Goal: Task Accomplishment & Management: Complete application form

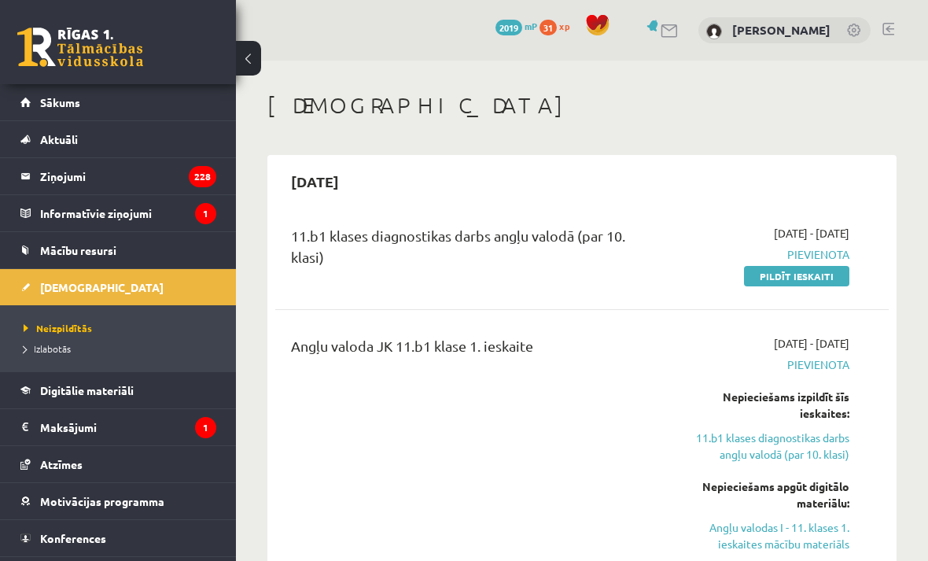
scroll to position [39, 0]
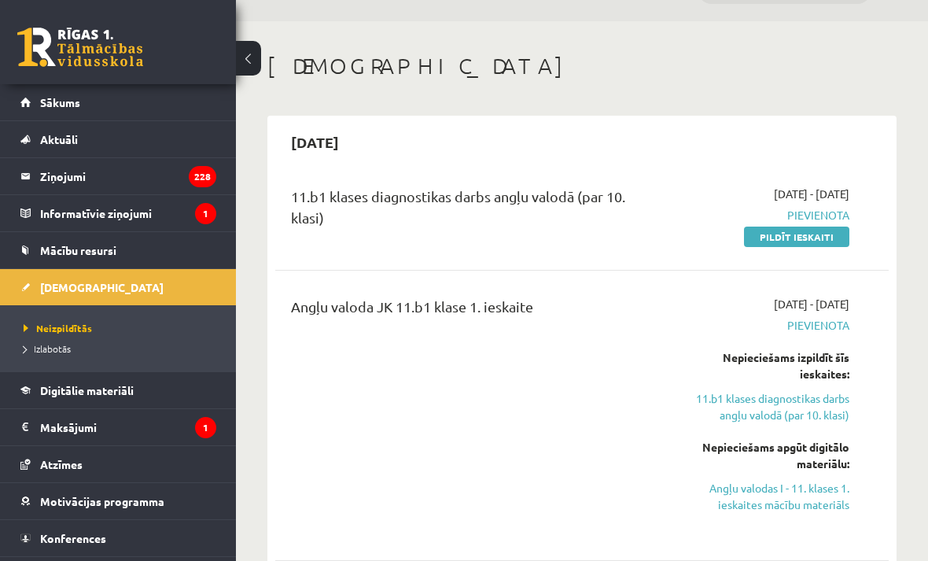
click at [823, 240] on link "Pildīt ieskaiti" at bounding box center [796, 237] width 105 height 20
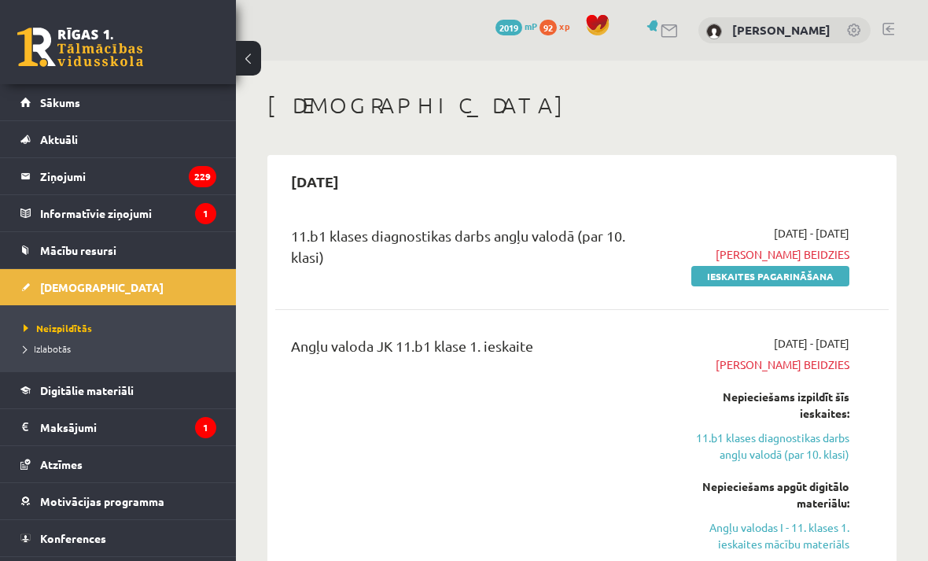
click at [810, 275] on link "Ieskaites pagarināšana" at bounding box center [770, 276] width 158 height 20
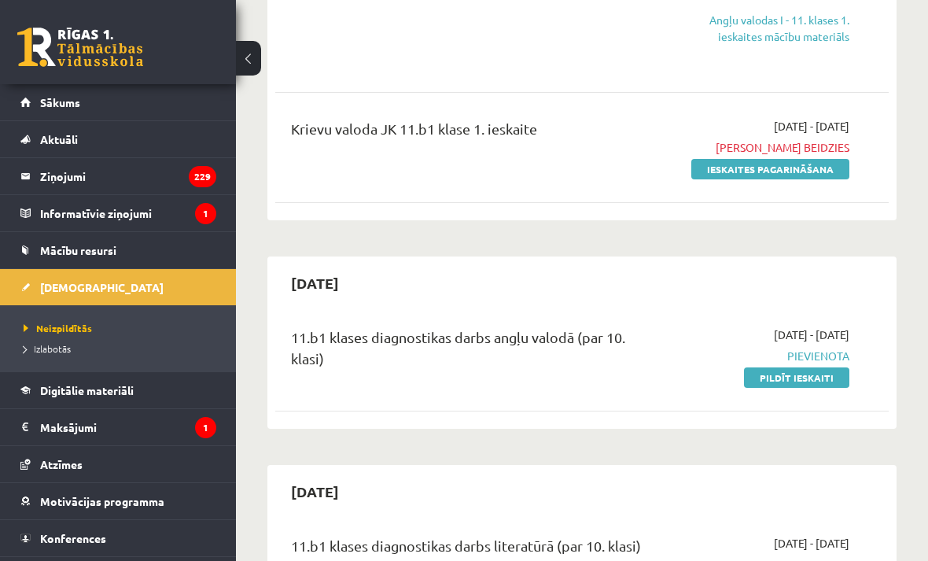
scroll to position [372, 0]
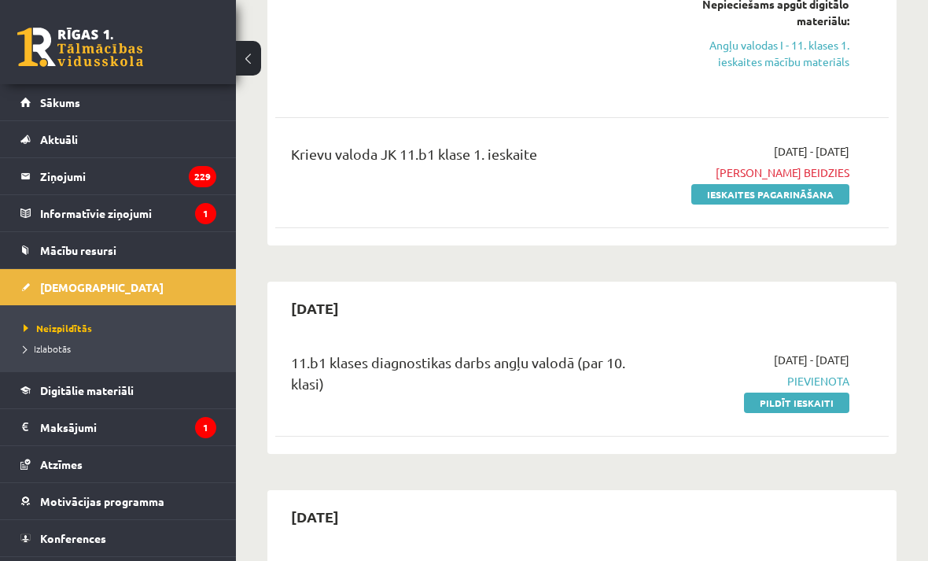
click at [831, 408] on link "Pildīt ieskaiti" at bounding box center [796, 402] width 105 height 20
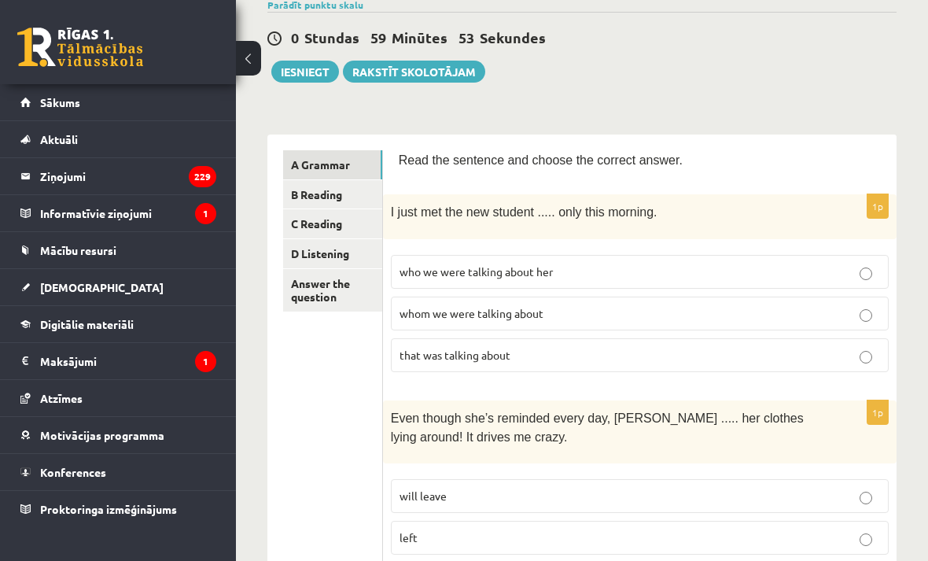
scroll to position [116, 0]
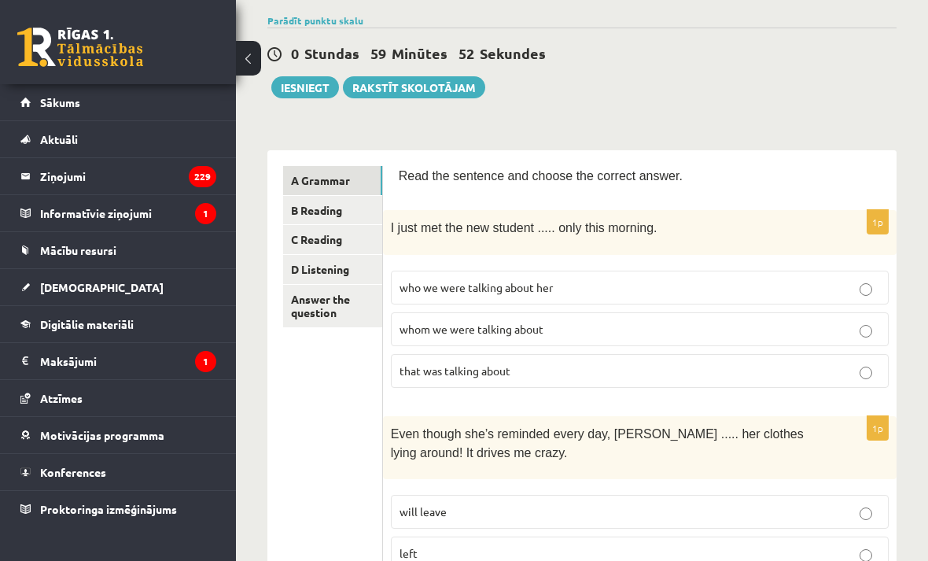
click at [364, 213] on link "B Reading" at bounding box center [332, 210] width 99 height 29
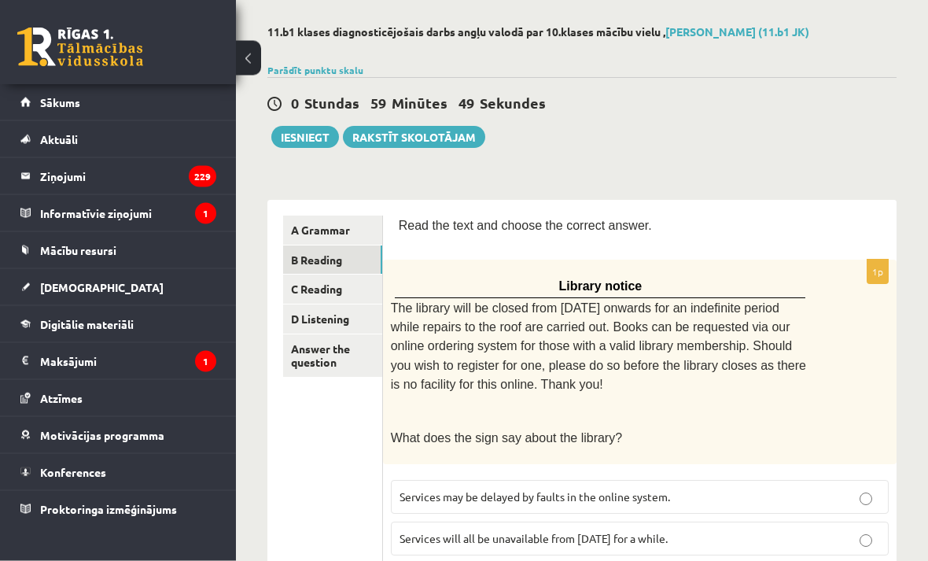
scroll to position [0, 0]
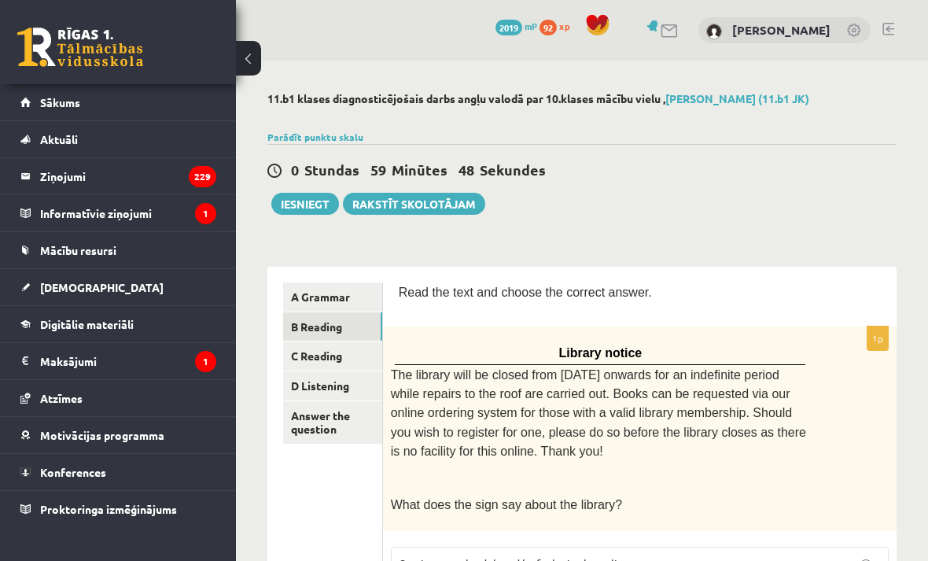
click at [359, 358] on link "C Reading" at bounding box center [332, 355] width 99 height 29
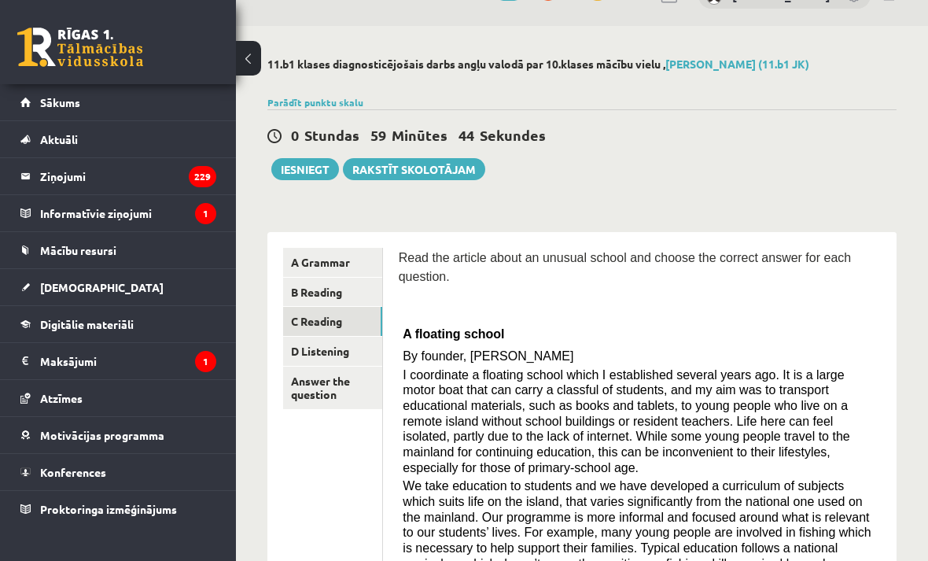
scroll to position [34, 0]
click at [363, 356] on link "D Listening" at bounding box center [332, 351] width 99 height 29
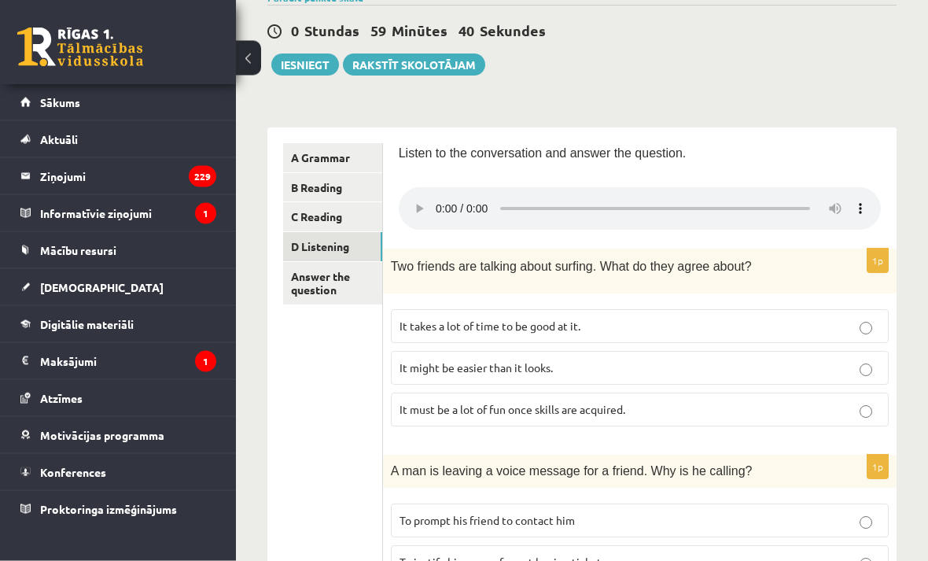
scroll to position [0, 0]
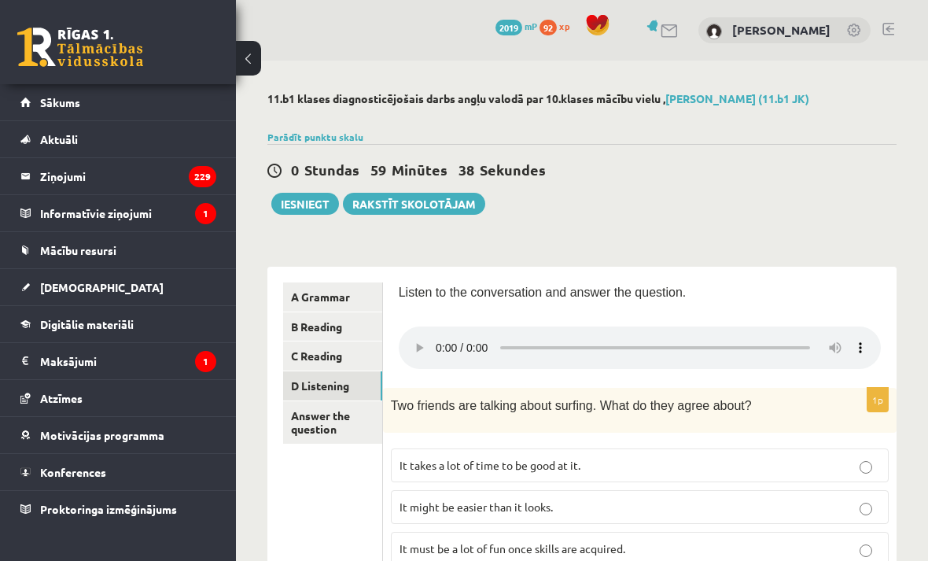
click at [356, 297] on link "A Grammar" at bounding box center [332, 296] width 99 height 29
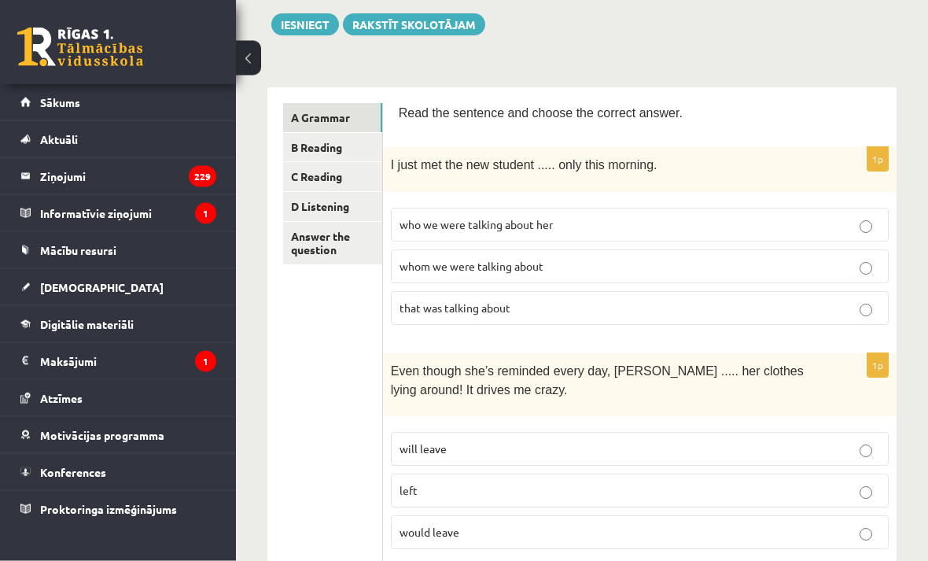
scroll to position [178, 0]
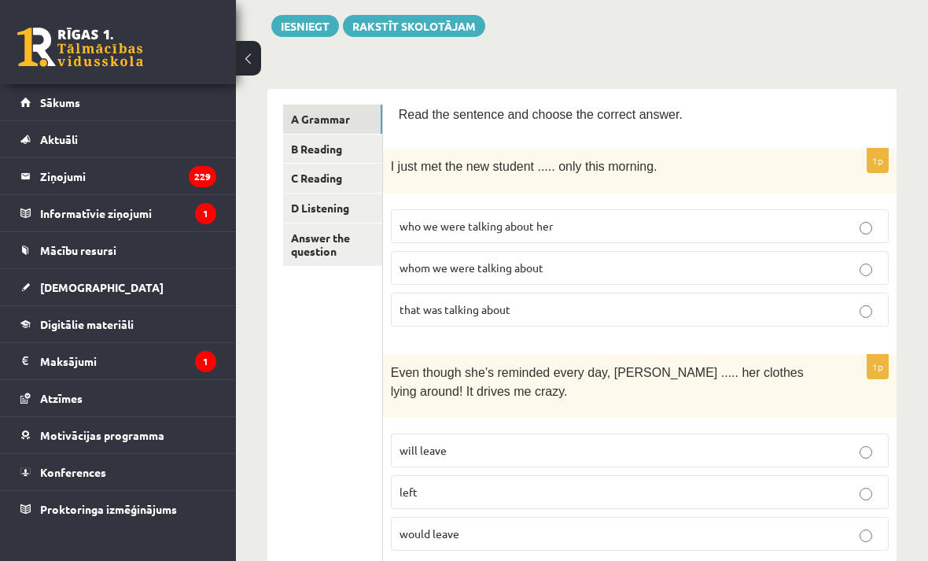
click at [812, 267] on p "whom we were talking about" at bounding box center [640, 268] width 481 height 17
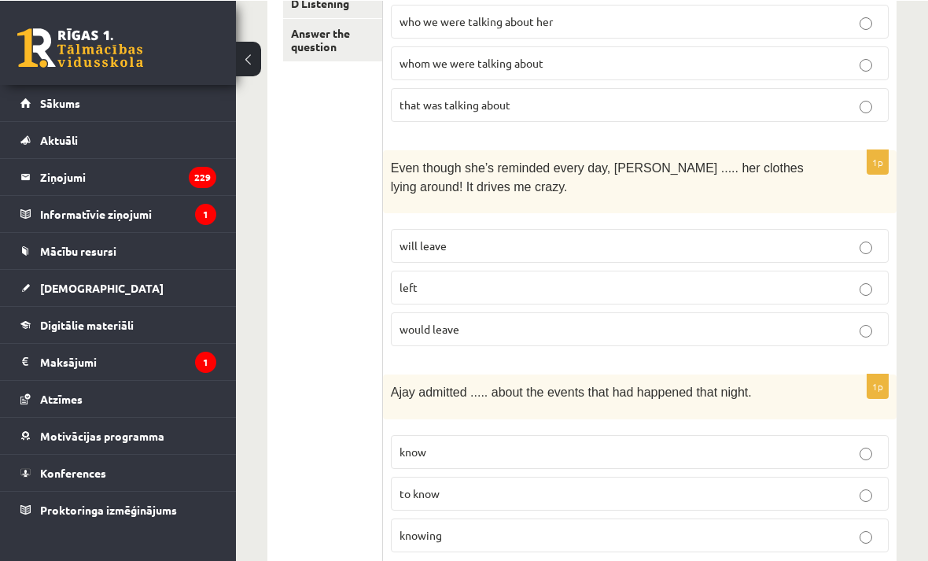
scroll to position [382, 0]
click at [677, 284] on p "left" at bounding box center [640, 287] width 481 height 17
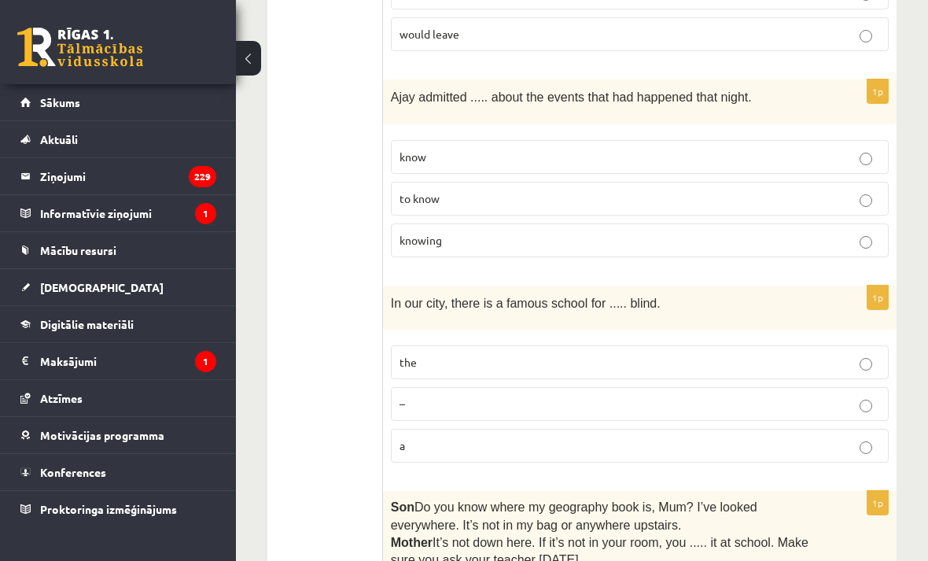
scroll to position [676, 0]
click at [679, 197] on p "to know" at bounding box center [640, 199] width 481 height 17
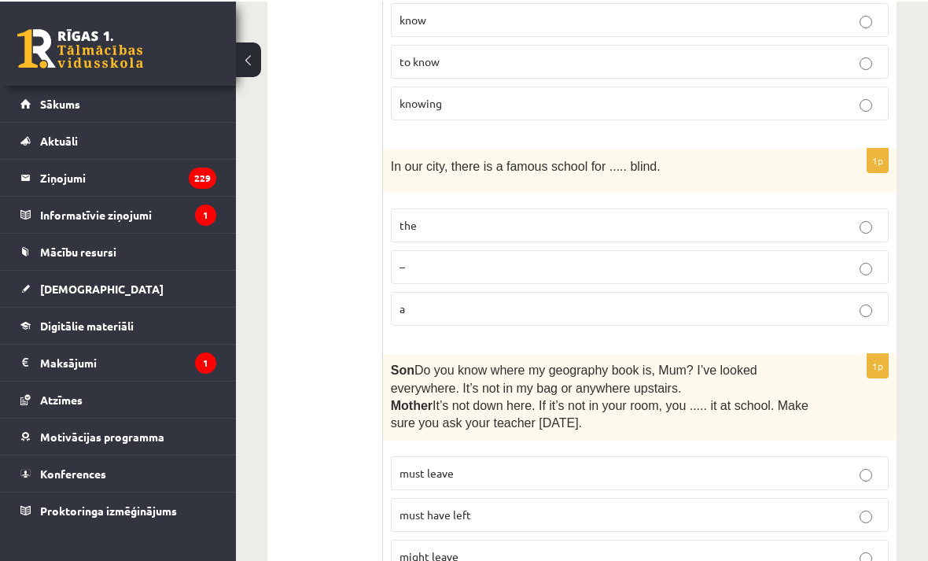
scroll to position [814, 0]
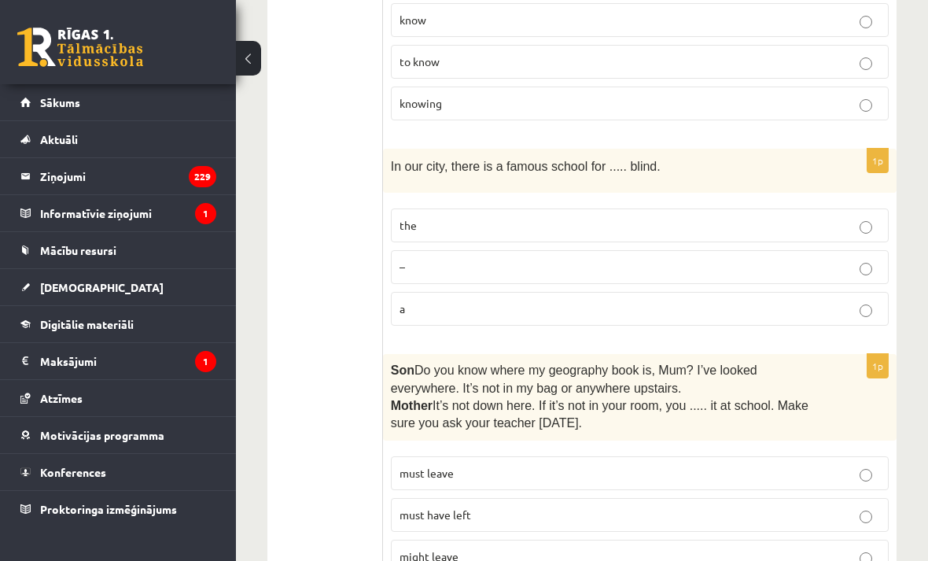
click at [674, 209] on label "the" at bounding box center [640, 225] width 498 height 34
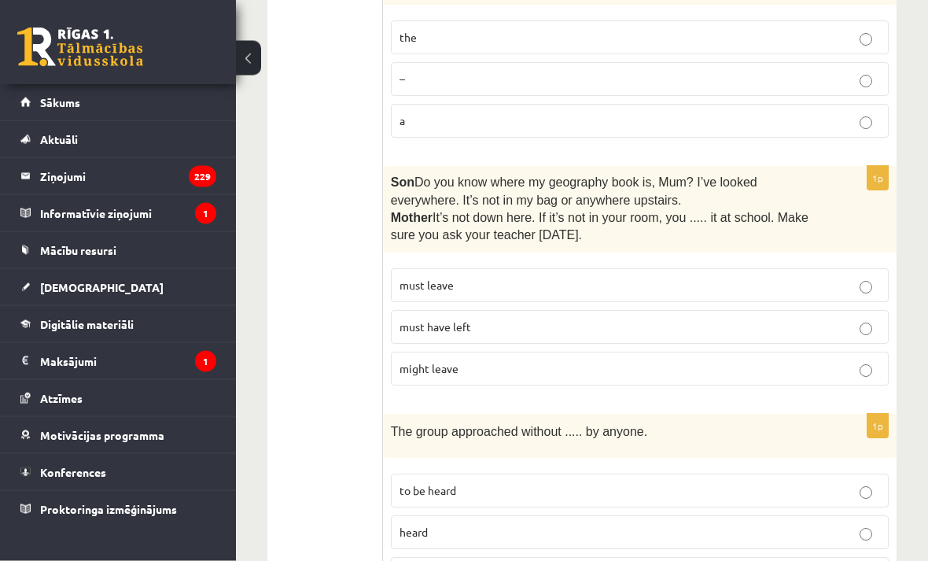
scroll to position [1005, 0]
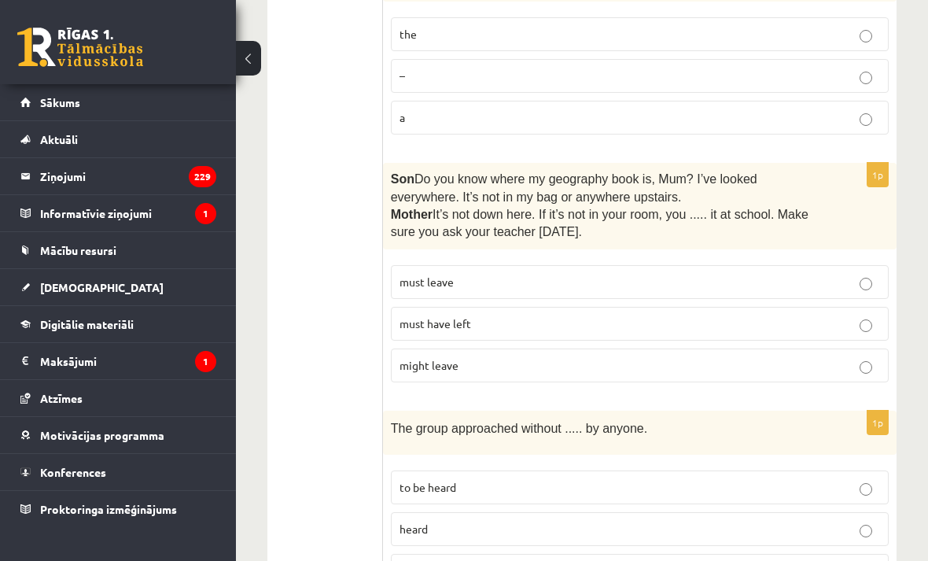
click at [764, 282] on label "must leave" at bounding box center [640, 282] width 498 height 34
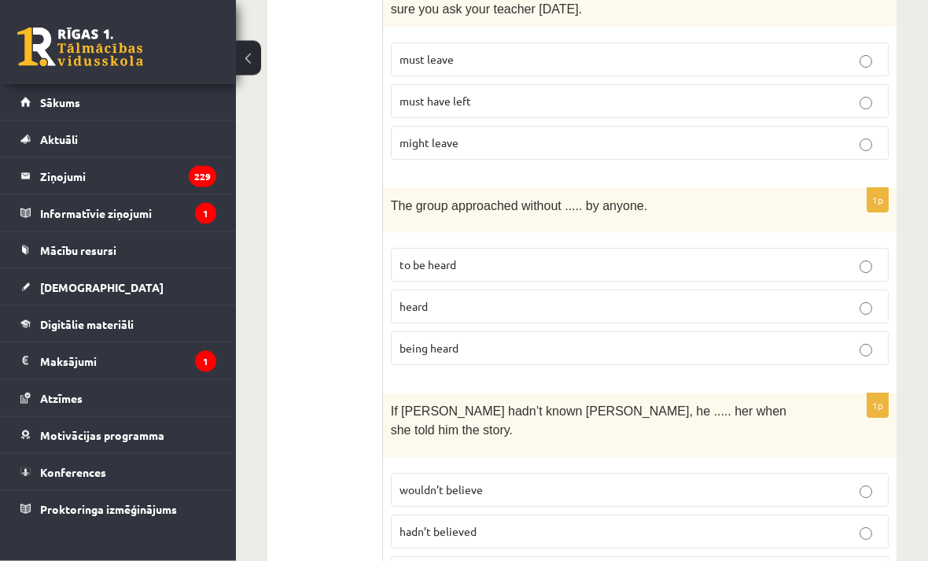
scroll to position [1228, 0]
click at [621, 340] on p "being heard" at bounding box center [640, 348] width 481 height 17
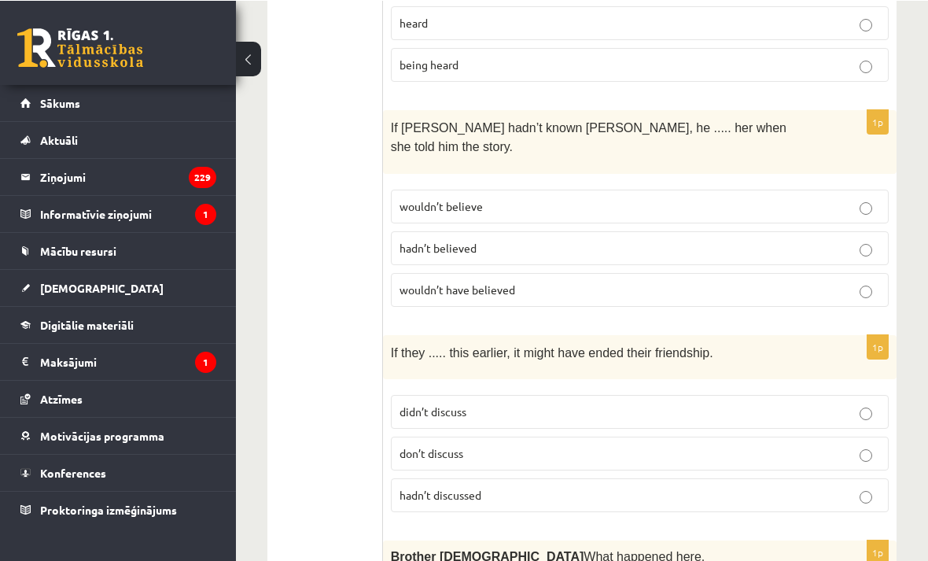
scroll to position [1511, 0]
click at [638, 274] on label "wouldn’t have believed" at bounding box center [640, 290] width 498 height 34
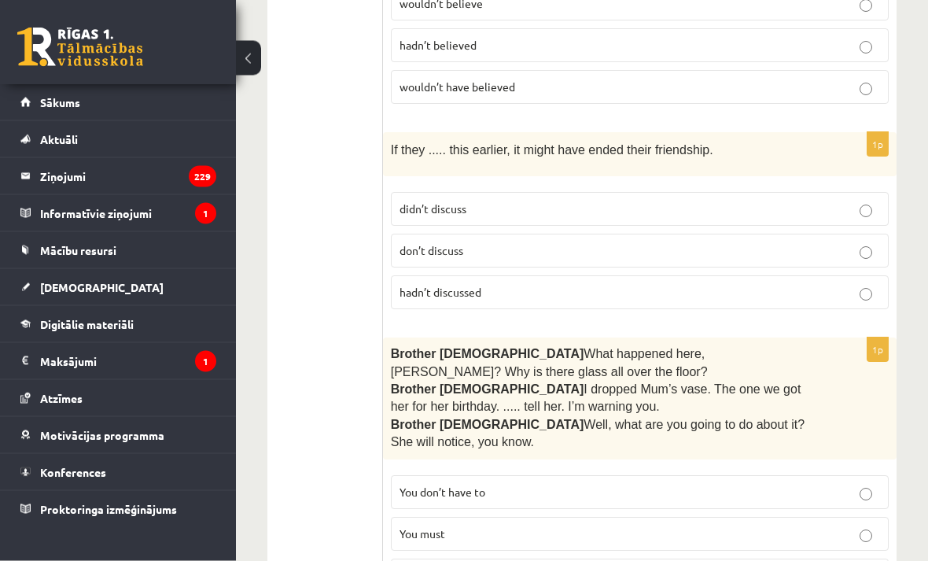
scroll to position [1714, 0]
click at [700, 284] on p "hadn’t discussed" at bounding box center [640, 292] width 481 height 17
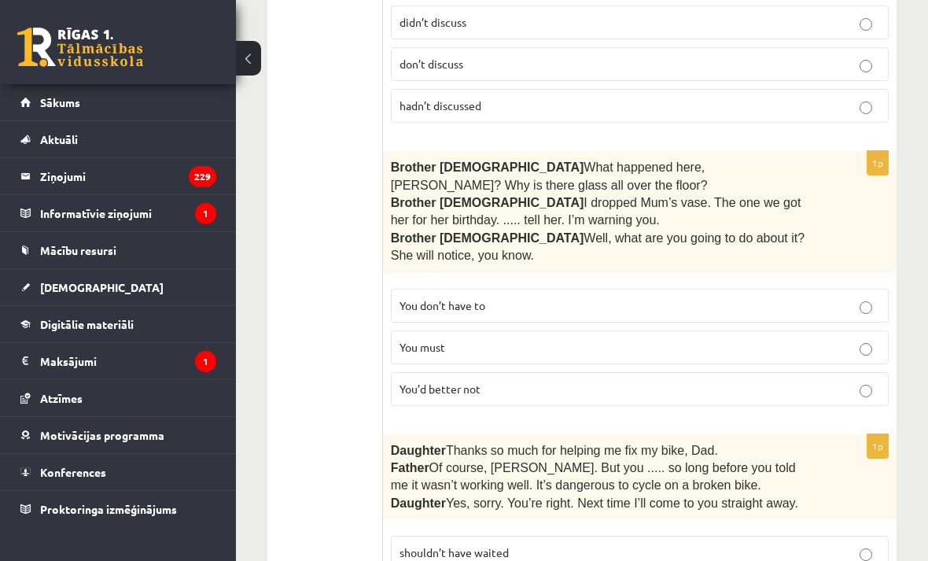
scroll to position [1899, 0]
click at [761, 298] on p "You don’t have to" at bounding box center [640, 306] width 481 height 17
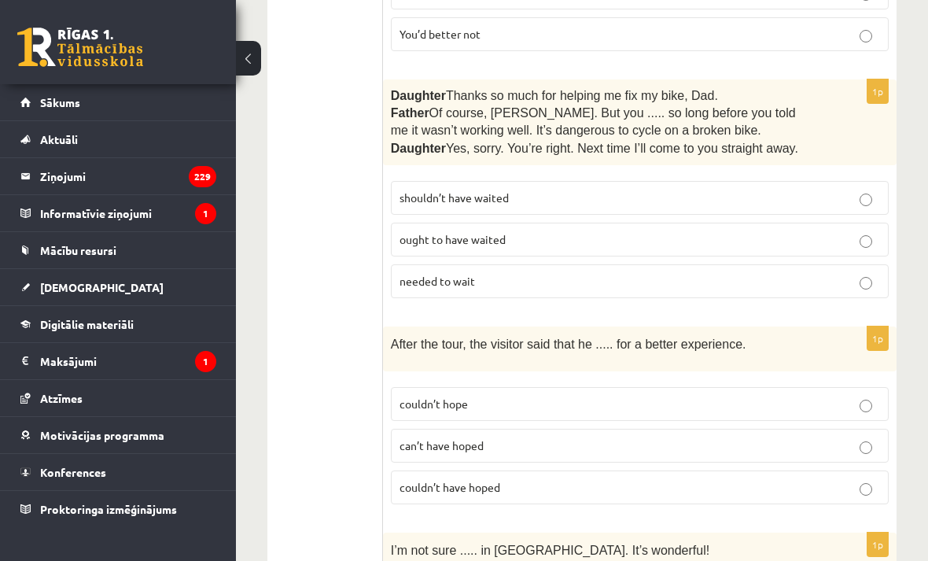
scroll to position [2250, 0]
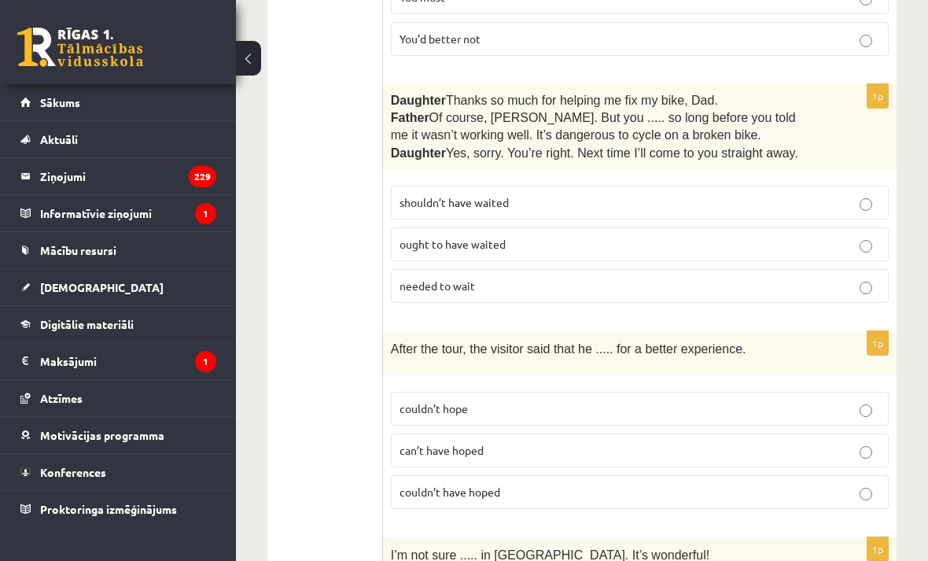
click at [697, 194] on p "shouldn’t have waited" at bounding box center [640, 202] width 481 height 17
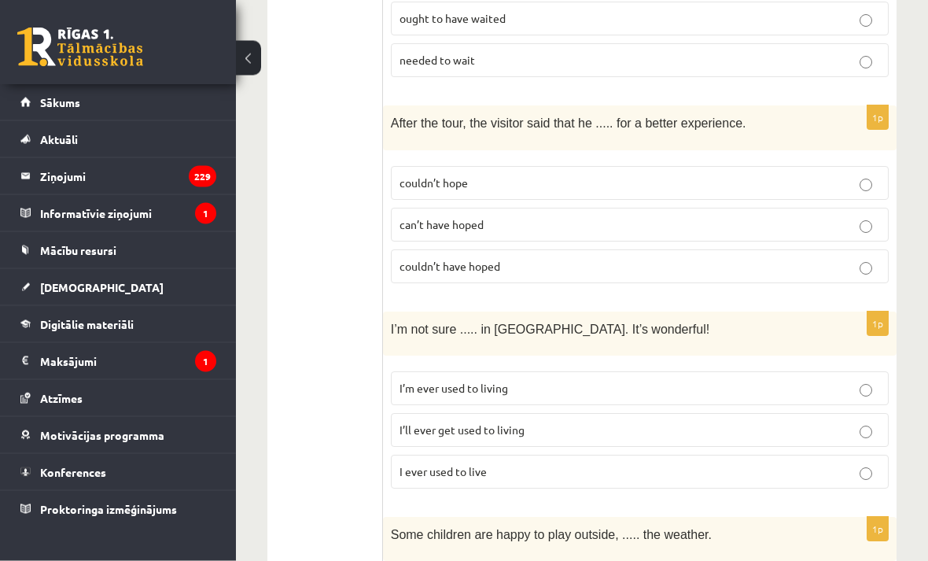
scroll to position [2475, 0]
click at [646, 250] on label "couldn’t have hoped" at bounding box center [640, 267] width 498 height 34
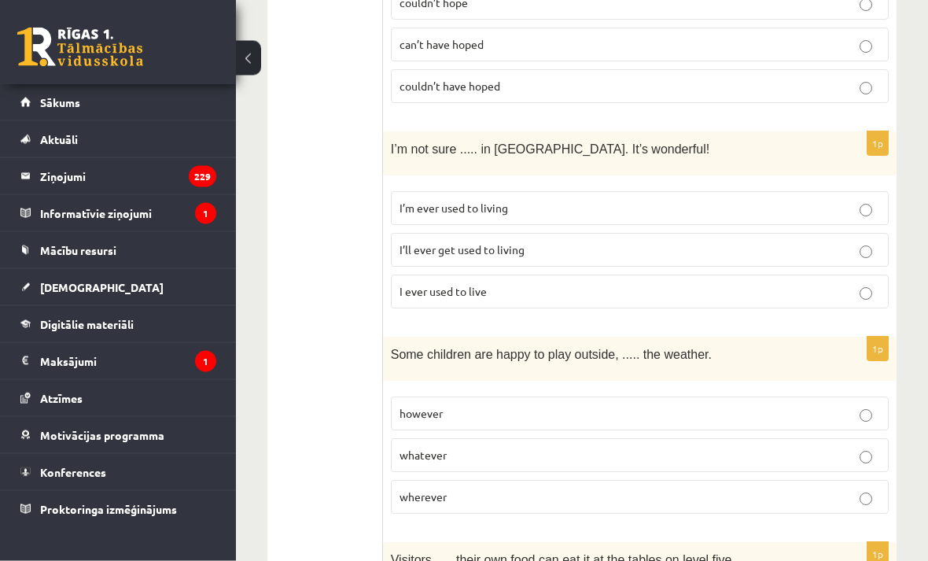
scroll to position [2656, 0]
click at [683, 191] on label "I’m ever used to living" at bounding box center [640, 208] width 498 height 34
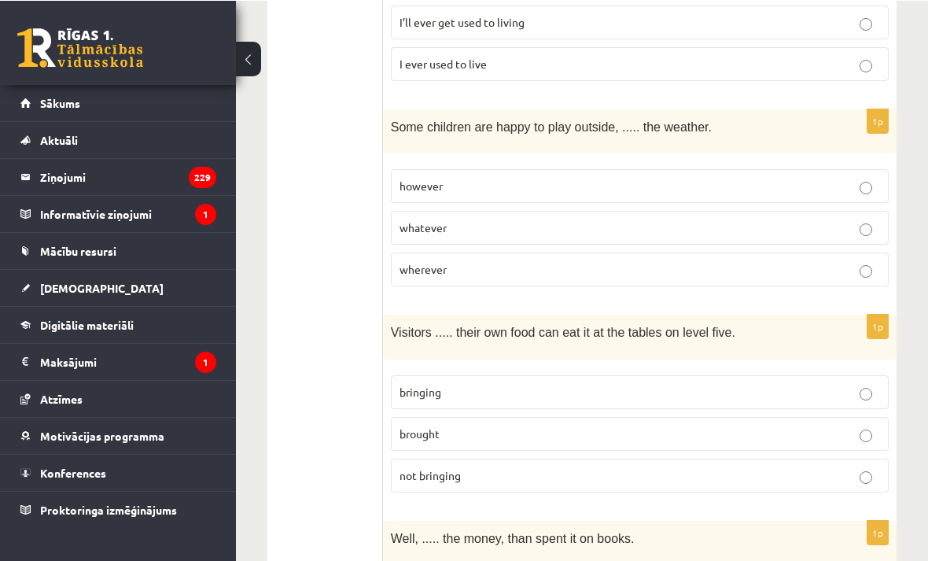
scroll to position [2883, 0]
click at [697, 219] on p "whatever" at bounding box center [640, 227] width 481 height 17
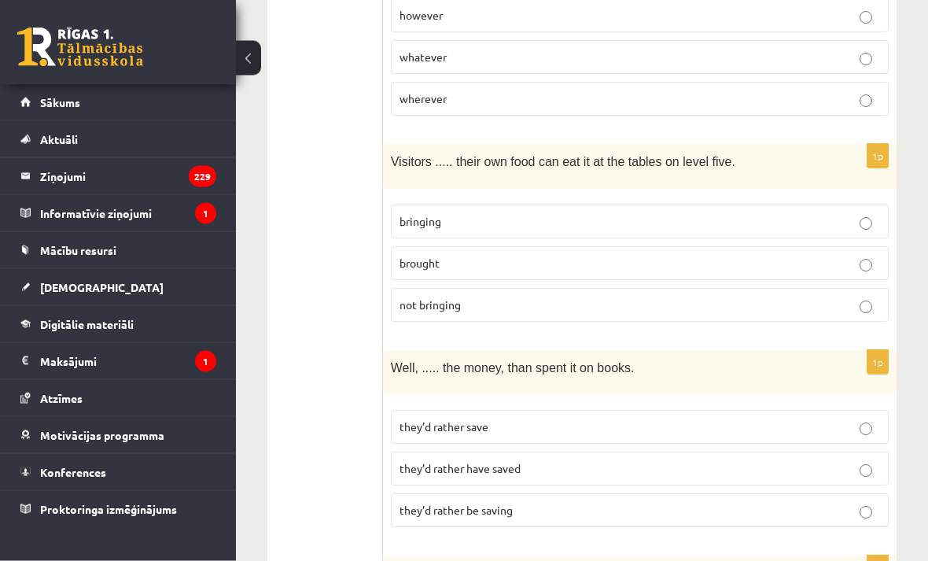
scroll to position [3054, 0]
click at [761, 213] on p "bringing" at bounding box center [640, 221] width 481 height 17
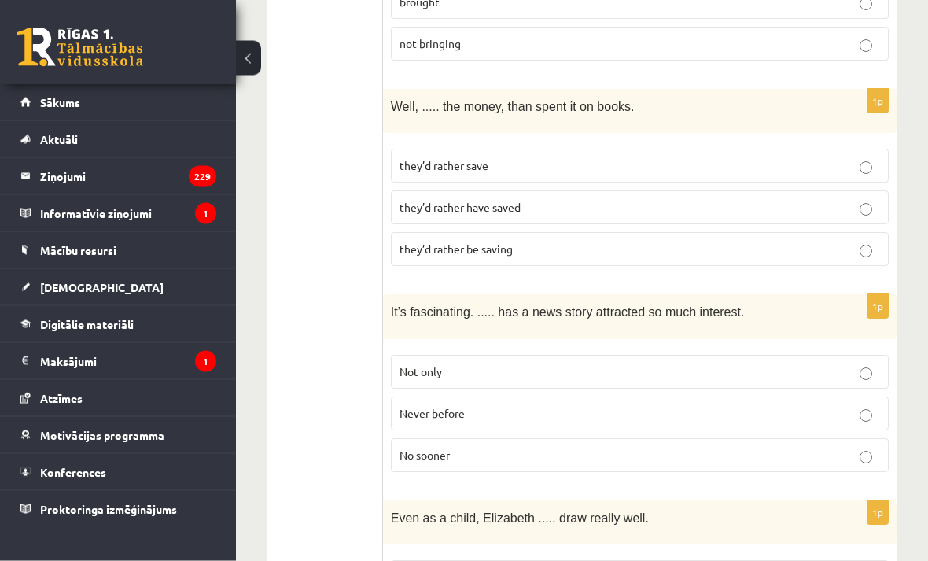
scroll to position [3315, 0]
click at [726, 157] on p "they’d rather save" at bounding box center [640, 165] width 481 height 17
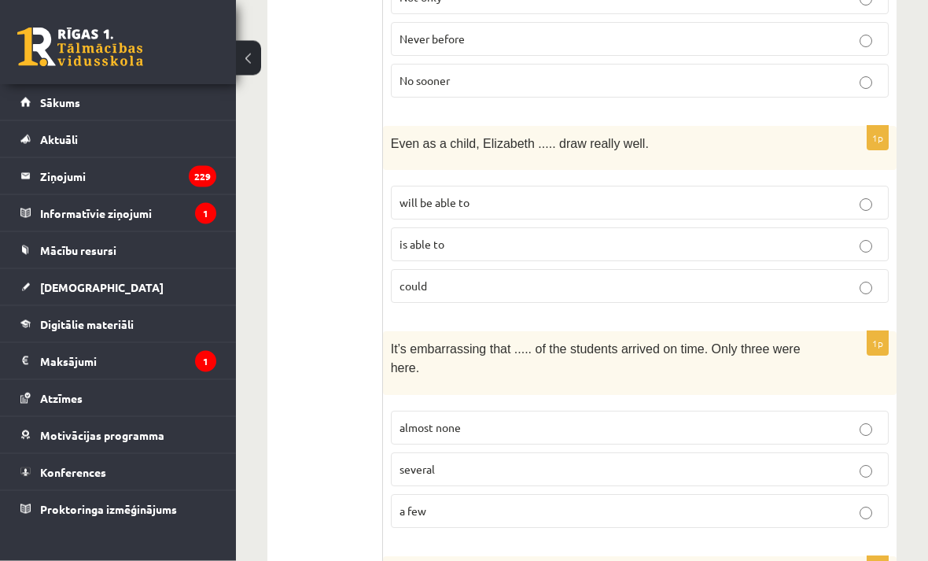
scroll to position [3690, 0]
click at [718, 270] on div "1p Even as a child, Elizabeth ..... draw really well. will be able to is able t…" at bounding box center [640, 221] width 514 height 190
click at [771, 278] on p "could" at bounding box center [640, 286] width 481 height 17
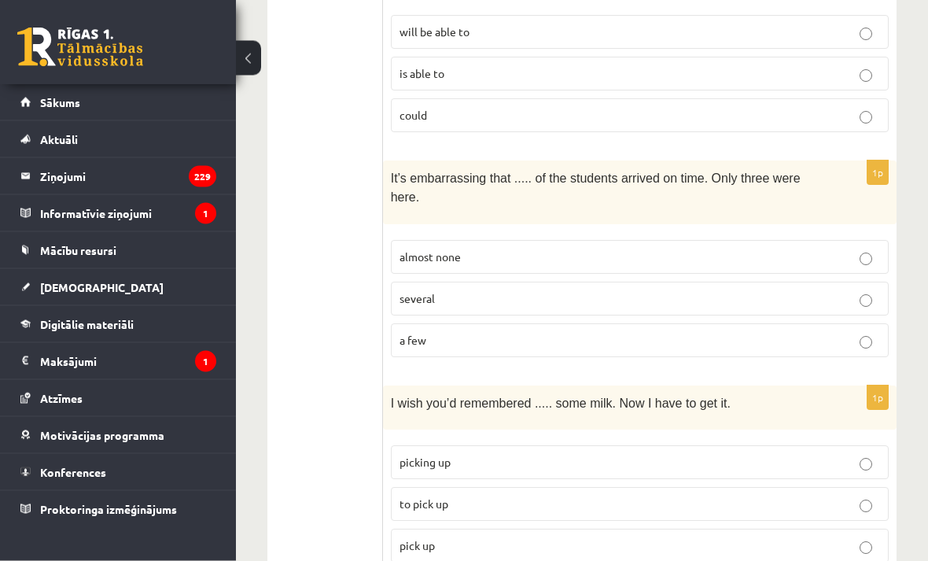
scroll to position [3860, 0]
click at [644, 323] on label "a few" at bounding box center [640, 340] width 498 height 34
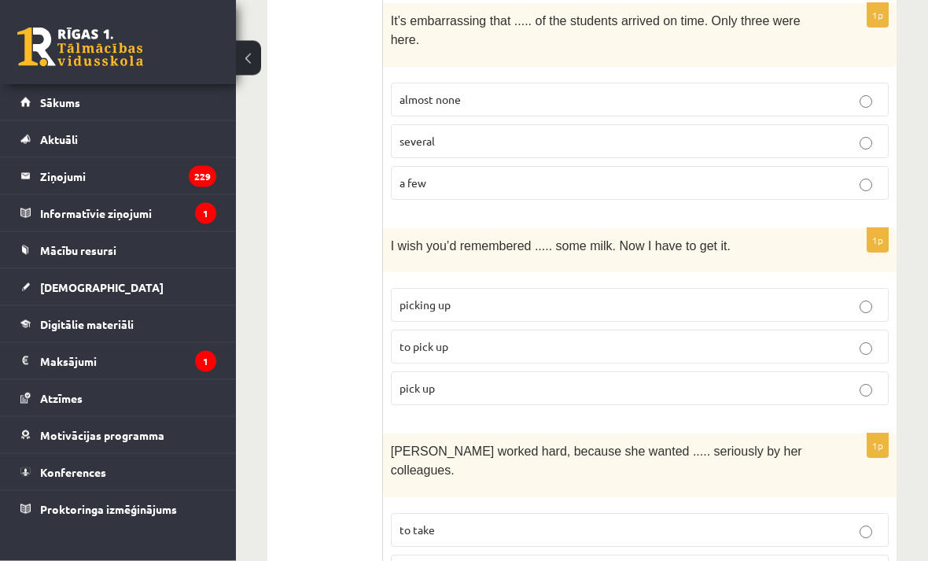
scroll to position [4031, 0]
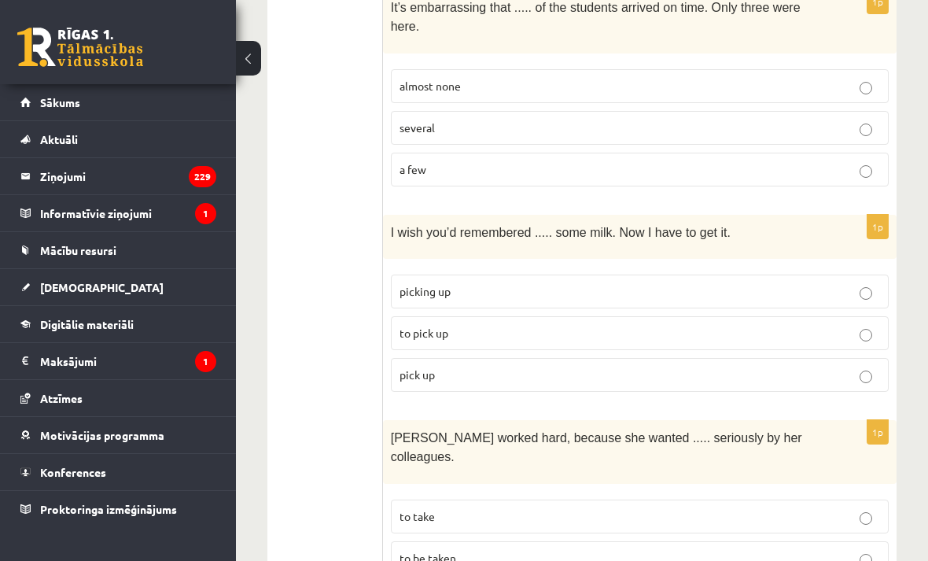
click at [665, 325] on p "to pick up" at bounding box center [640, 333] width 481 height 17
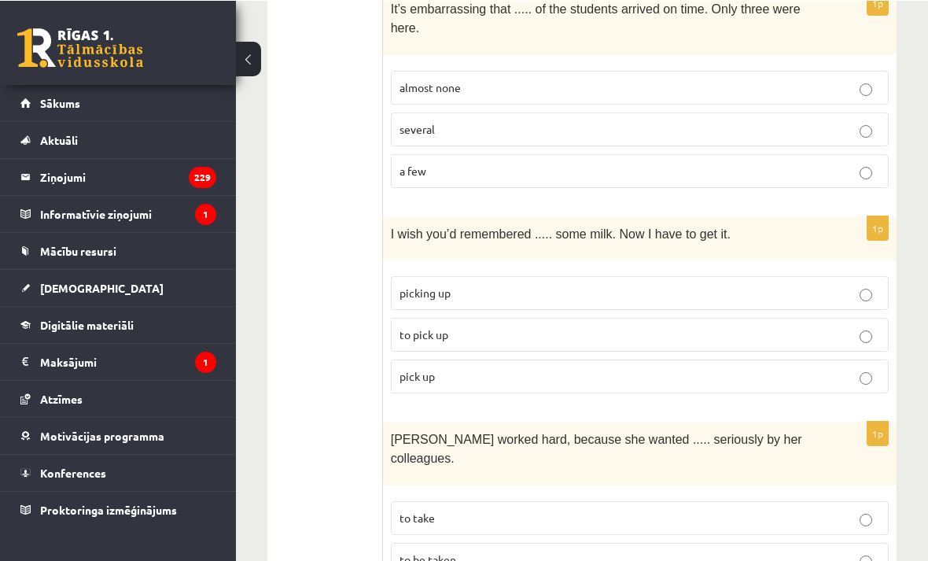
scroll to position [4029, 0]
click at [499, 543] on label "to be taken" at bounding box center [640, 560] width 498 height 34
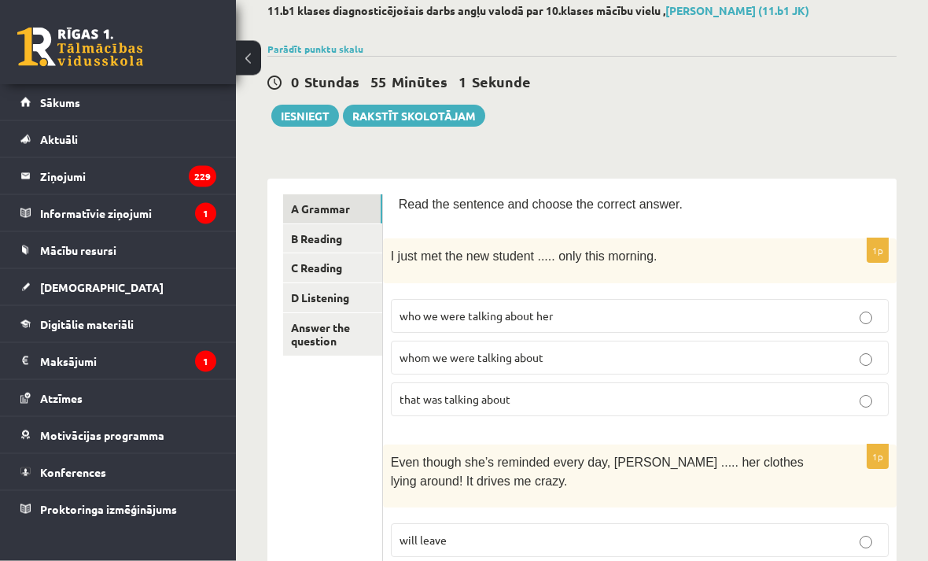
scroll to position [0, 0]
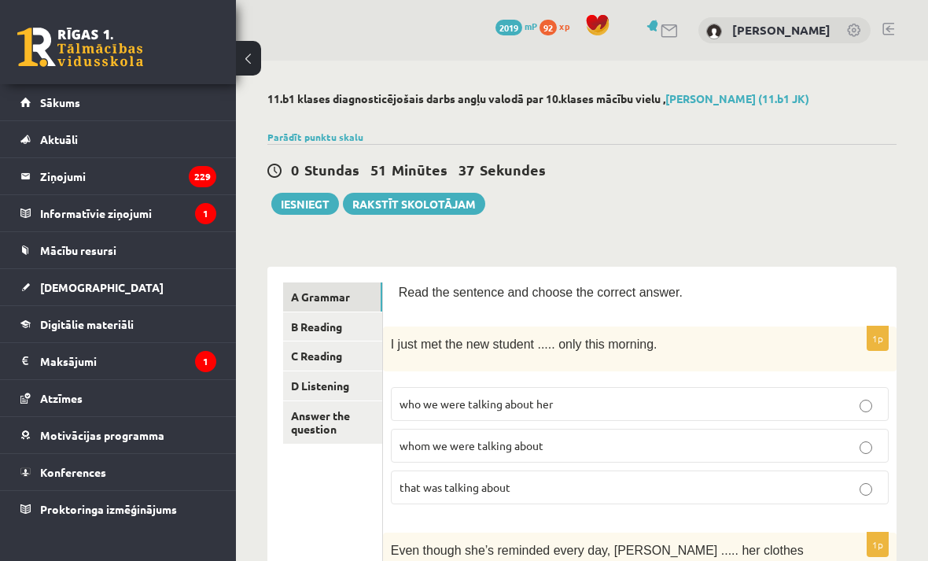
click at [363, 338] on link "B Reading" at bounding box center [332, 326] width 99 height 29
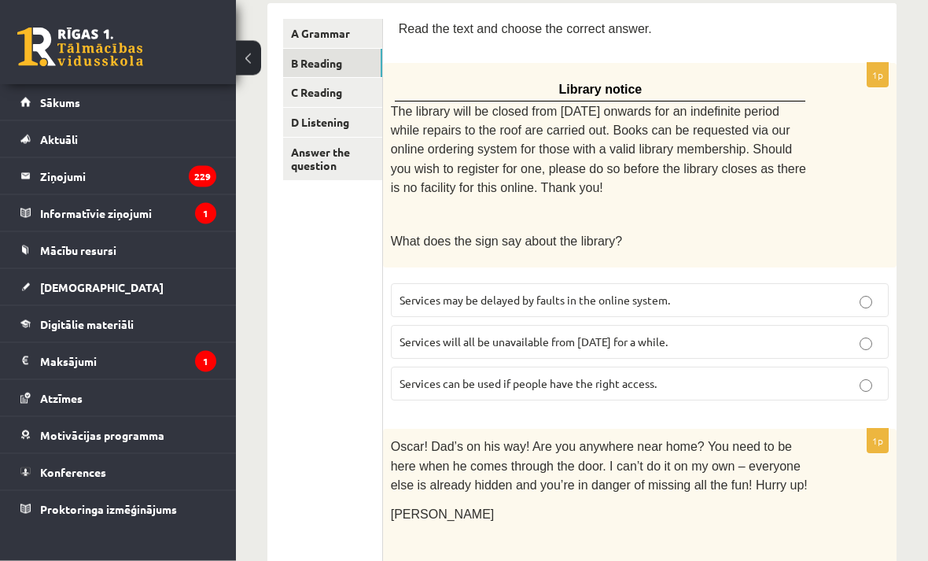
scroll to position [261, 0]
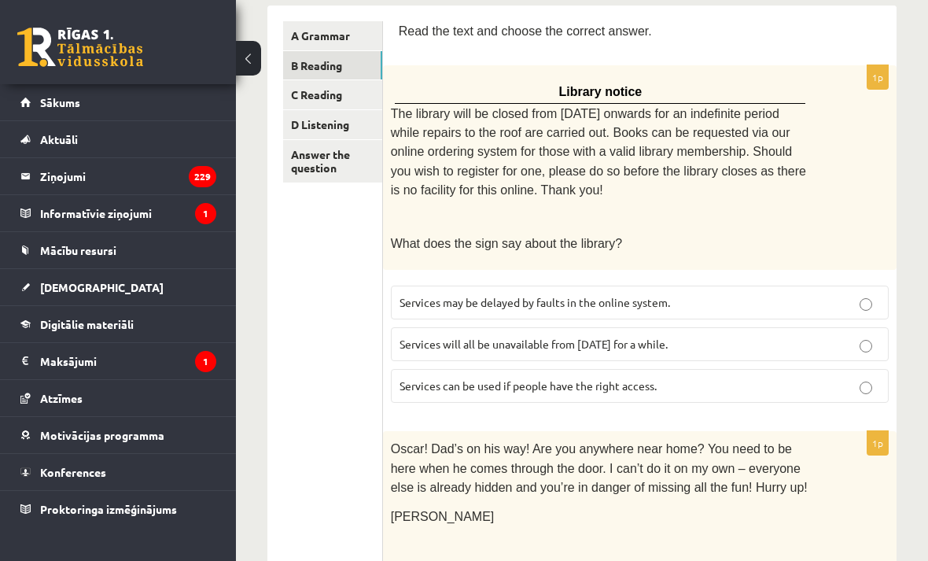
click at [781, 341] on p "Services will all be unavailable from Monday for a while." at bounding box center [640, 344] width 481 height 17
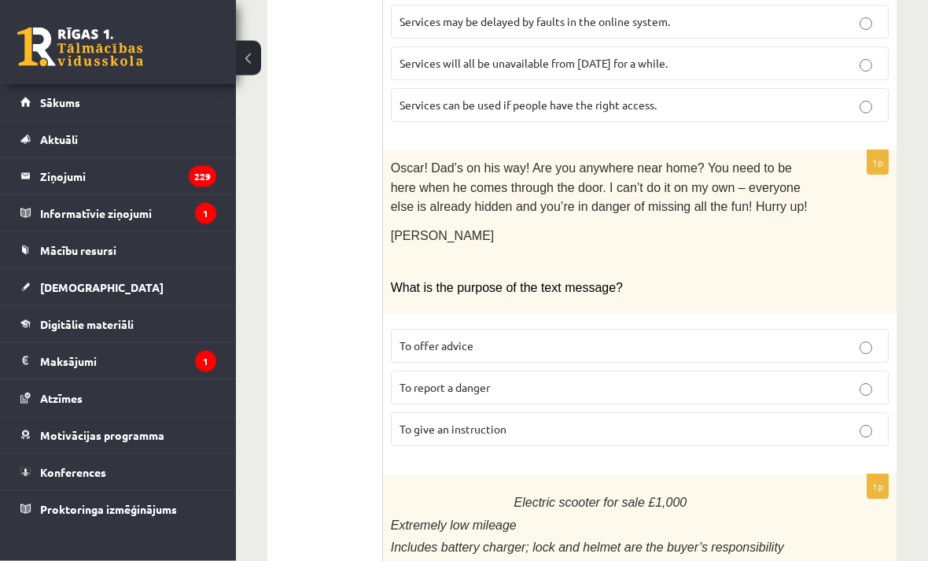
scroll to position [542, 0]
click at [821, 424] on label "To give an instruction" at bounding box center [640, 429] width 498 height 34
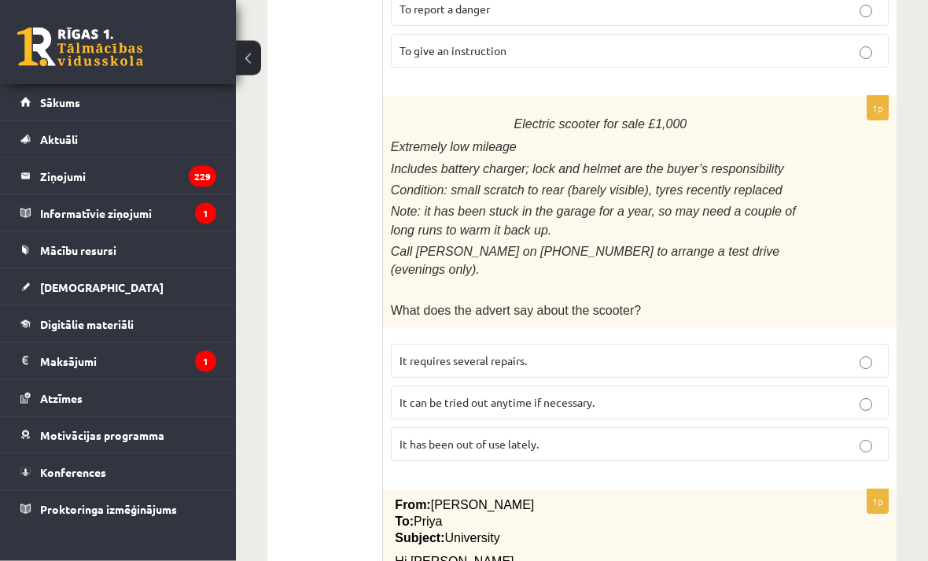
scroll to position [920, 0]
click at [809, 436] on p "It has been out of use lately." at bounding box center [640, 444] width 481 height 17
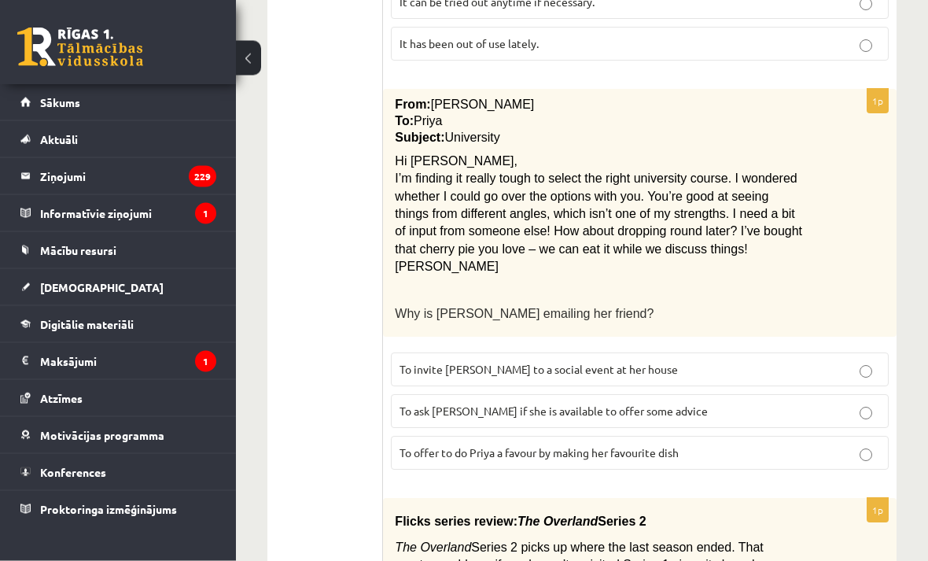
scroll to position [1322, 0]
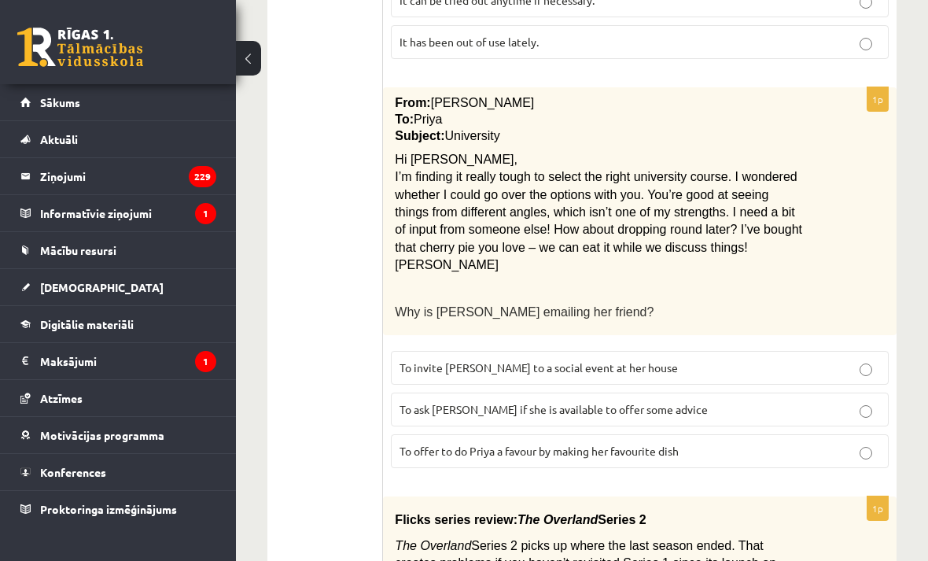
click at [704, 434] on label "To offer to do Priya a favour by making her favourite dish" at bounding box center [640, 451] width 498 height 34
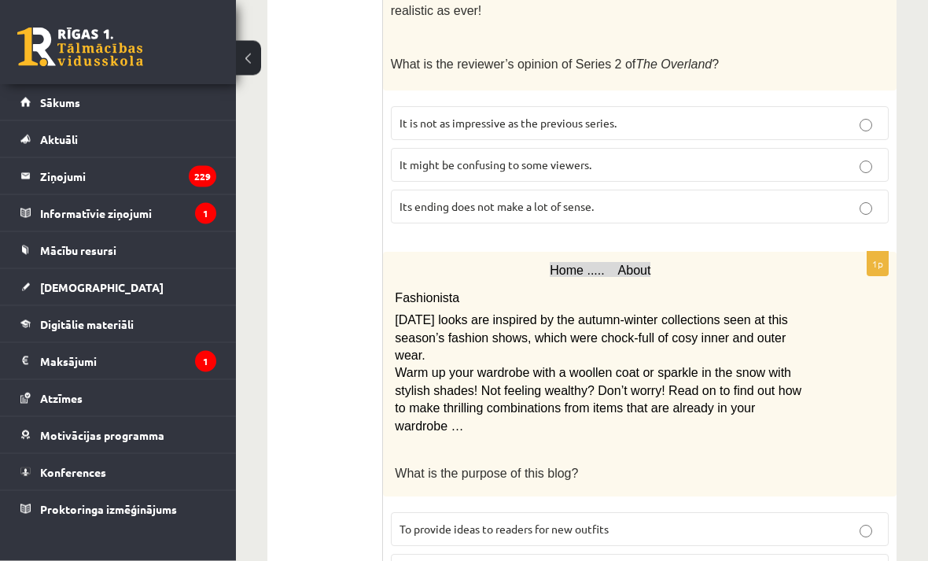
scroll to position [1968, 0]
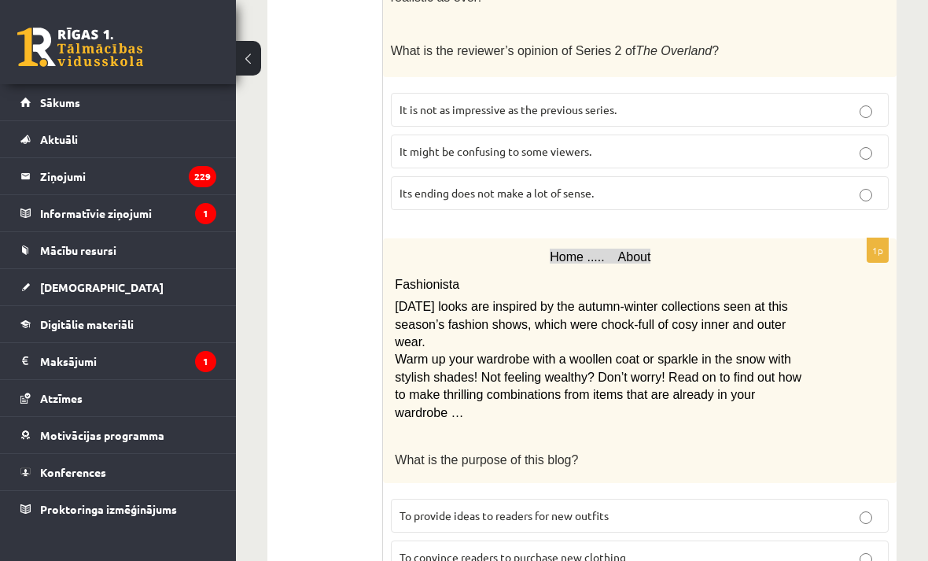
click at [725, 499] on label "To provide ideas to readers for new outfits" at bounding box center [640, 516] width 498 height 34
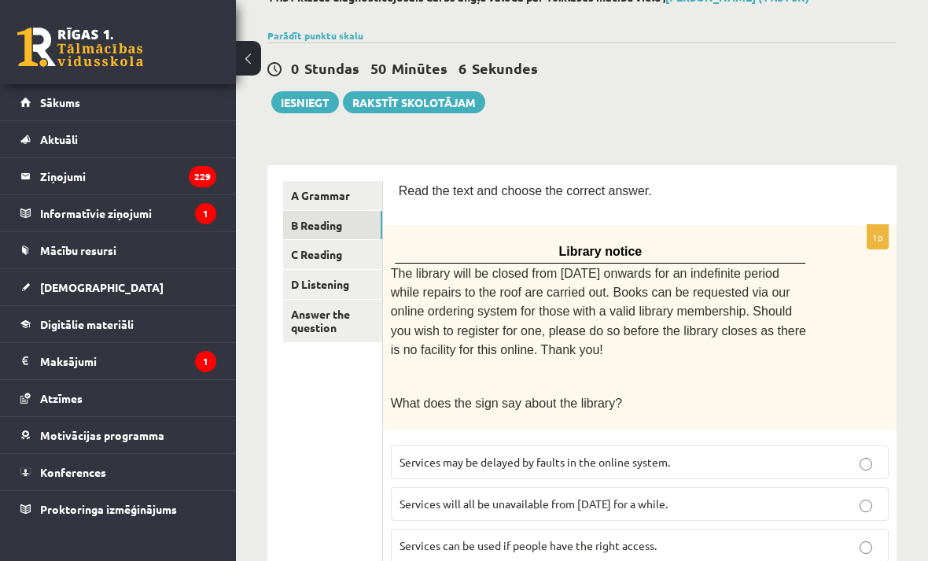
scroll to position [0, 0]
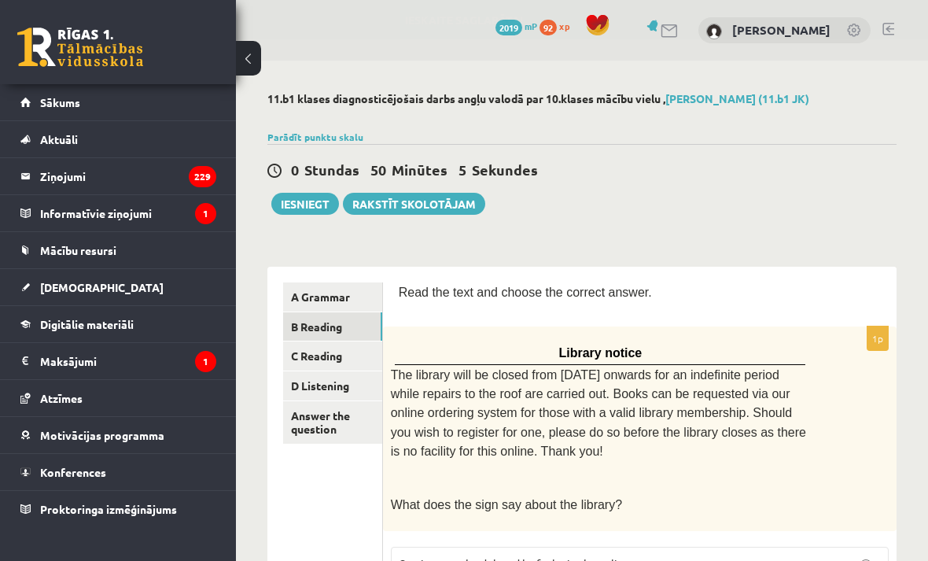
click at [352, 359] on link "C Reading" at bounding box center [332, 355] width 99 height 29
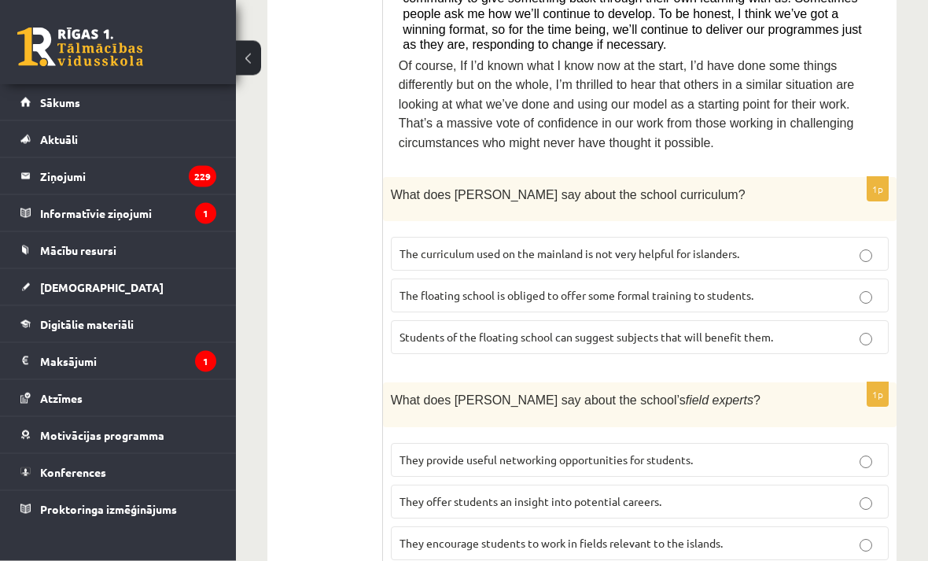
scroll to position [930, 0]
click at [825, 245] on p "The curriculum used on the mainland is not very helpful for islanders." at bounding box center [640, 253] width 481 height 17
click at [823, 484] on label "They offer students an insight into potential careers." at bounding box center [640, 501] width 498 height 34
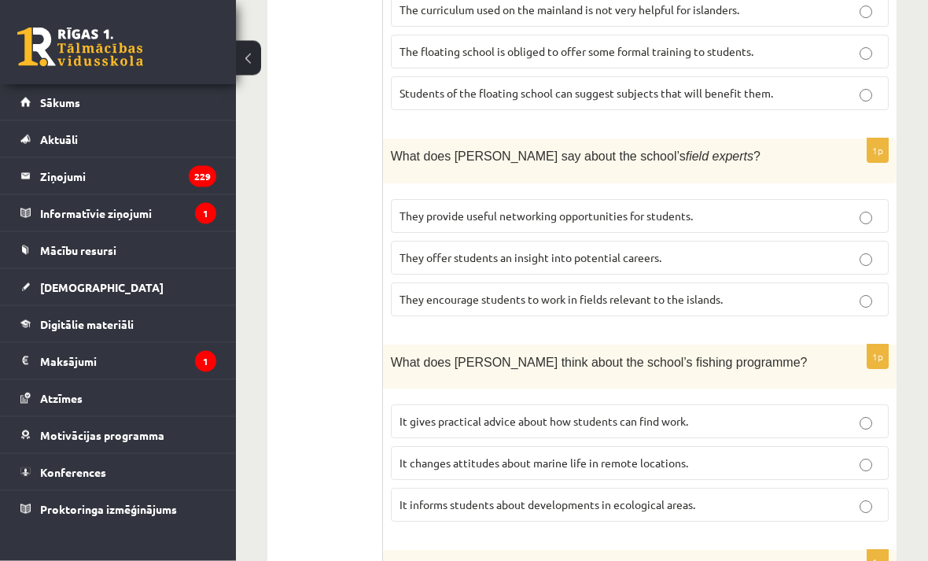
scroll to position [1174, 0]
click at [802, 455] on p "It changes attitudes about marine life in remote locations." at bounding box center [640, 463] width 481 height 17
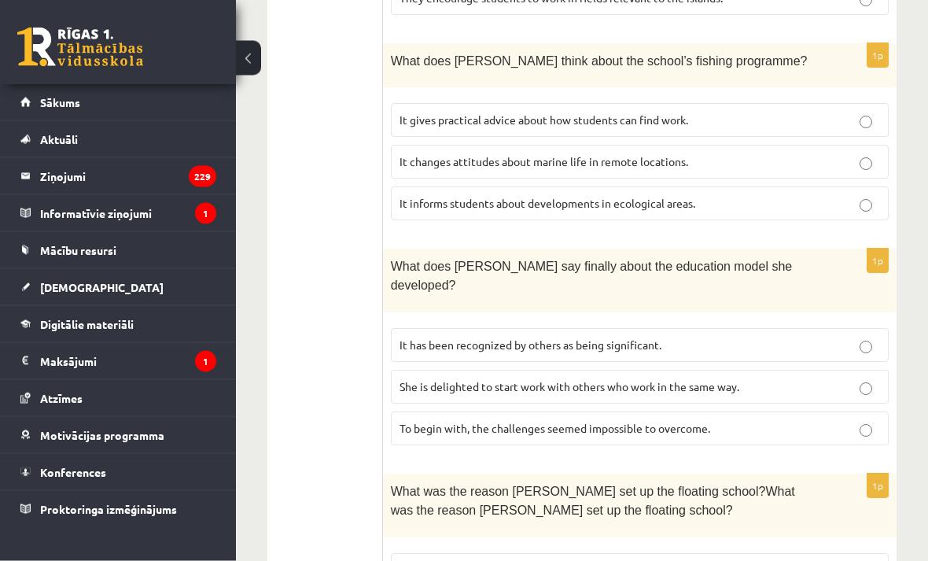
scroll to position [1476, 0]
click at [867, 103] on label "It gives practical advice about how students can find work." at bounding box center [640, 120] width 498 height 34
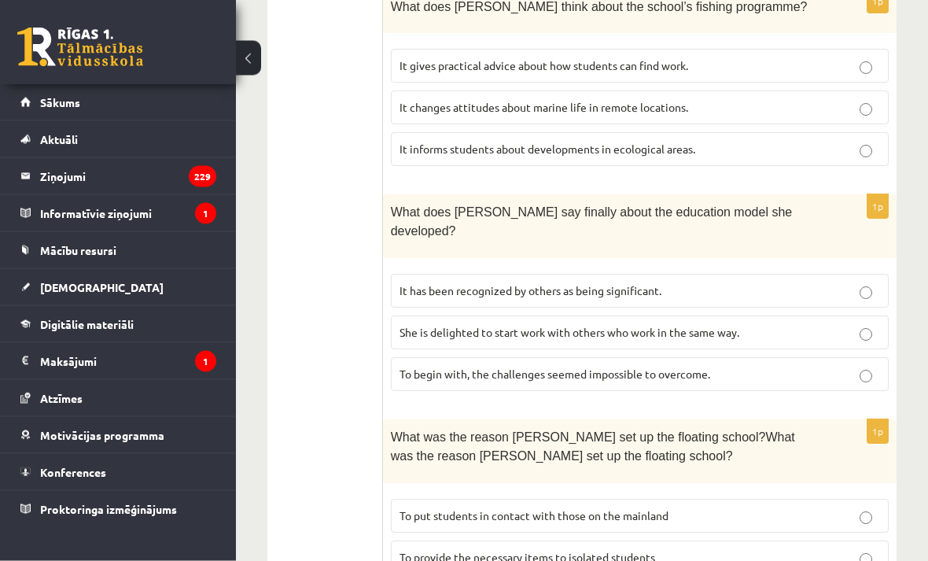
scroll to position [1530, 0]
click at [856, 274] on label "It has been recognized by others as being significant." at bounding box center [640, 291] width 498 height 34
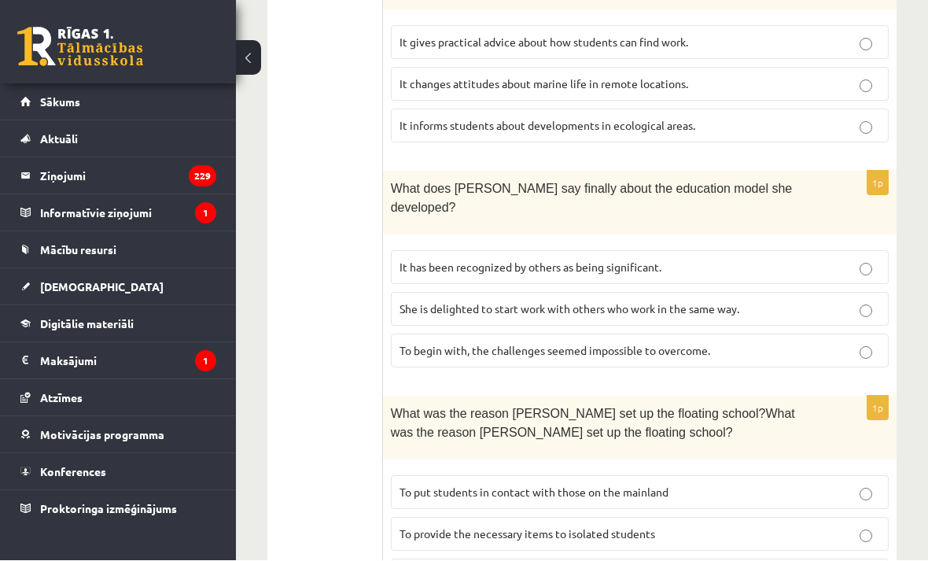
scroll to position [1553, 0]
click at [851, 517] on label "To provide the necessary items to isolated students" at bounding box center [640, 534] width 498 height 34
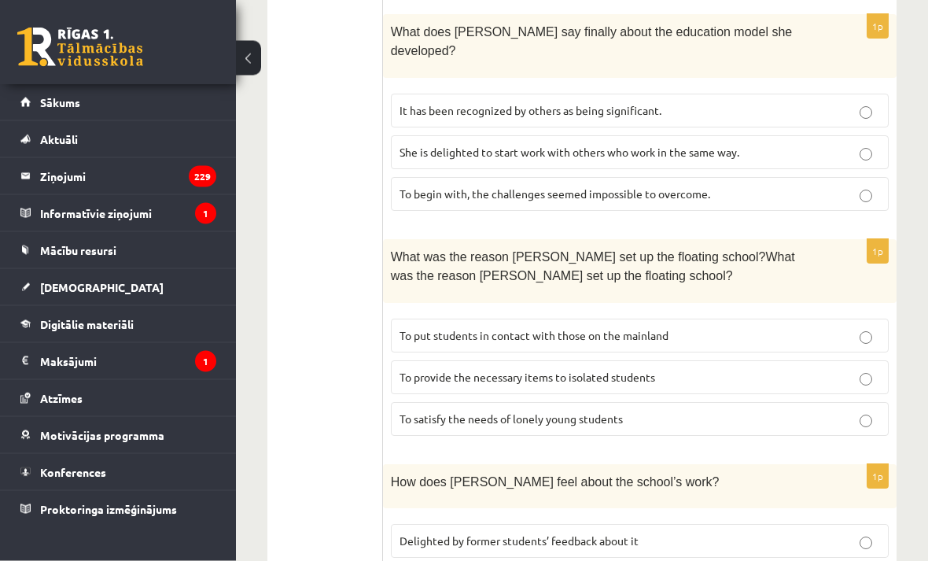
scroll to position [1727, 0]
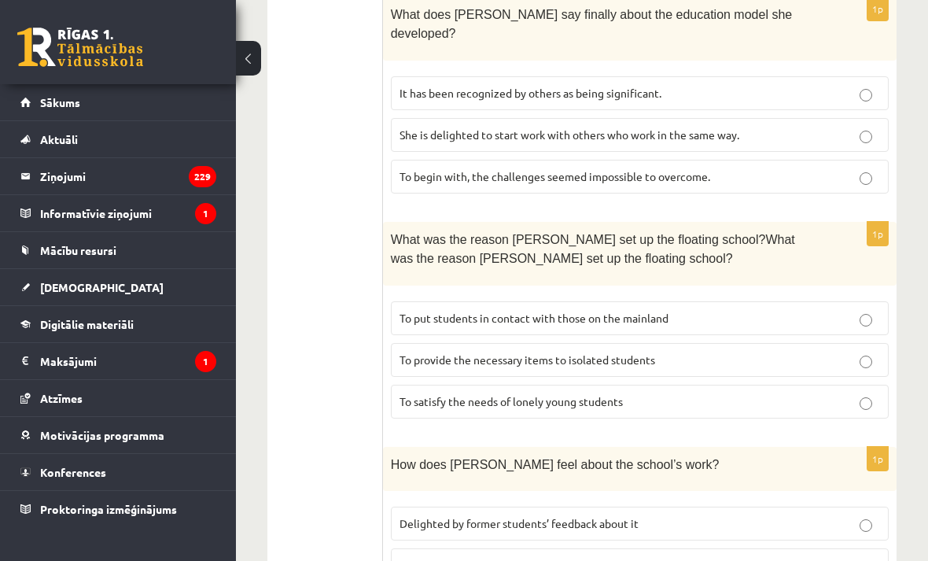
click at [842, 343] on label "To provide the necessary items to isolated students" at bounding box center [640, 360] width 498 height 34
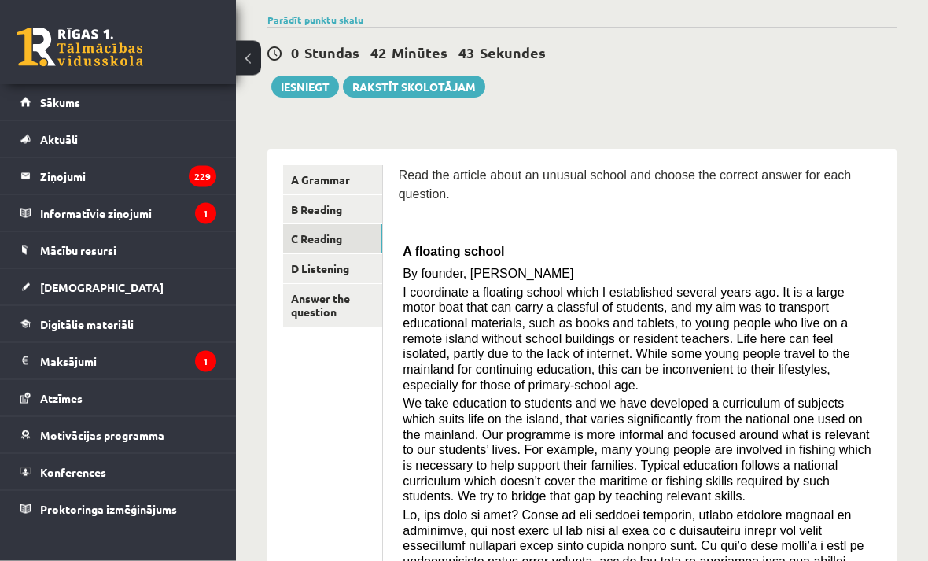
scroll to position [107, 0]
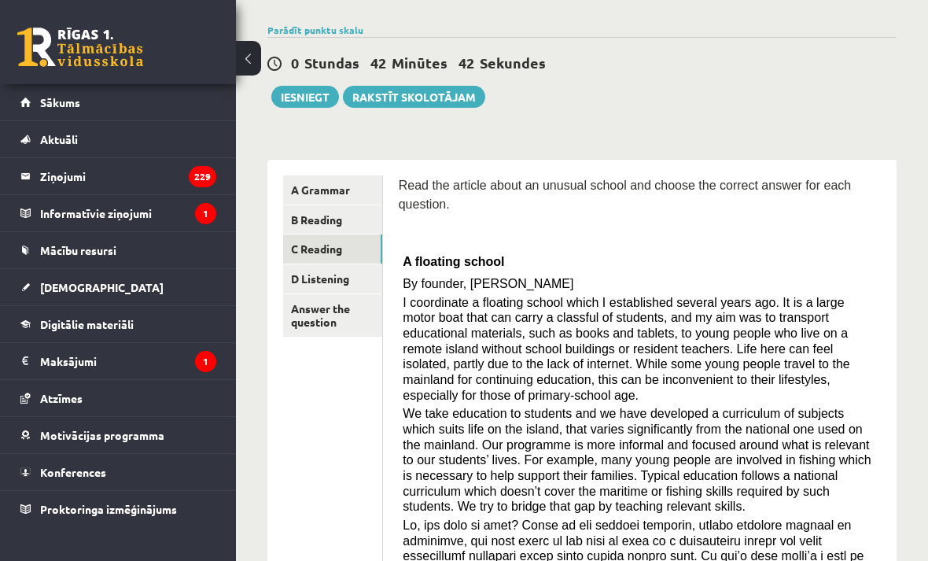
click at [347, 281] on link "D Listening" at bounding box center [332, 278] width 99 height 29
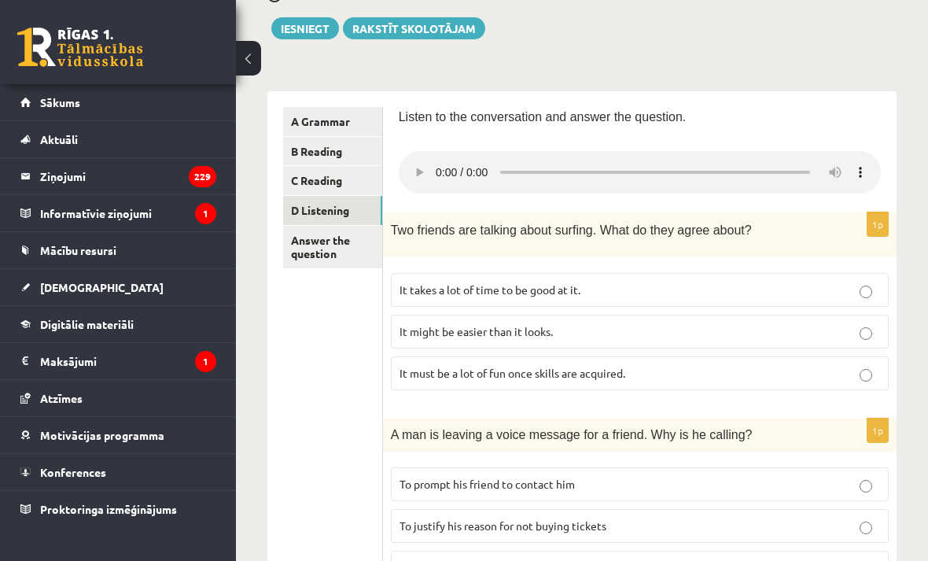
scroll to position [173, 0]
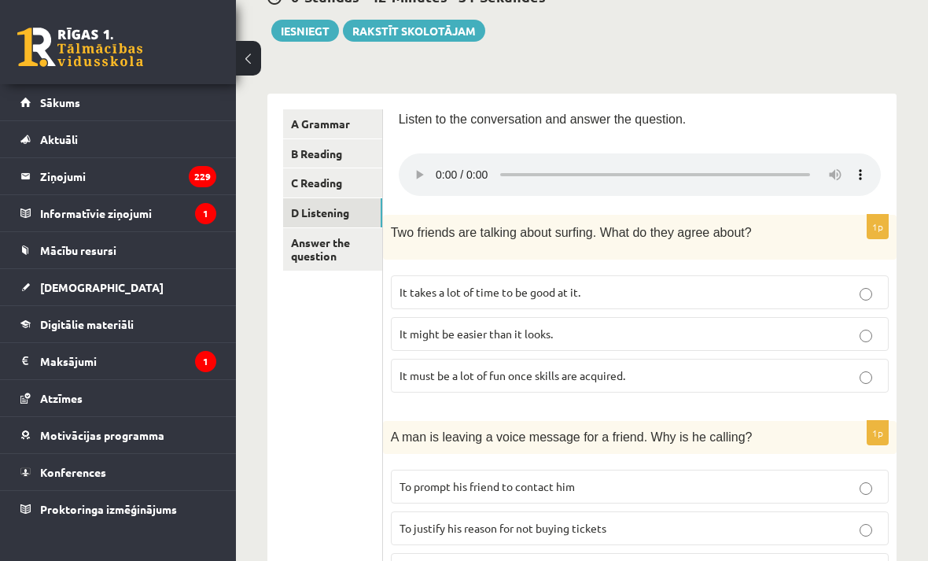
click at [348, 176] on link "C Reading" at bounding box center [332, 182] width 99 height 29
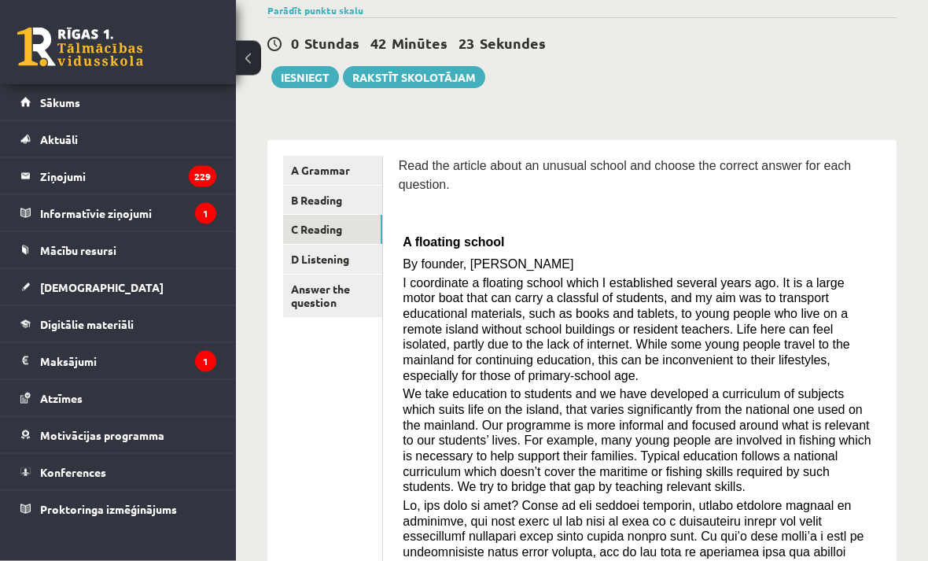
scroll to position [127, 0]
click at [357, 264] on link "D Listening" at bounding box center [332, 259] width 99 height 29
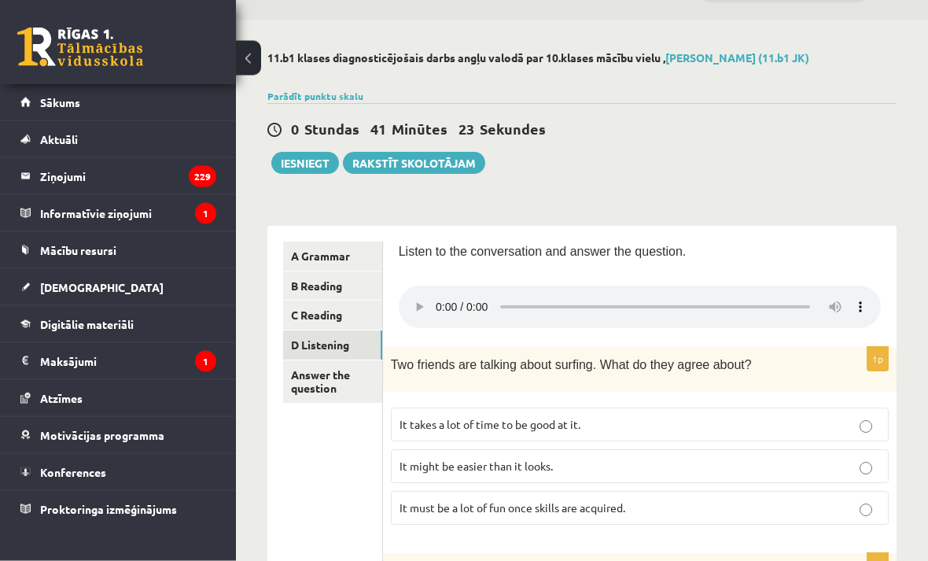
scroll to position [0, 0]
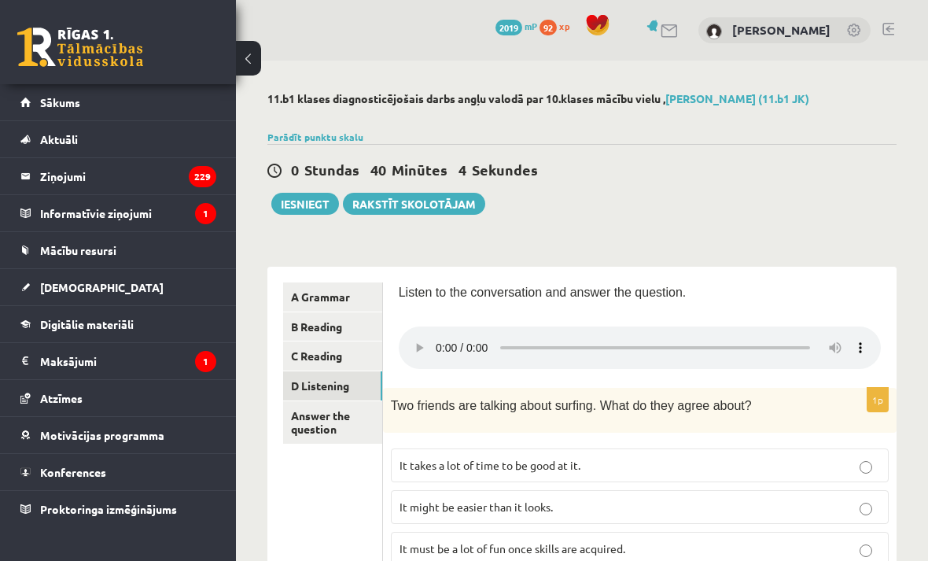
click at [439, 341] on audio at bounding box center [640, 347] width 482 height 42
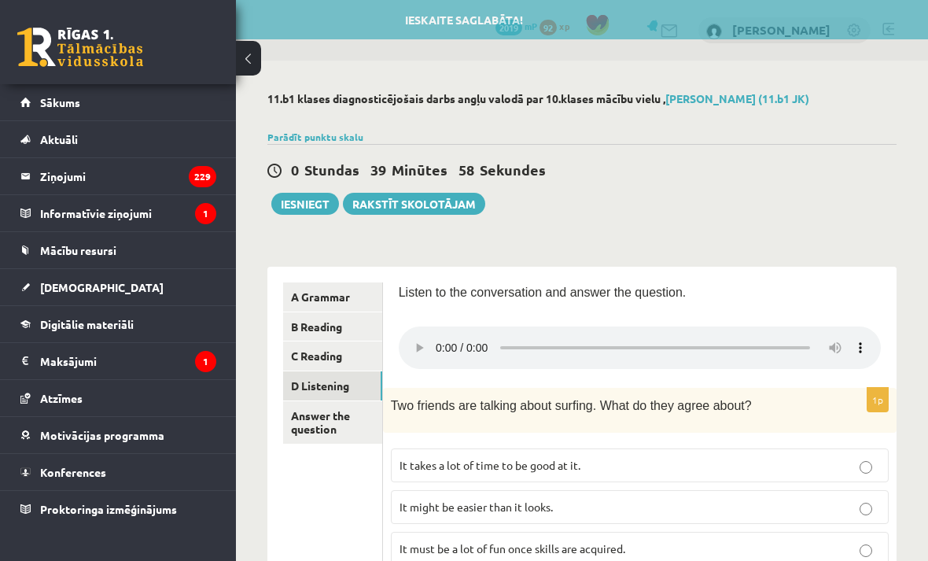
click at [439, 336] on audio at bounding box center [640, 347] width 482 height 42
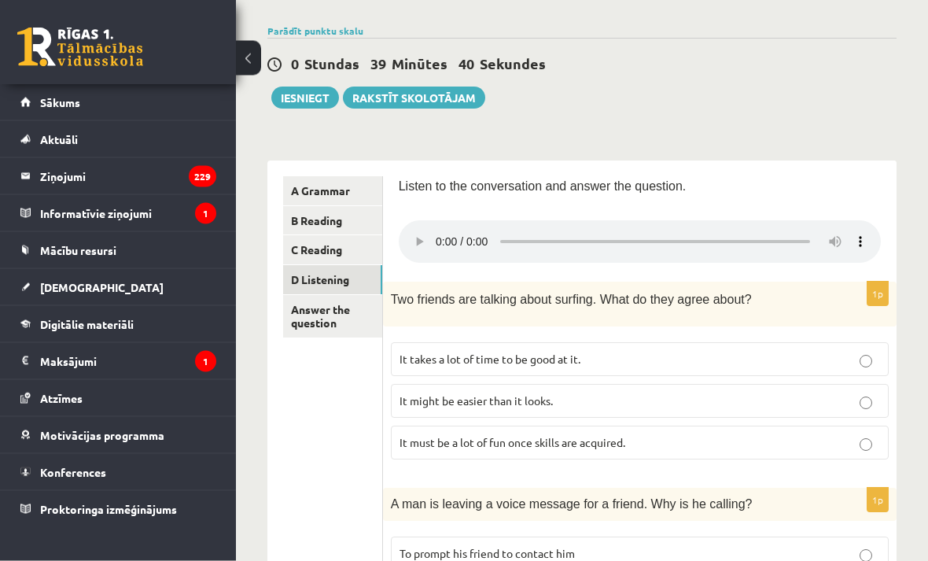
scroll to position [106, 0]
click at [444, 239] on audio at bounding box center [640, 241] width 482 height 42
click at [420, 228] on audio at bounding box center [640, 241] width 482 height 42
click at [415, 238] on audio at bounding box center [640, 241] width 482 height 42
click at [444, 228] on audio at bounding box center [640, 241] width 482 height 42
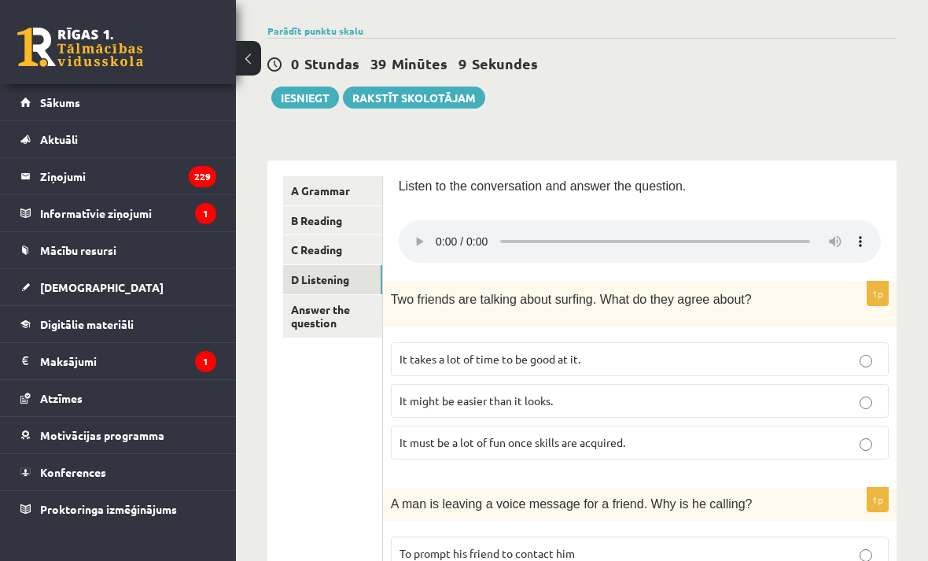
click at [435, 241] on audio at bounding box center [640, 241] width 482 height 42
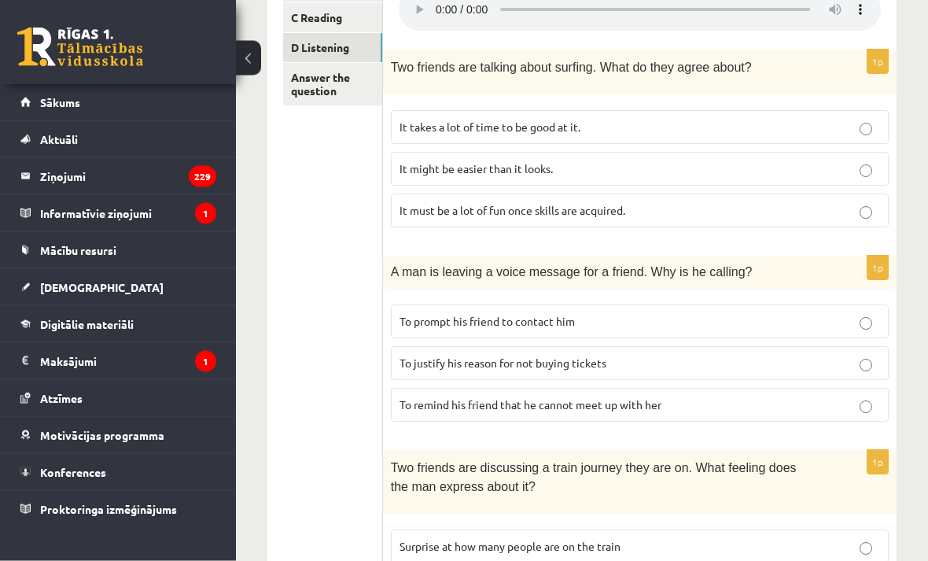
scroll to position [338, 0]
click at [744, 202] on p "It must be a lot of fun once skills are acquired." at bounding box center [640, 210] width 481 height 17
click at [754, 202] on p "It must be a lot of fun once skills are acquired." at bounding box center [640, 210] width 481 height 17
click at [786, 355] on p "To justify his reason for not buying tickets" at bounding box center [640, 363] width 481 height 17
click at [801, 458] on p "Two friends are discussing a train journey they are on. What feeling does the m…" at bounding box center [600, 477] width 419 height 39
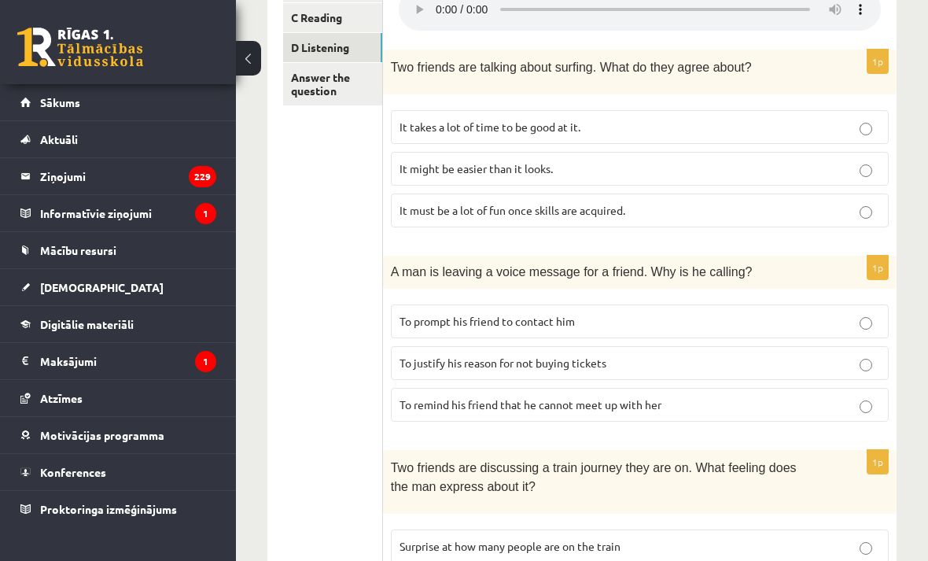
click at [652, 397] on span "To remind his friend that he cannot meet up with her" at bounding box center [531, 404] width 262 height 14
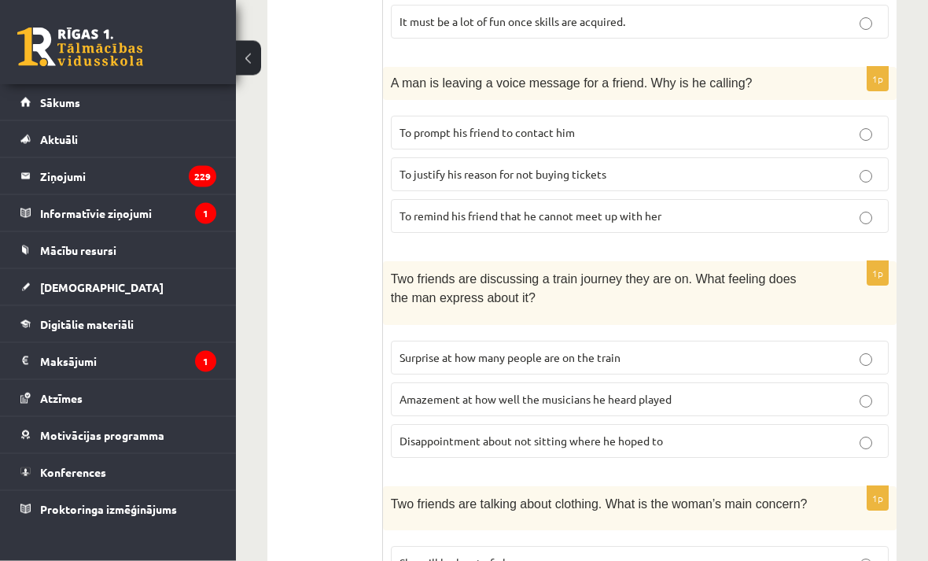
scroll to position [527, 0]
click at [785, 433] on p "Disappointment about not sitting where he hoped to" at bounding box center [640, 441] width 481 height 17
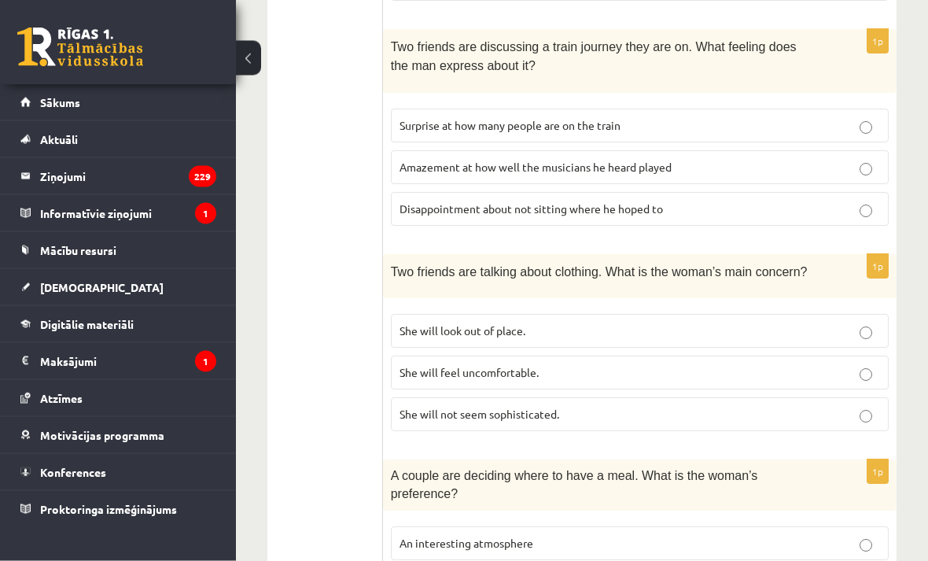
scroll to position [760, 0]
click at [700, 322] on p "She will look out of place." at bounding box center [640, 330] width 481 height 17
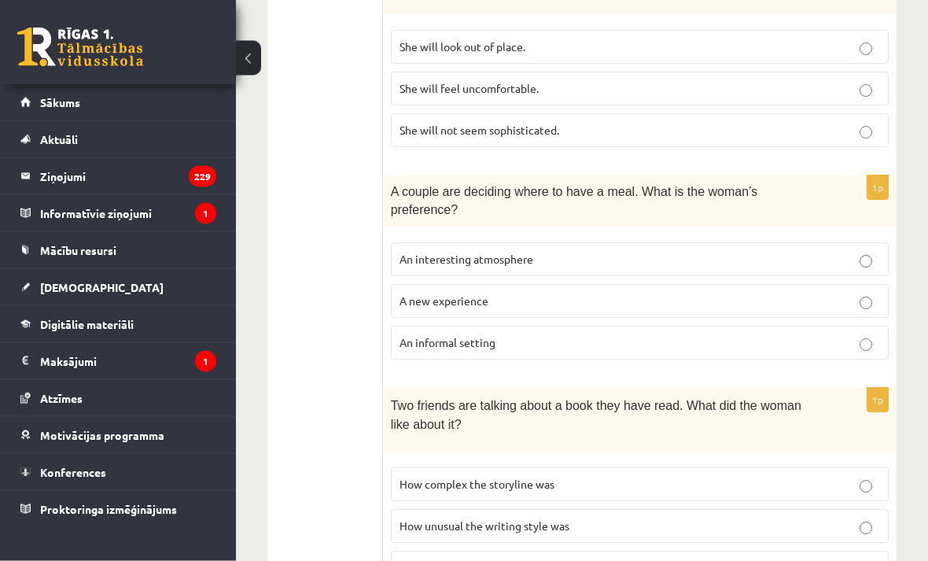
scroll to position [1049, 0]
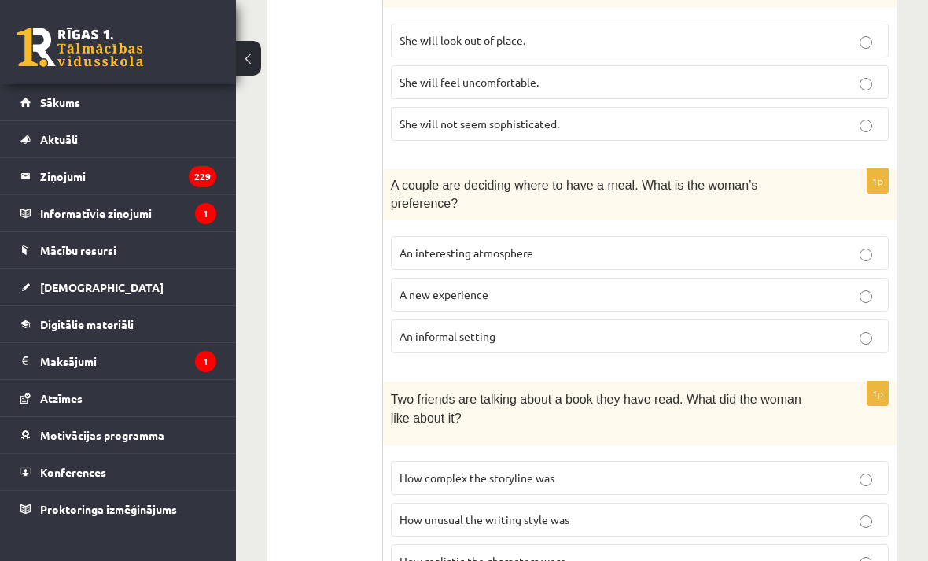
click at [811, 228] on fieldset "An interesting atmosphere A new experience An informal setting" at bounding box center [640, 293] width 498 height 130
click at [865, 239] on label "An interesting atmosphere" at bounding box center [640, 253] width 498 height 34
click at [802, 544] on label "How realistic the characters were" at bounding box center [640, 561] width 498 height 34
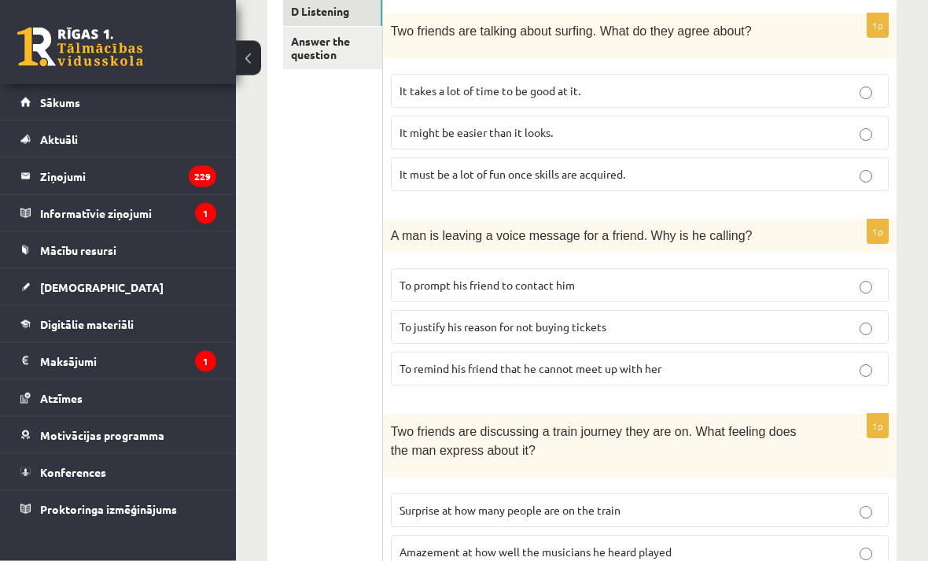
scroll to position [374, 0]
click at [326, 55] on link "Answer the question" at bounding box center [332, 48] width 99 height 42
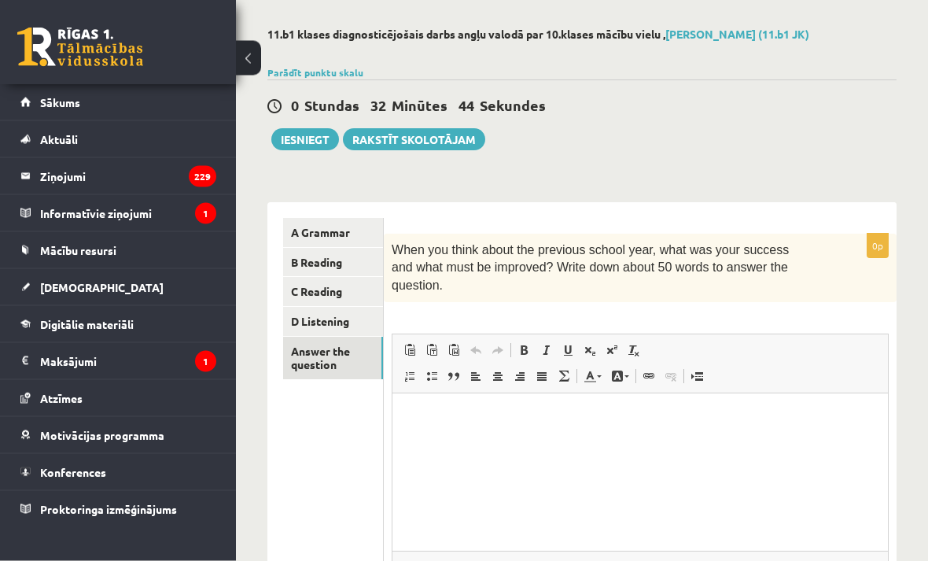
scroll to position [43, 0]
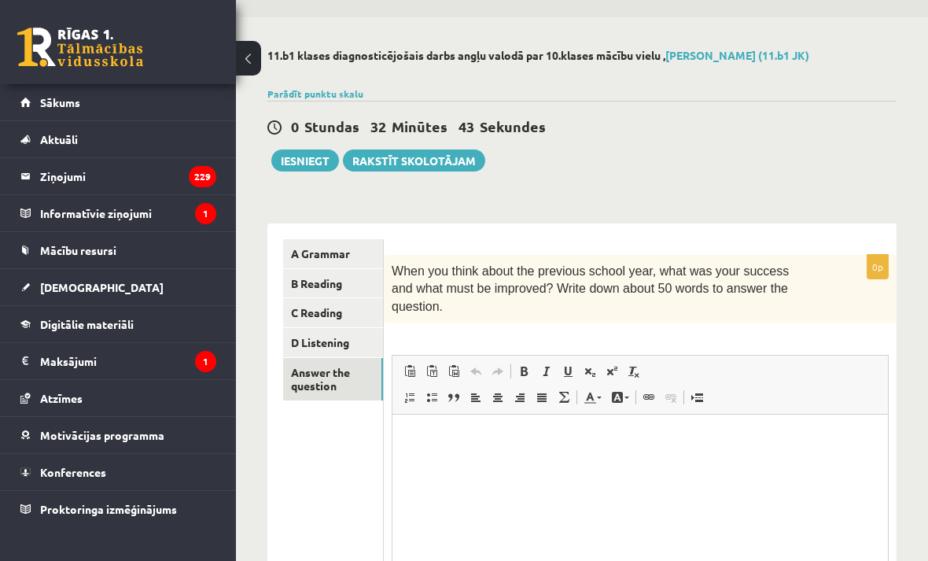
click at [324, 166] on button "Iesniegt" at bounding box center [305, 160] width 68 height 22
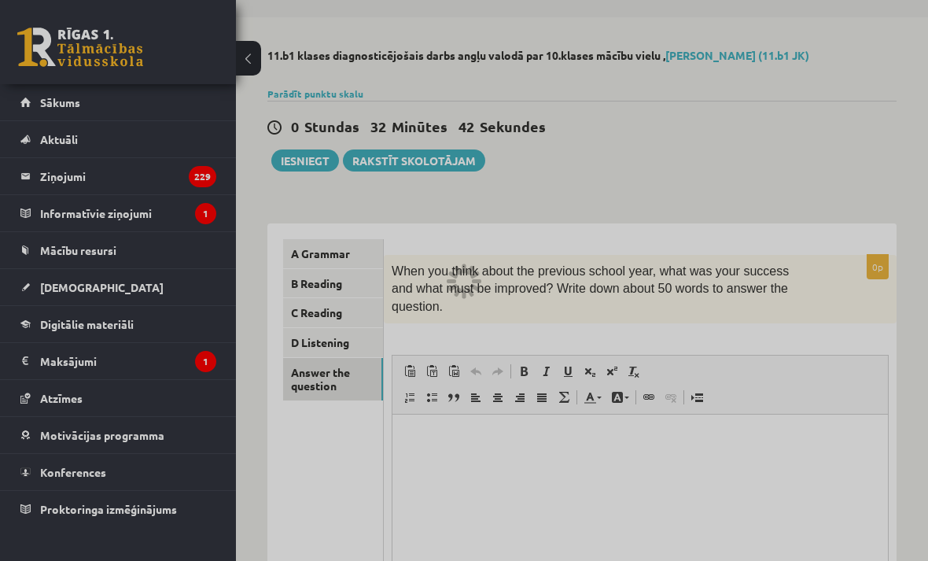
scroll to position [94, 0]
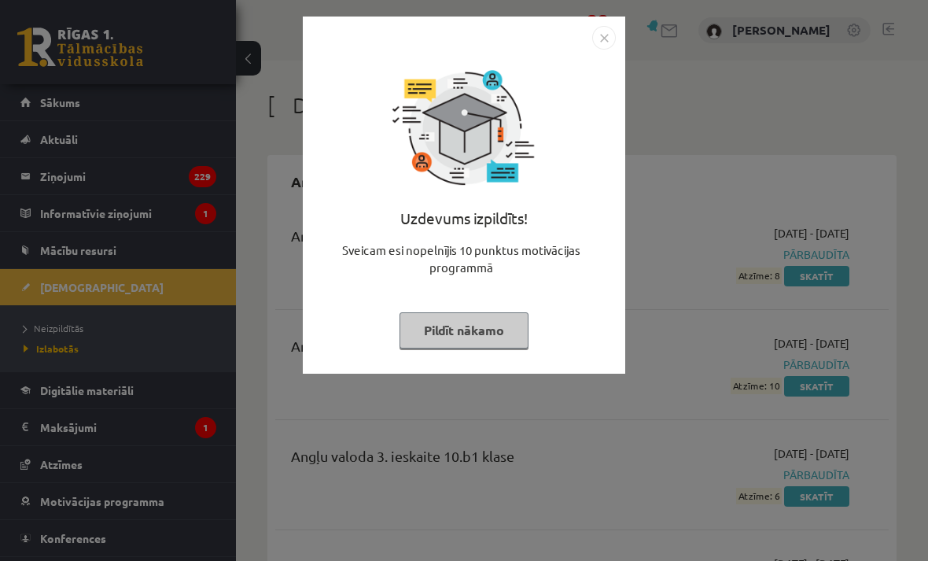
click at [503, 344] on button "Pildīt nākamo" at bounding box center [464, 330] width 129 height 36
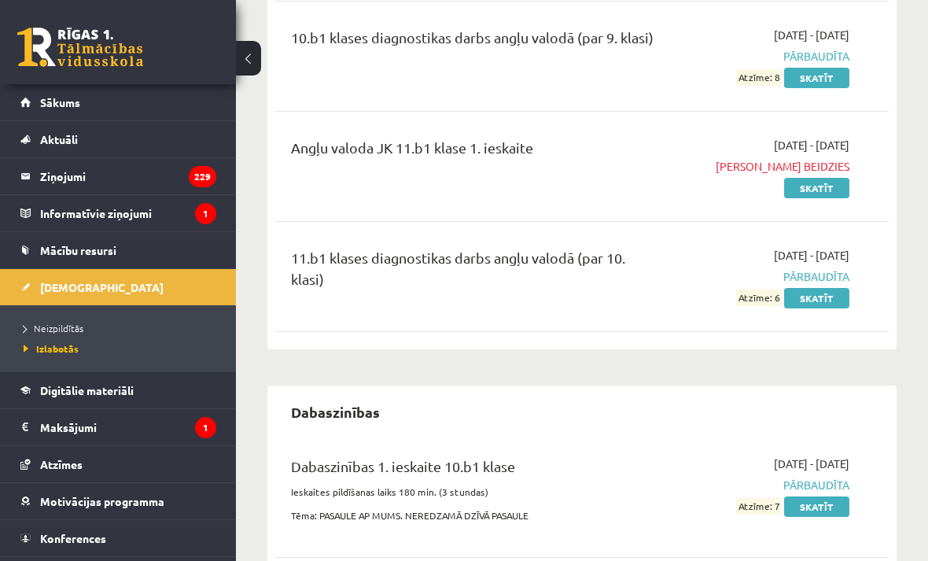
scroll to position [881, 0]
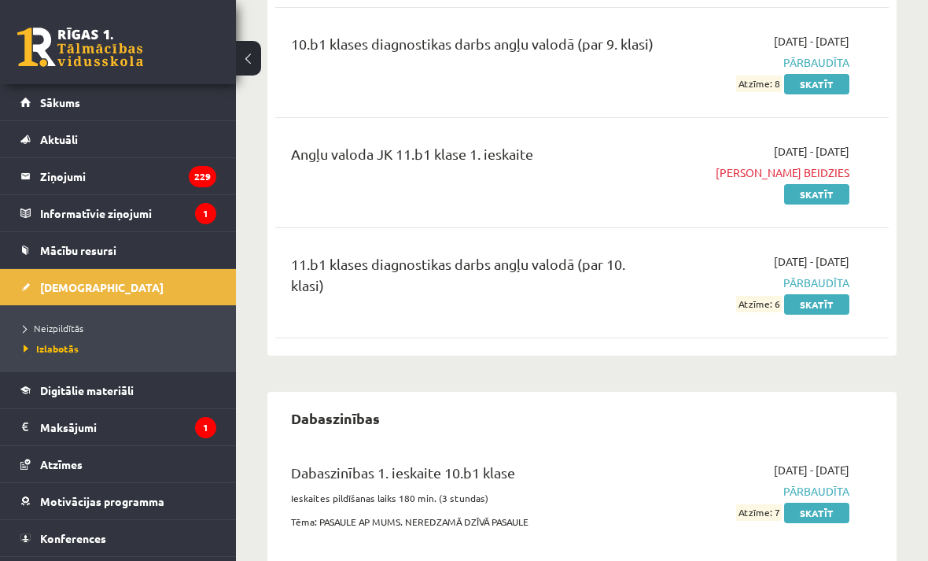
click at [71, 333] on span "Neizpildītās" at bounding box center [54, 328] width 60 height 13
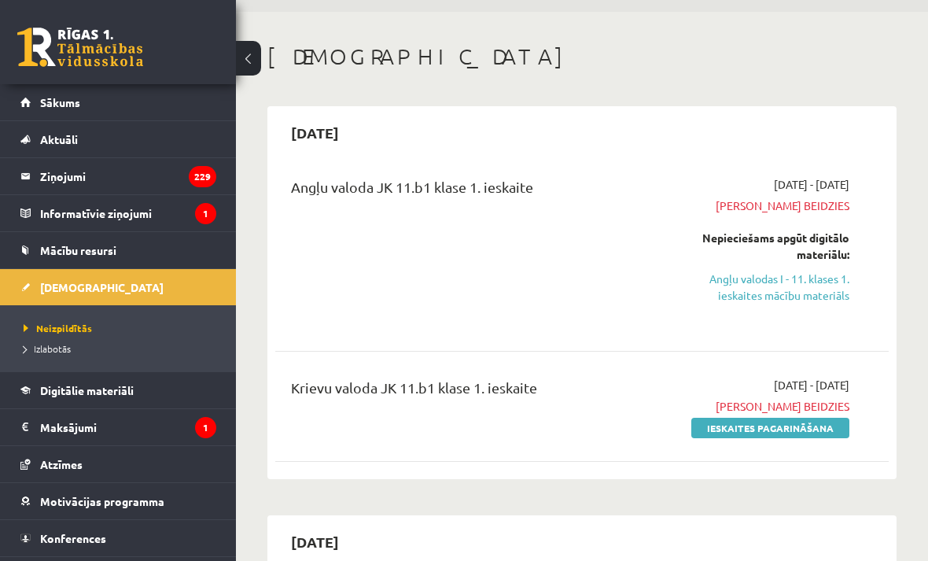
scroll to position [47, 0]
click at [807, 296] on link "Angļu valodas I - 11. klases 1. ieskaites mācību materiāls" at bounding box center [764, 288] width 171 height 33
click at [811, 272] on link "Angļu valodas I - 11. klases 1. ieskaites mācību materiāls" at bounding box center [764, 288] width 171 height 33
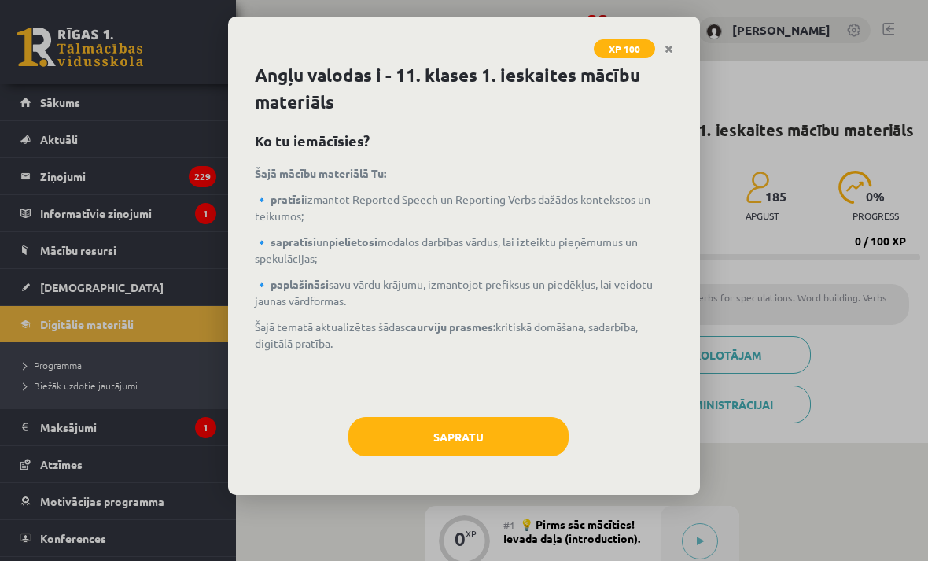
click at [532, 442] on button "Sapratu" at bounding box center [458, 436] width 220 height 39
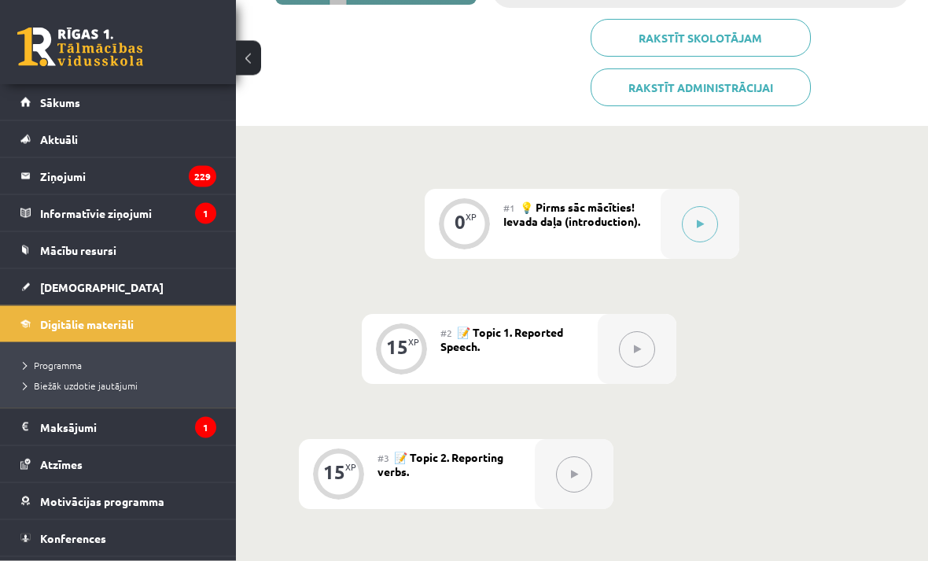
click at [710, 225] on button at bounding box center [700, 225] width 36 height 36
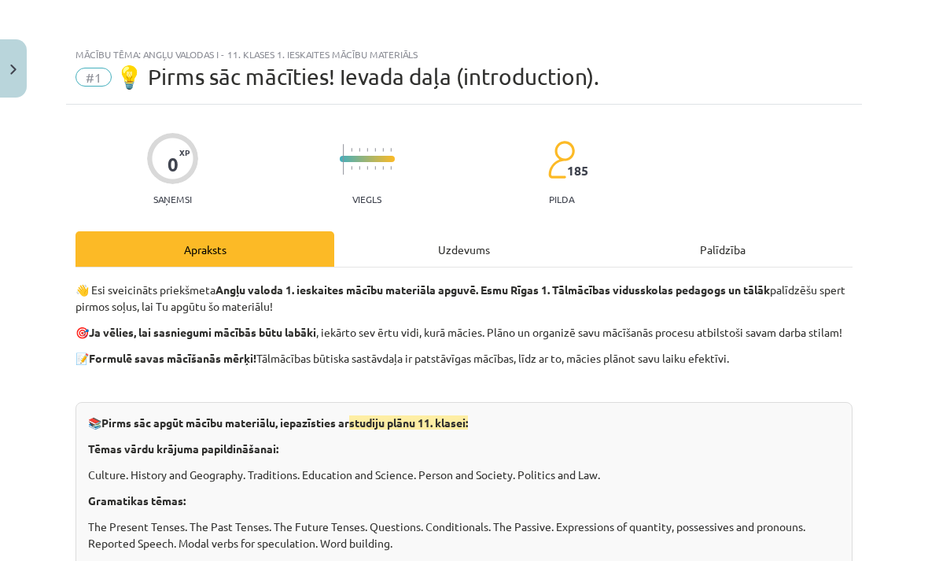
click at [519, 252] on div "Uzdevums" at bounding box center [463, 248] width 259 height 35
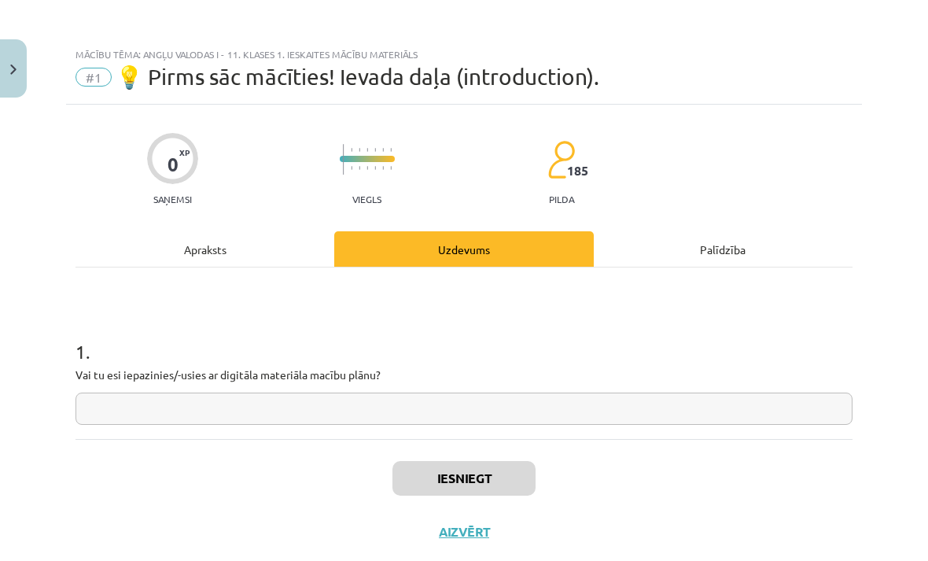
click at [768, 407] on input "text" at bounding box center [464, 408] width 777 height 32
type input "*"
click at [509, 481] on button "Iesniegt" at bounding box center [463, 478] width 143 height 35
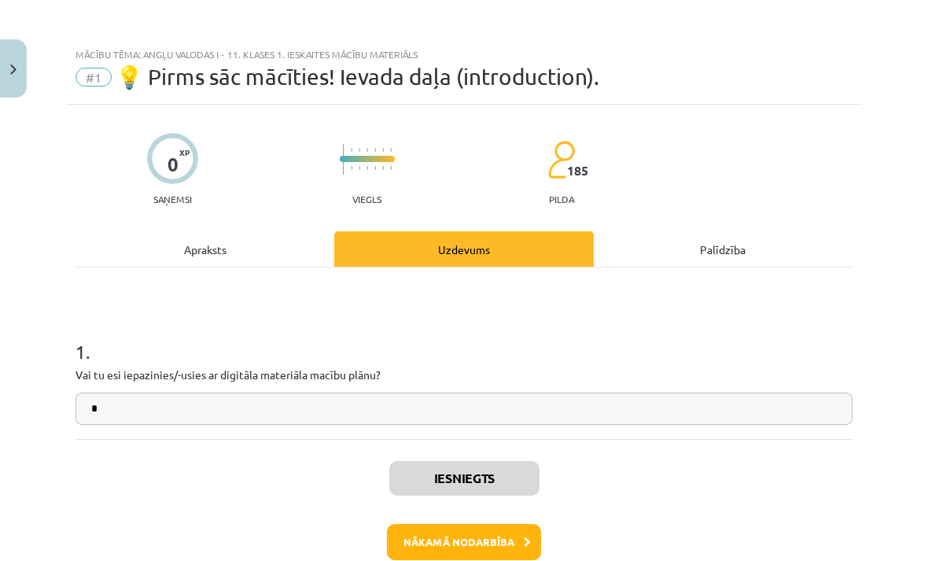
click at [444, 539] on button "Nākamā nodarbība" at bounding box center [464, 542] width 154 height 36
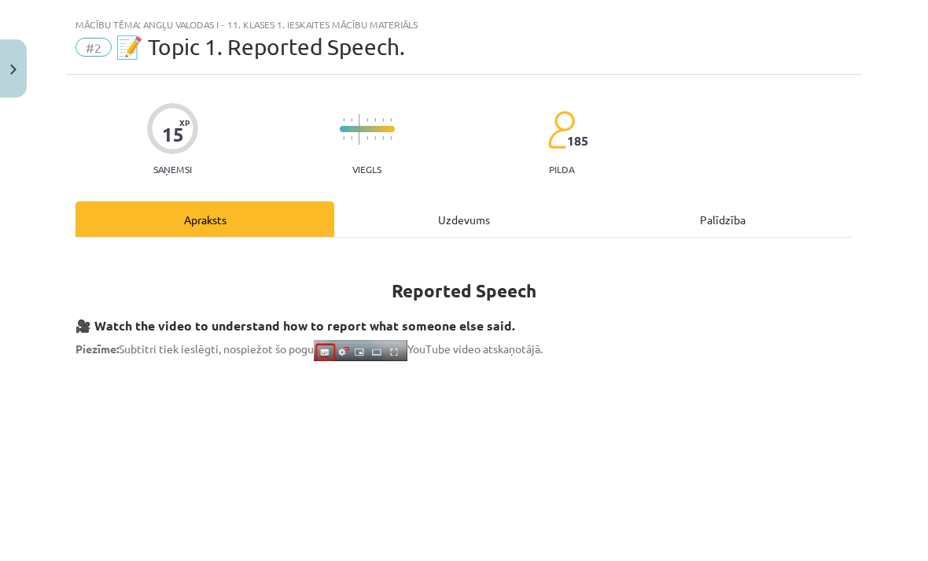
scroll to position [35, 0]
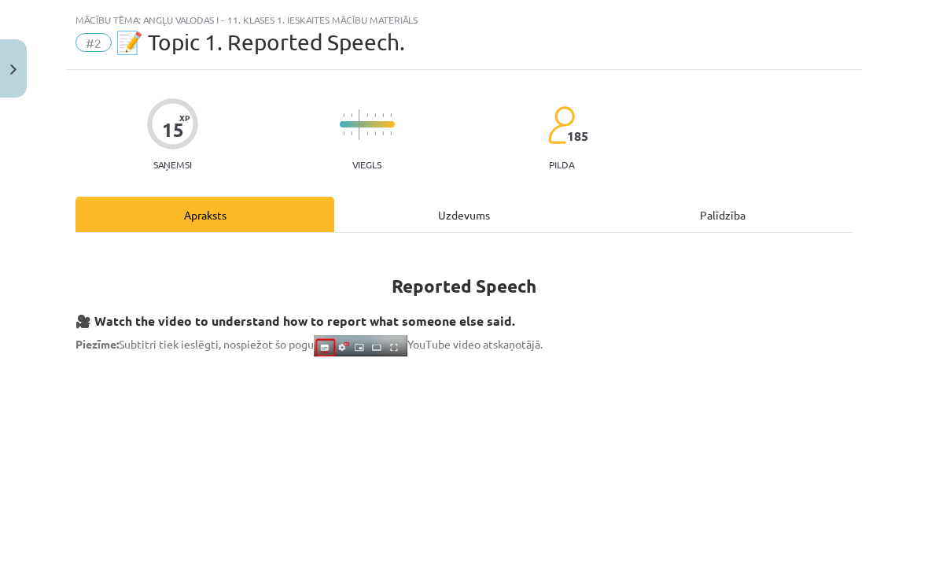
click at [473, 212] on div "Uzdevums" at bounding box center [463, 214] width 259 height 35
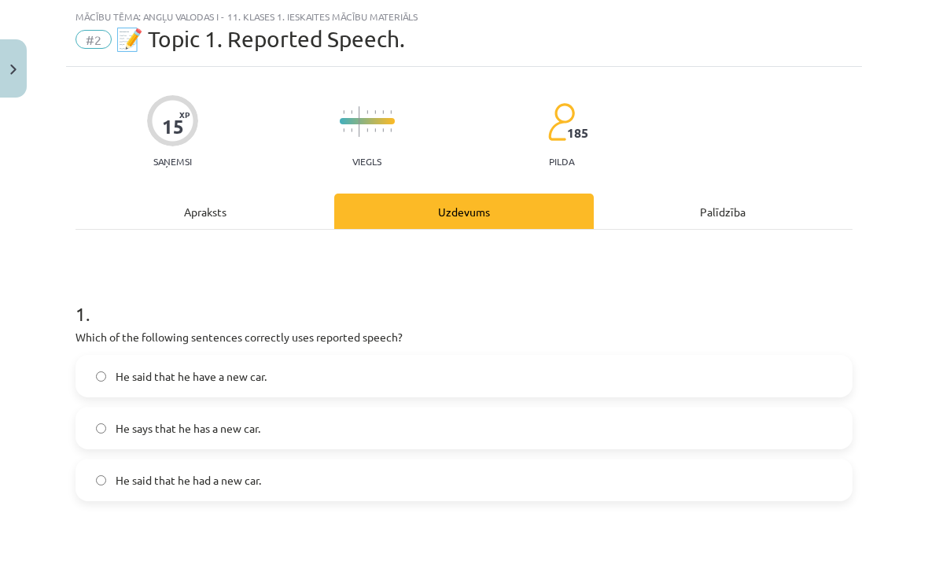
scroll to position [39, 0]
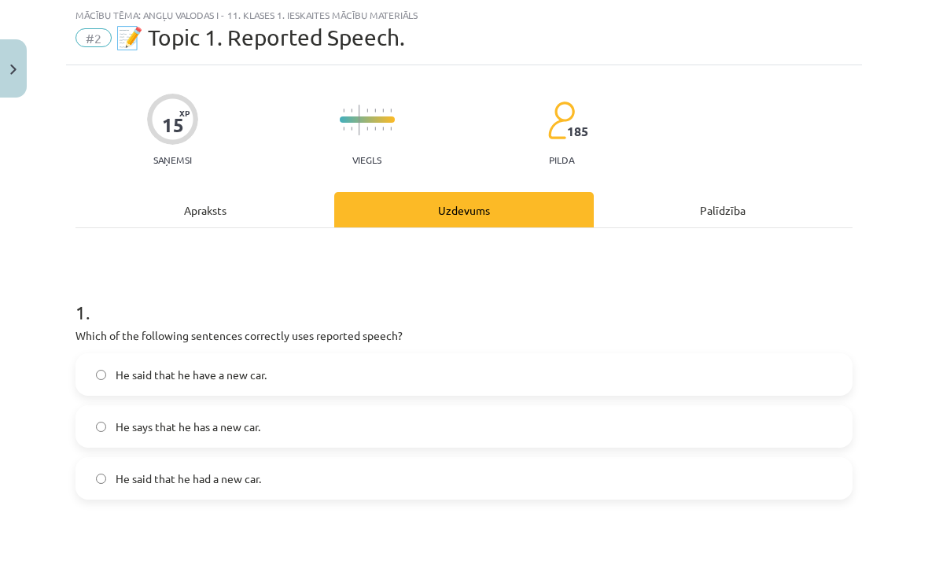
click at [307, 205] on div "Apraksts" at bounding box center [205, 209] width 259 height 35
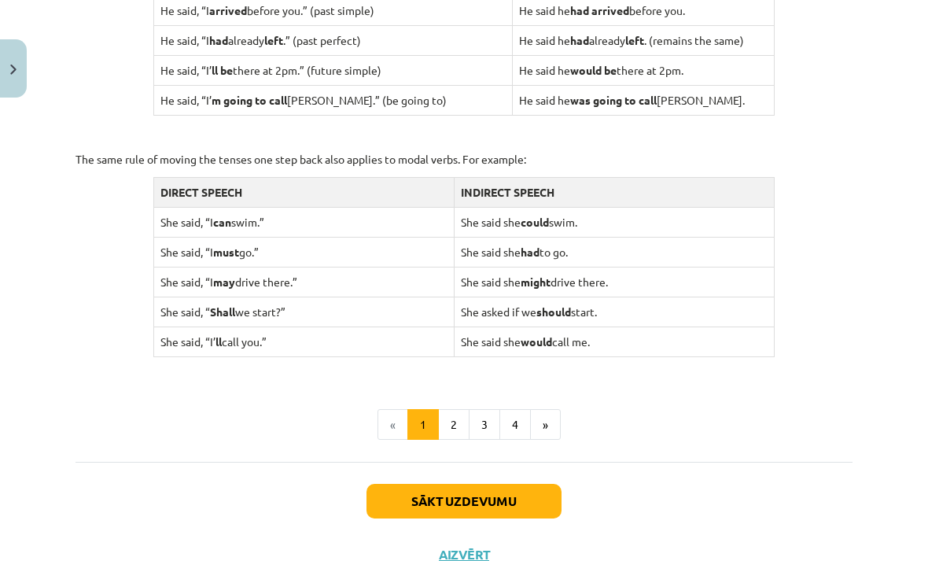
scroll to position [1505, 0]
click at [520, 495] on button "Sākt uzdevumu" at bounding box center [464, 501] width 195 height 35
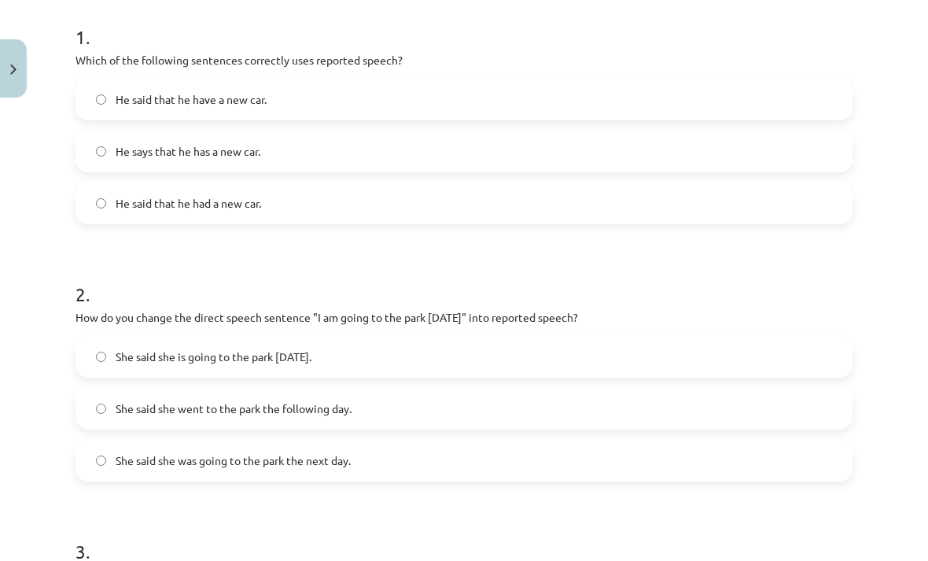
scroll to position [315, 0]
click at [604, 201] on label "He said that he had a new car." at bounding box center [464, 202] width 774 height 39
click at [665, 461] on label "She said she was going to the park the next day." at bounding box center [464, 459] width 774 height 39
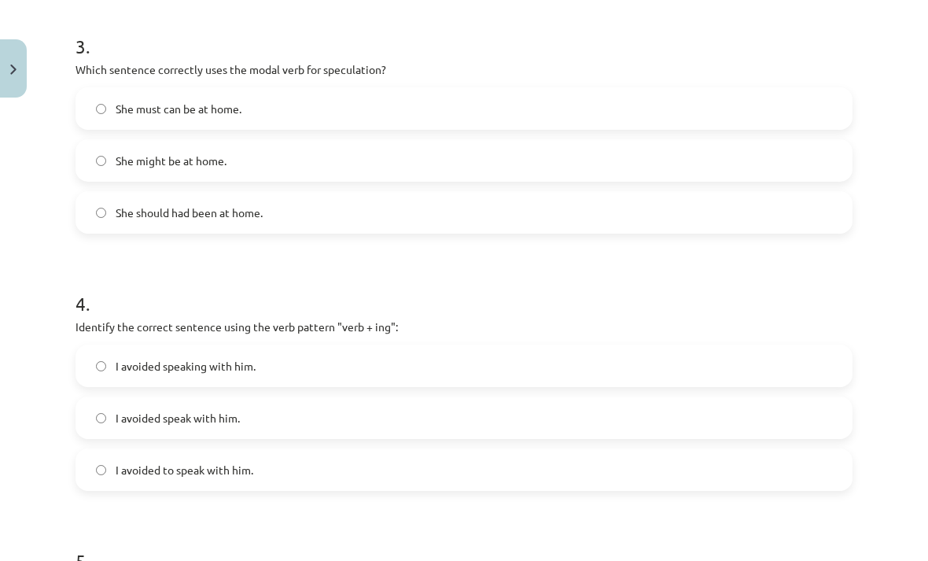
scroll to position [820, 0]
click at [577, 157] on label "She might be at home." at bounding box center [464, 160] width 774 height 39
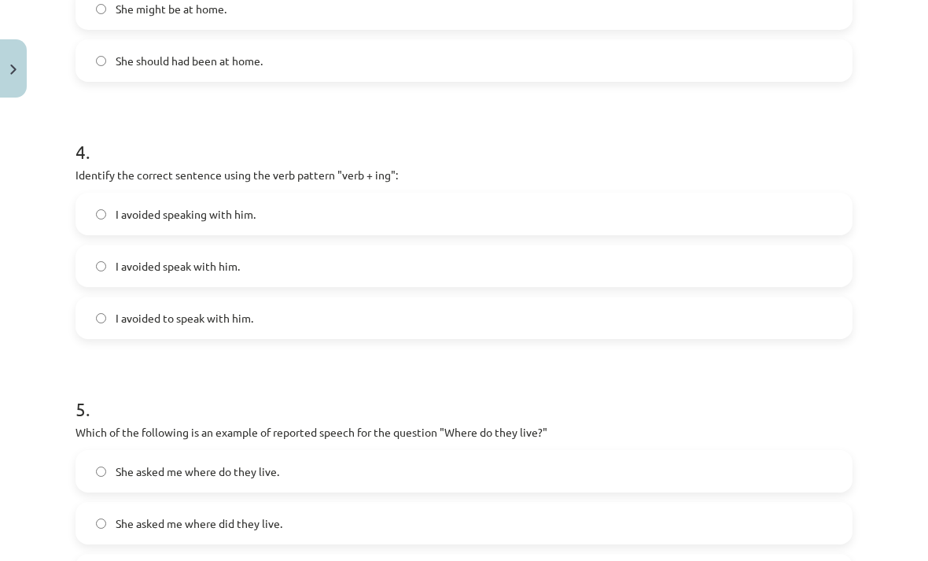
scroll to position [971, 0]
click at [614, 203] on label "I avoided speaking with him." at bounding box center [464, 213] width 774 height 39
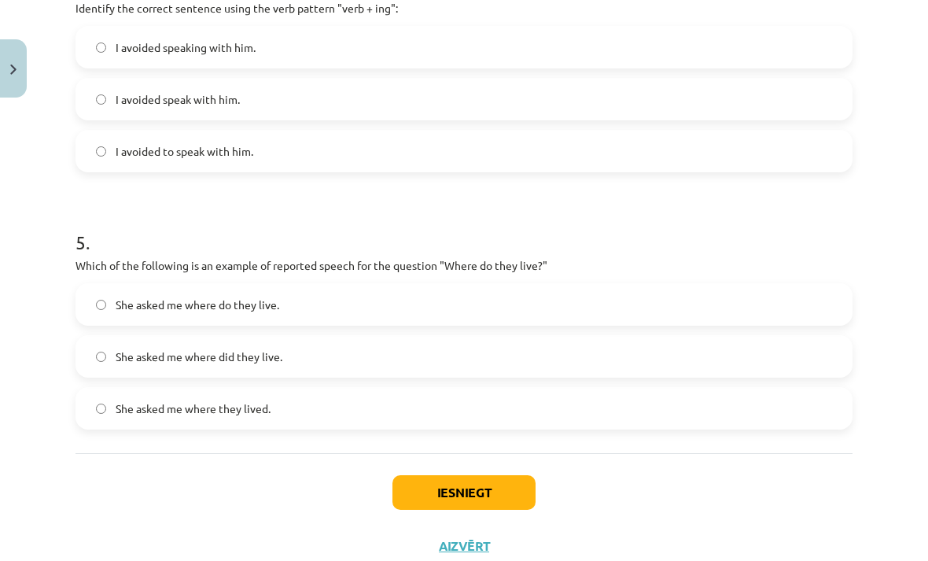
scroll to position [1137, 0]
click at [710, 400] on label "She asked me where they lived." at bounding box center [464, 408] width 774 height 39
click at [412, 502] on button "Iesniegt" at bounding box center [463, 493] width 143 height 35
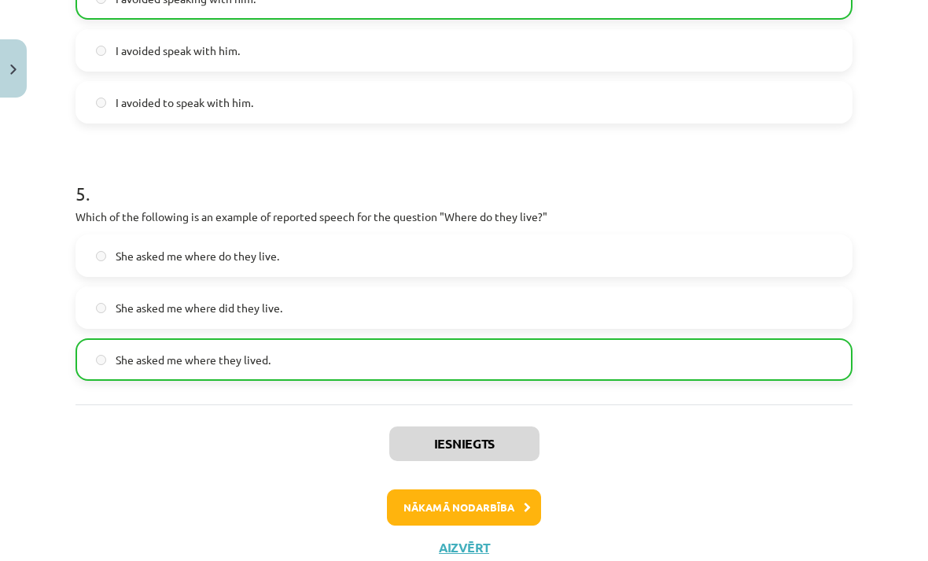
click at [471, 522] on button "Nākamā nodarbība" at bounding box center [464, 507] width 154 height 36
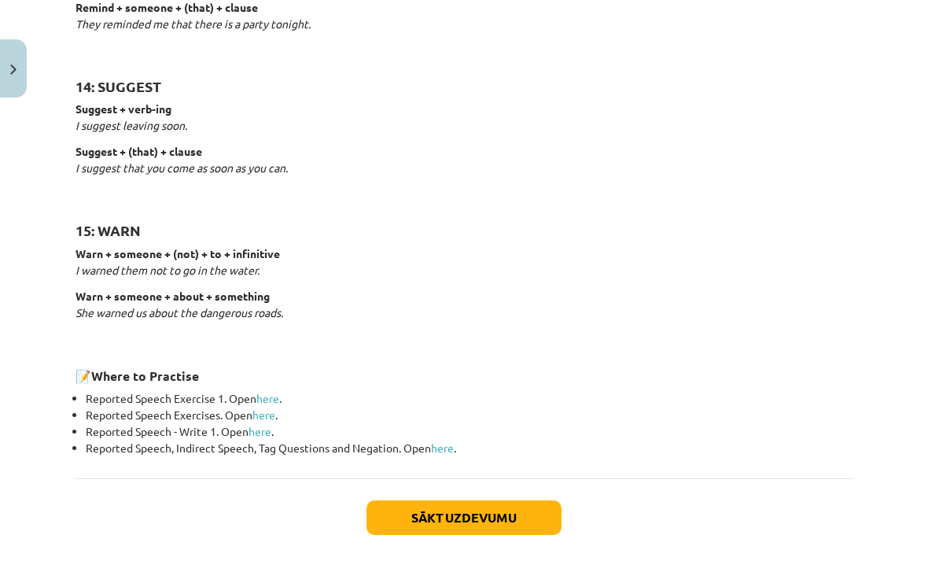
click at [496, 514] on button "Sākt uzdevumu" at bounding box center [464, 517] width 195 height 35
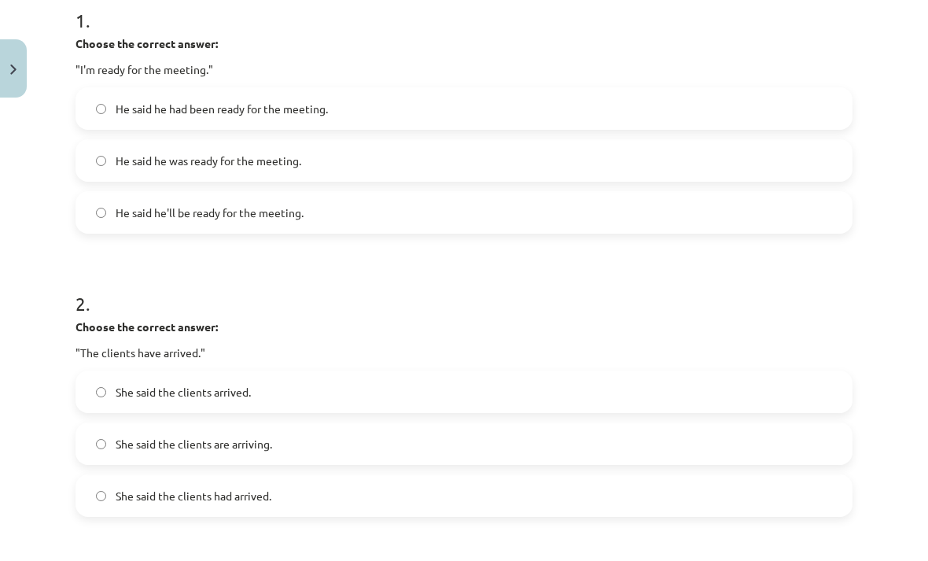
scroll to position [330, 0]
click at [447, 163] on label "He said he was ready for the meeting." at bounding box center [464, 161] width 774 height 39
click at [361, 511] on label "She said the clients had arrived." at bounding box center [464, 496] width 774 height 39
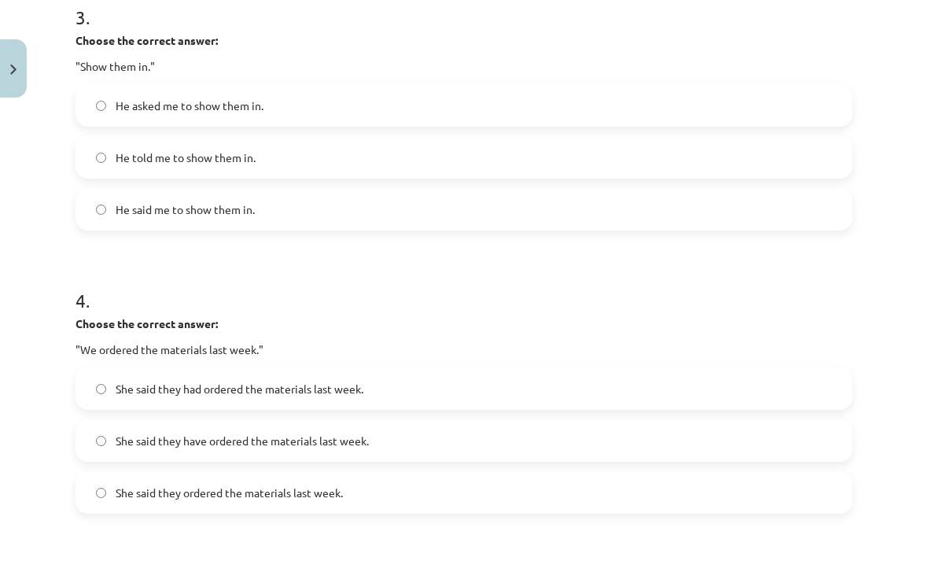
scroll to position [899, 0]
click at [526, 105] on label "He asked me to show them in." at bounding box center [464, 106] width 774 height 39
click at [541, 392] on label "She said they had ordered the materials last week." at bounding box center [464, 389] width 774 height 39
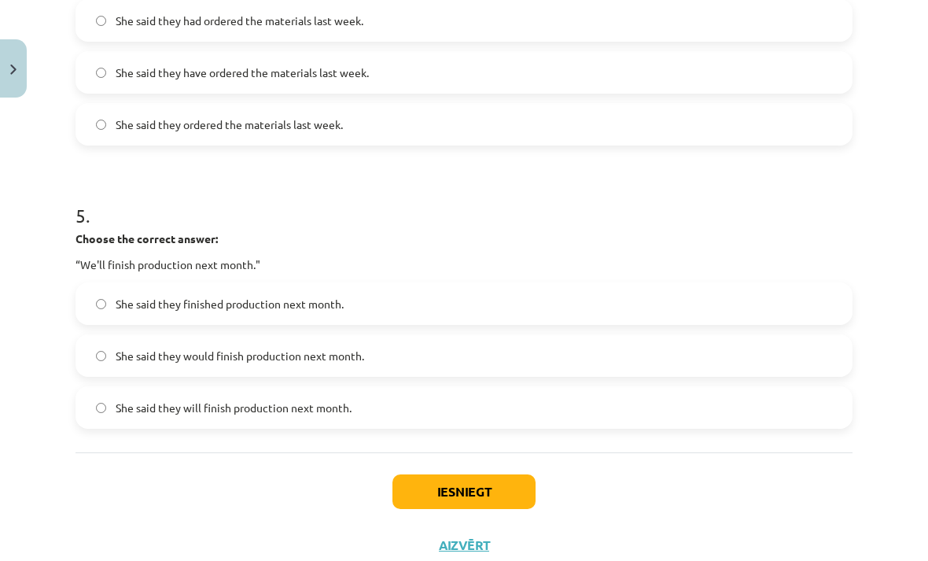
scroll to position [1267, 0]
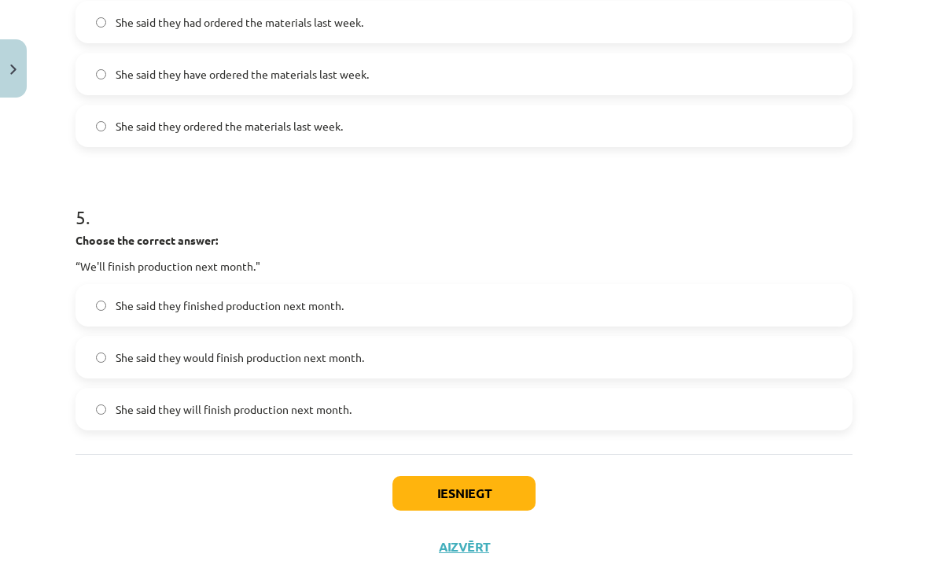
click at [533, 422] on label "She said they will finish production next month." at bounding box center [464, 408] width 774 height 39
click at [492, 510] on button "Iesniegt" at bounding box center [463, 493] width 143 height 35
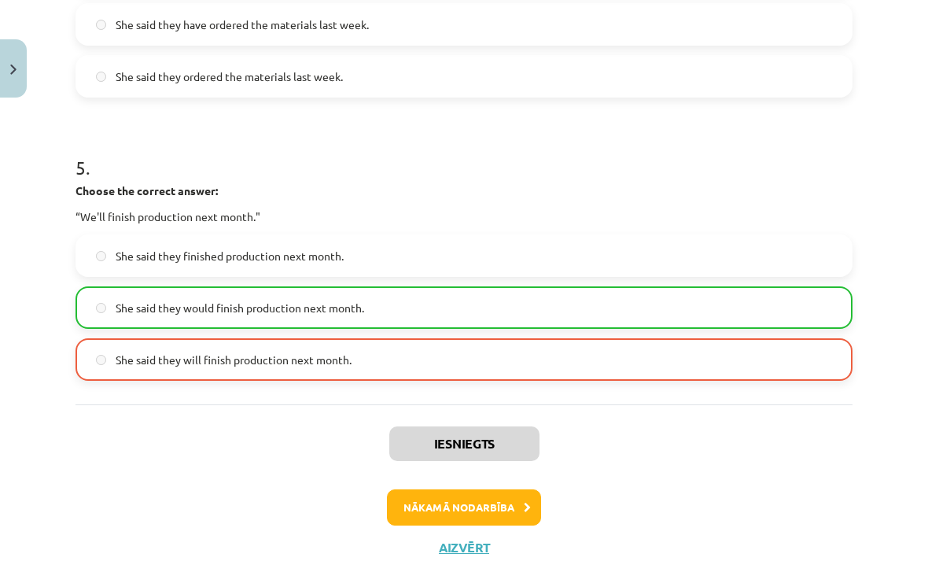
click at [499, 509] on button "Nākamā nodarbība" at bounding box center [464, 507] width 154 height 36
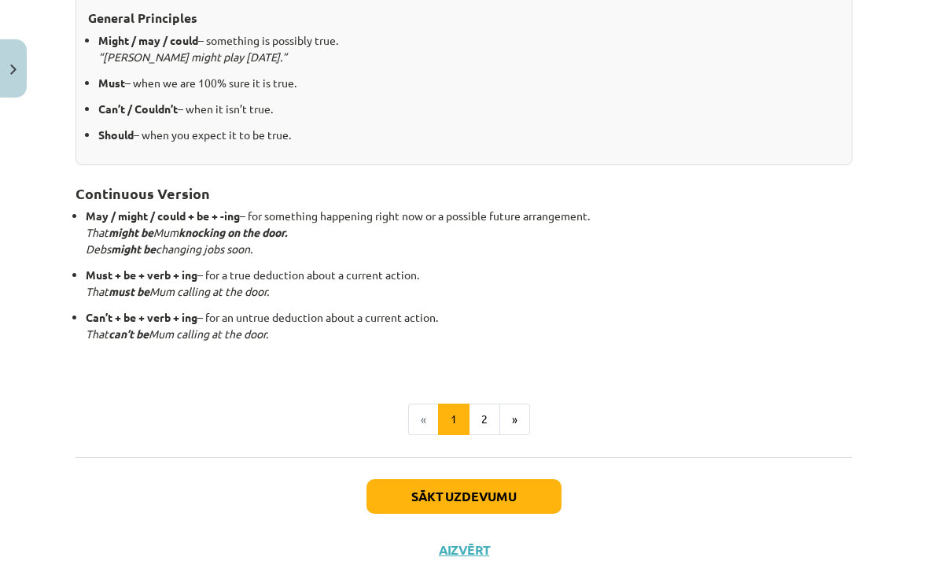
click at [525, 503] on button "Sākt uzdevumu" at bounding box center [464, 496] width 195 height 35
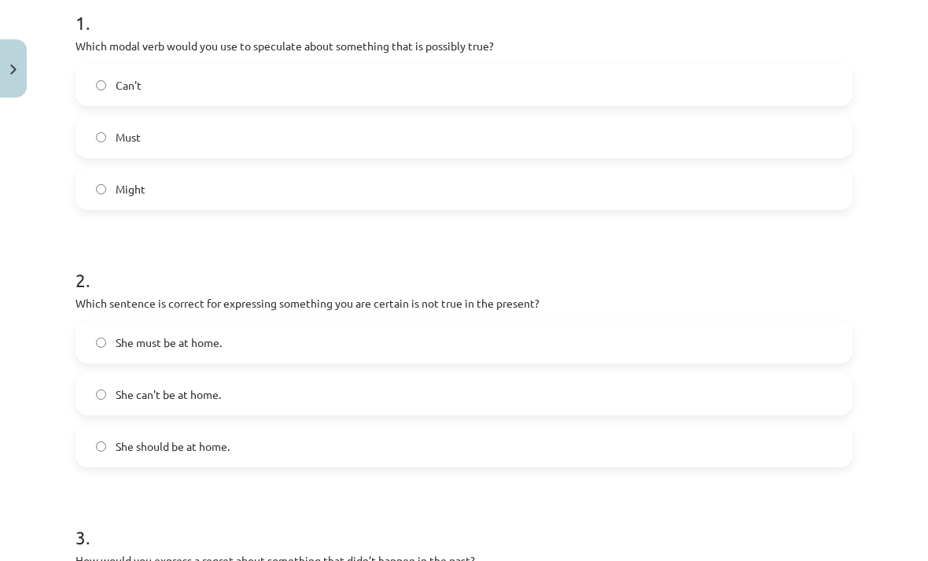
scroll to position [324, 0]
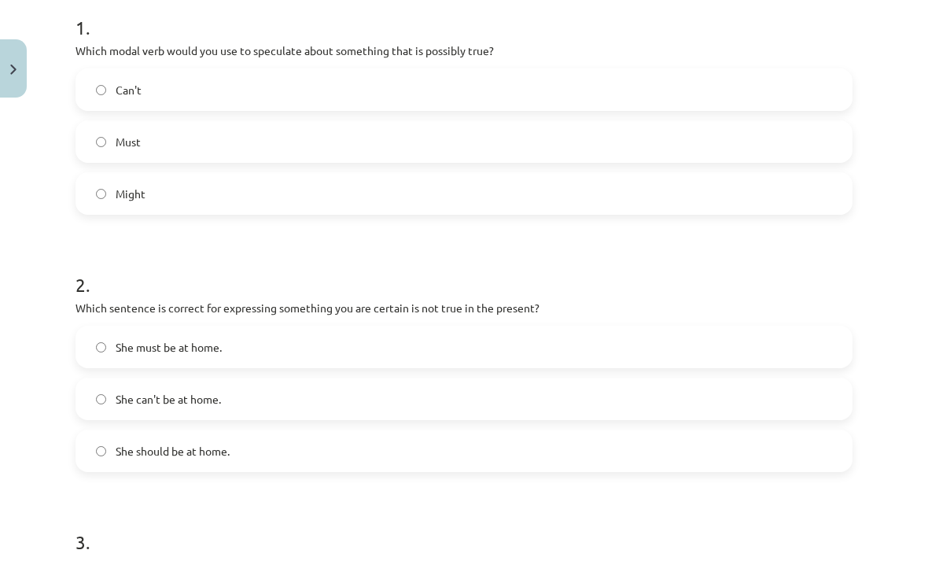
click at [621, 194] on label "Might" at bounding box center [464, 193] width 774 height 39
click at [648, 385] on label "She can't be at home." at bounding box center [464, 398] width 774 height 39
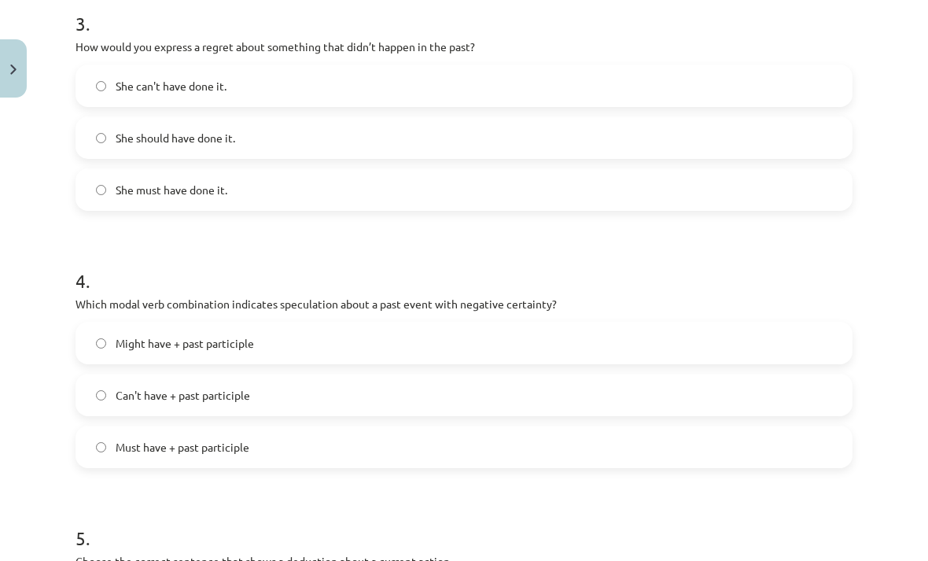
scroll to position [842, 0]
click at [614, 403] on label "Can't have + past participle" at bounding box center [464, 395] width 774 height 39
click at [508, 137] on label "She should have done it." at bounding box center [464, 138] width 774 height 39
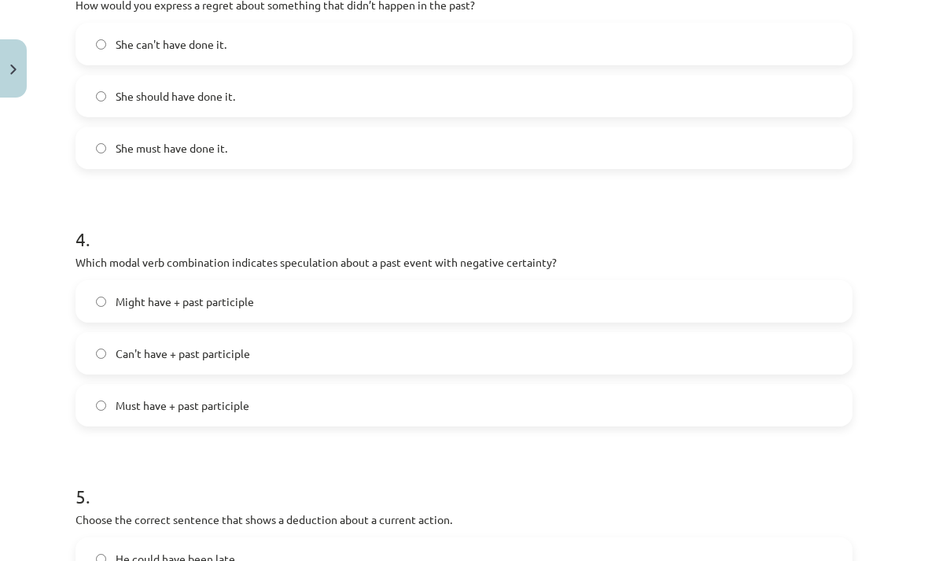
scroll to position [882, 0]
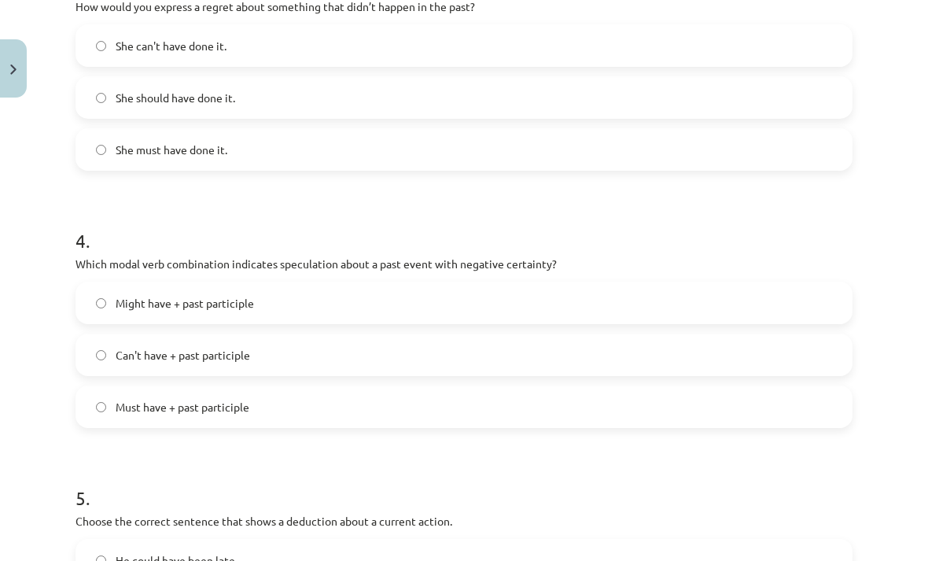
click at [573, 50] on label "She can't have done it." at bounding box center [464, 45] width 774 height 39
click at [552, 102] on label "She should have done it." at bounding box center [464, 97] width 774 height 39
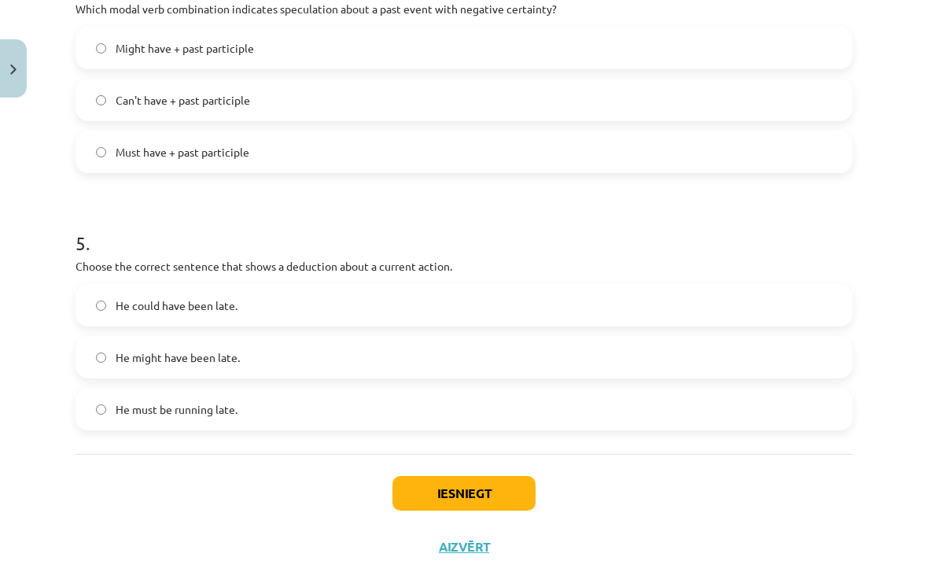
scroll to position [1137, 0]
click at [485, 408] on label "He must be running late." at bounding box center [464, 408] width 774 height 39
click at [480, 491] on button "Iesniegt" at bounding box center [463, 493] width 143 height 35
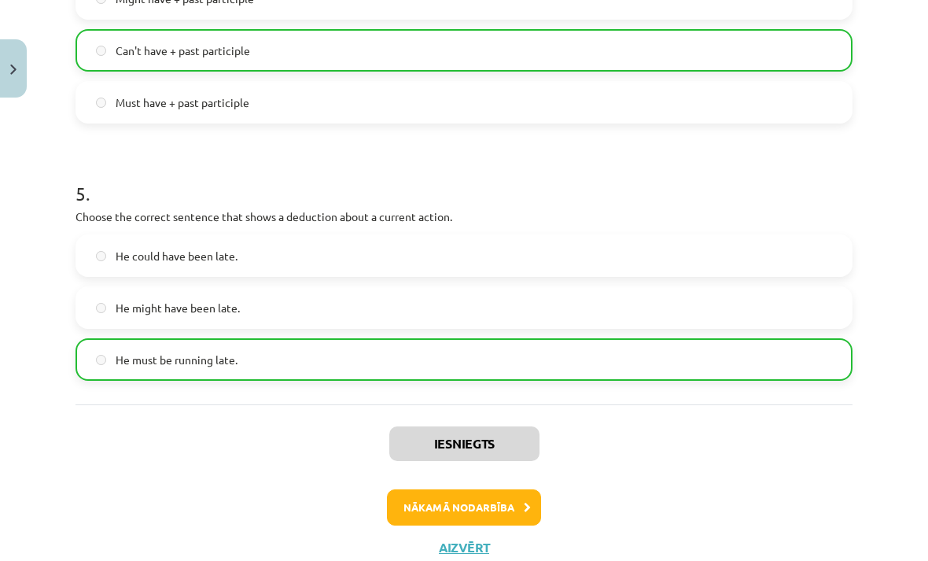
click at [500, 509] on button "Nākamā nodarbība" at bounding box center [464, 507] width 154 height 36
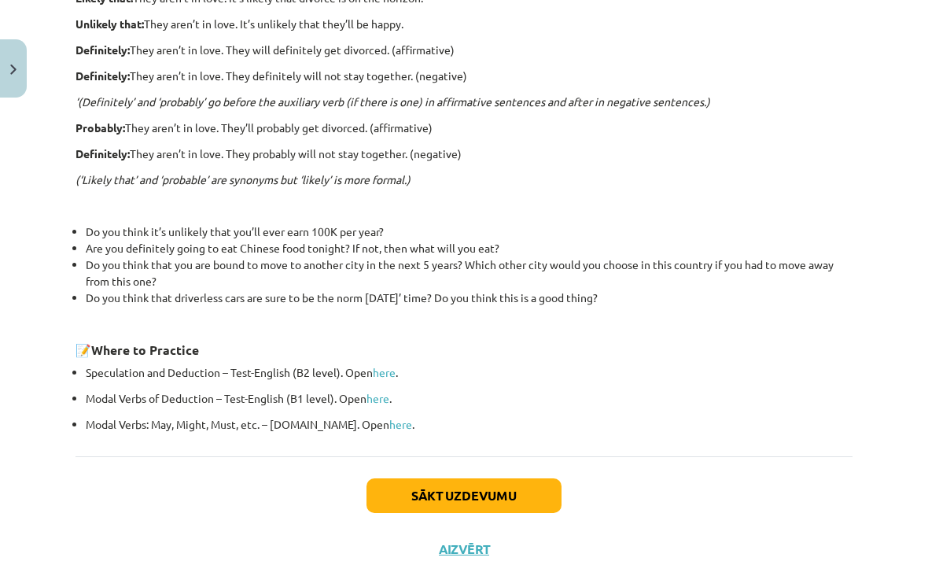
click at [504, 499] on button "Sākt uzdevumu" at bounding box center [464, 495] width 195 height 35
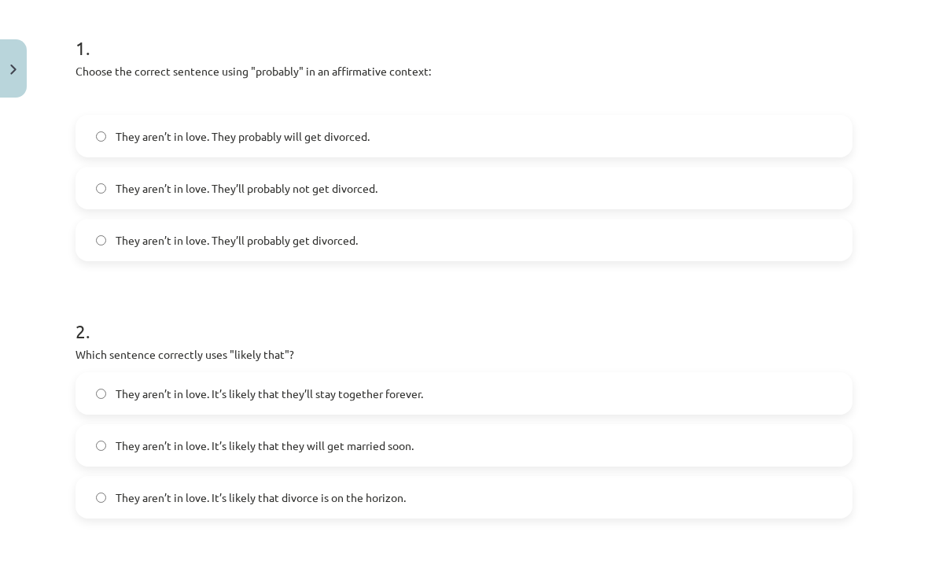
scroll to position [303, 0]
click at [605, 152] on label "They aren’t in love. They probably will get divorced." at bounding box center [464, 136] width 774 height 39
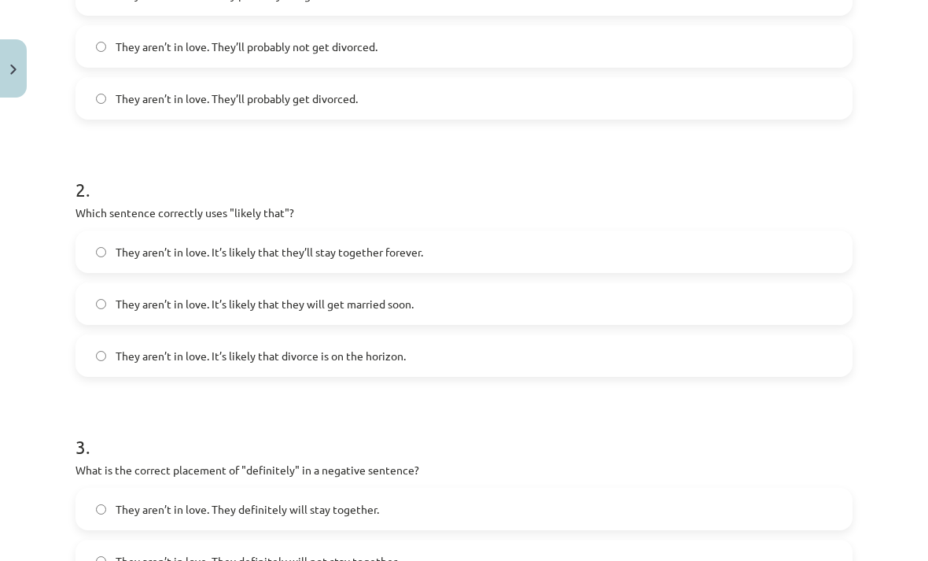
scroll to position [447, 0]
click at [507, 365] on label "They aren’t in love. It’s likely that divorce is on the horizon." at bounding box center [464, 353] width 774 height 39
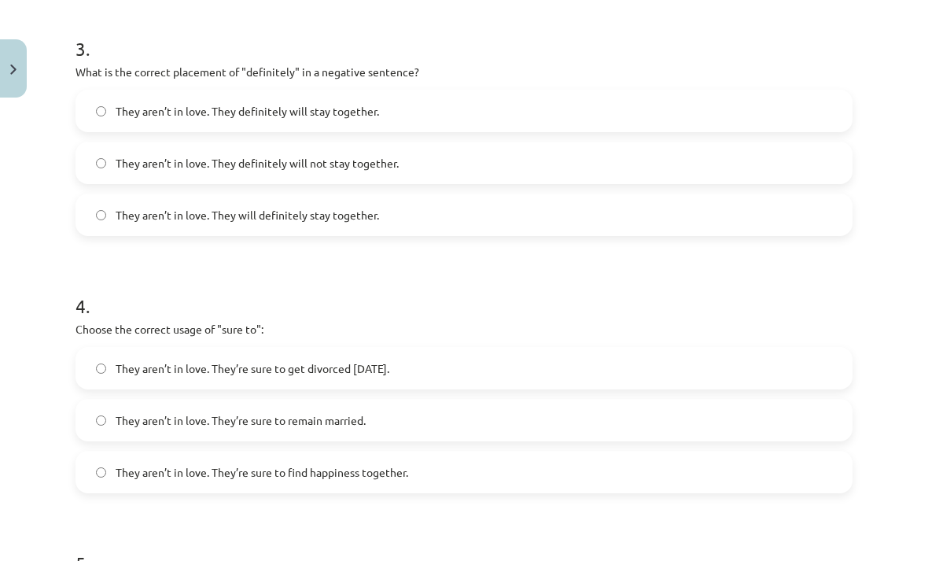
scroll to position [843, 0]
click at [555, 160] on label "They aren’t in love. They definitely will not stay together." at bounding box center [464, 162] width 774 height 39
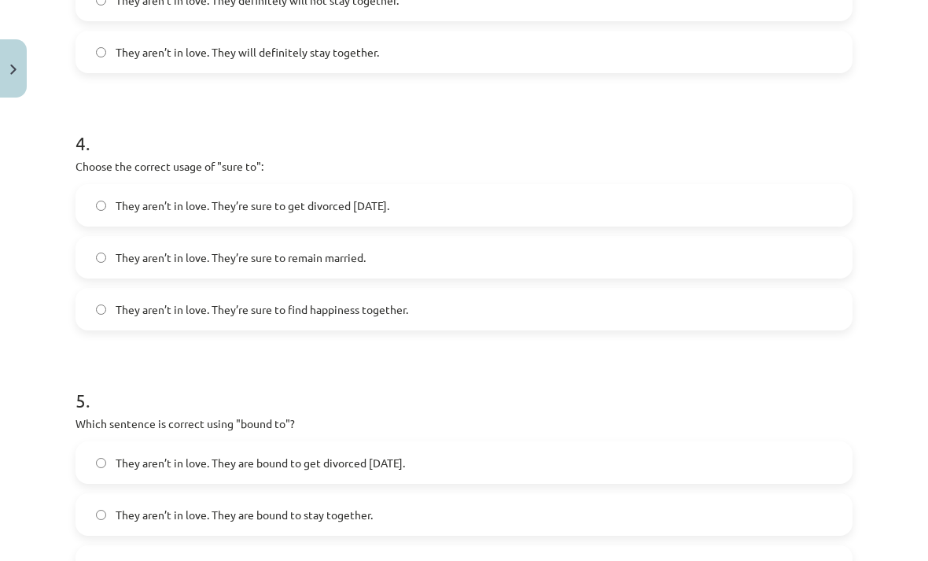
scroll to position [1006, 0]
click at [607, 200] on label "They aren’t in love. They’re sure to get divorced within six months." at bounding box center [464, 205] width 774 height 39
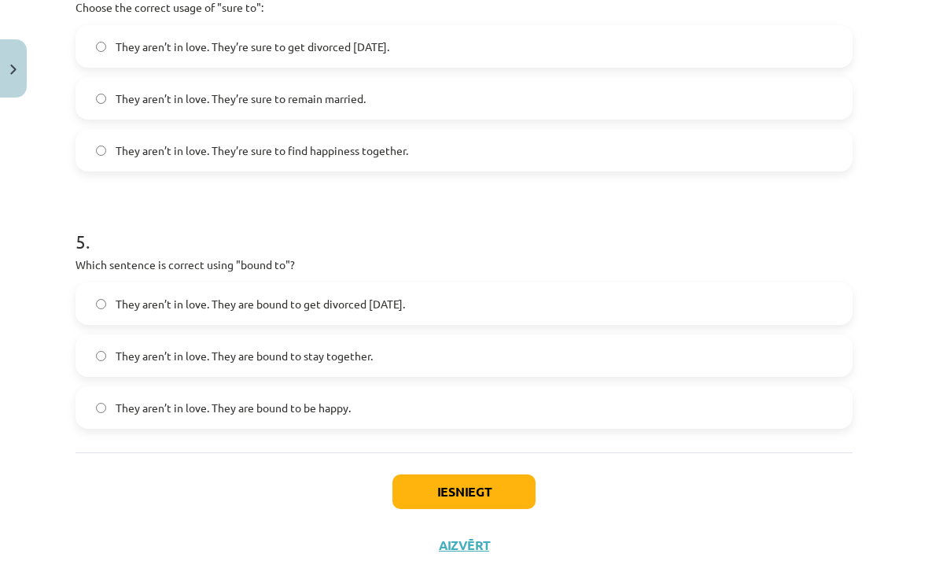
scroll to position [1163, 0]
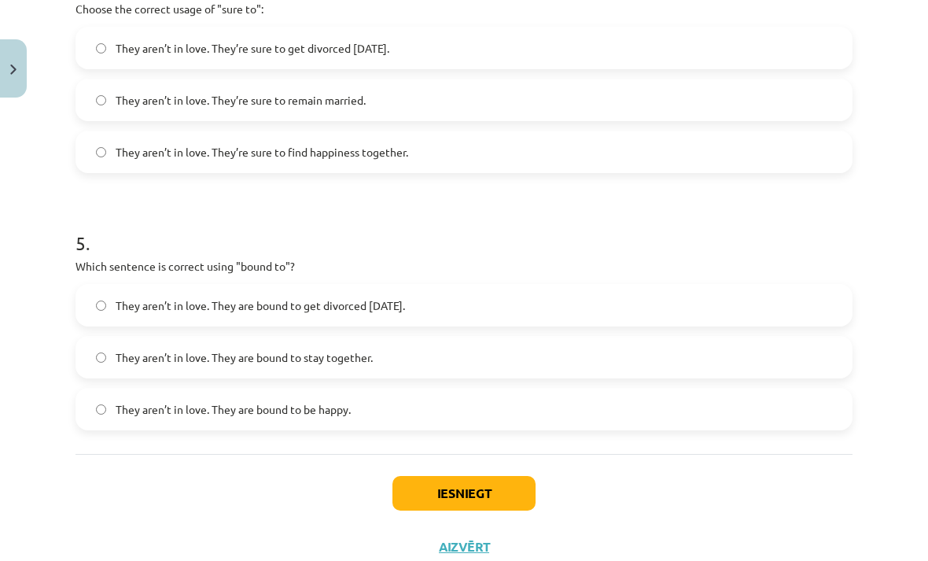
click at [685, 308] on label "They aren’t in love. They are bound to get divorced within six months." at bounding box center [464, 305] width 774 height 39
click at [473, 503] on button "Iesniegt" at bounding box center [463, 493] width 143 height 35
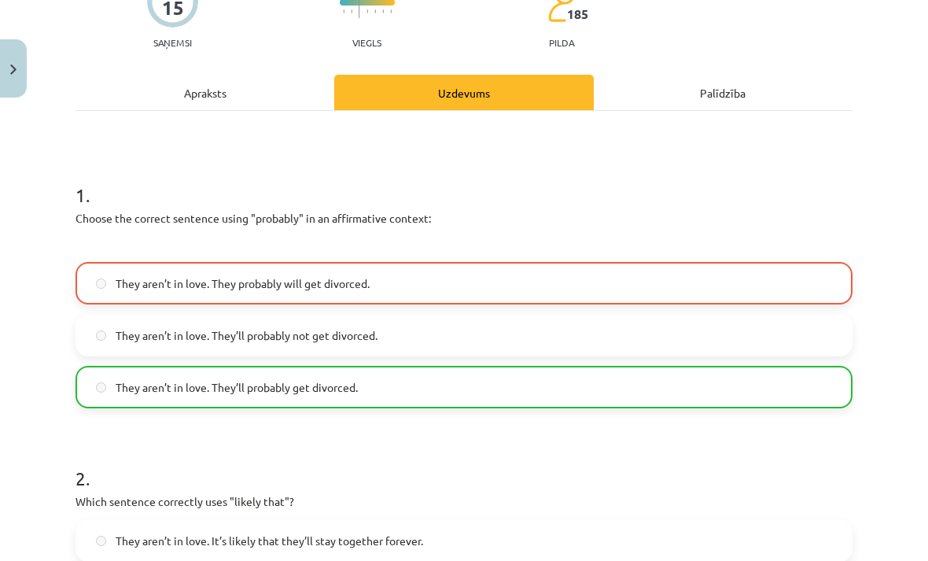
scroll to position [156, 0]
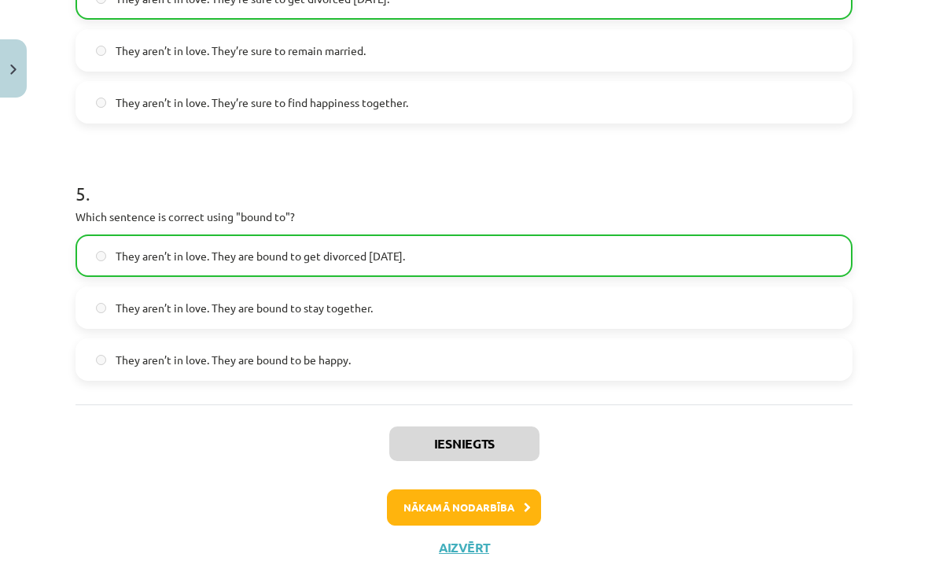
click at [494, 515] on button "Nākamā nodarbība" at bounding box center [464, 507] width 154 height 36
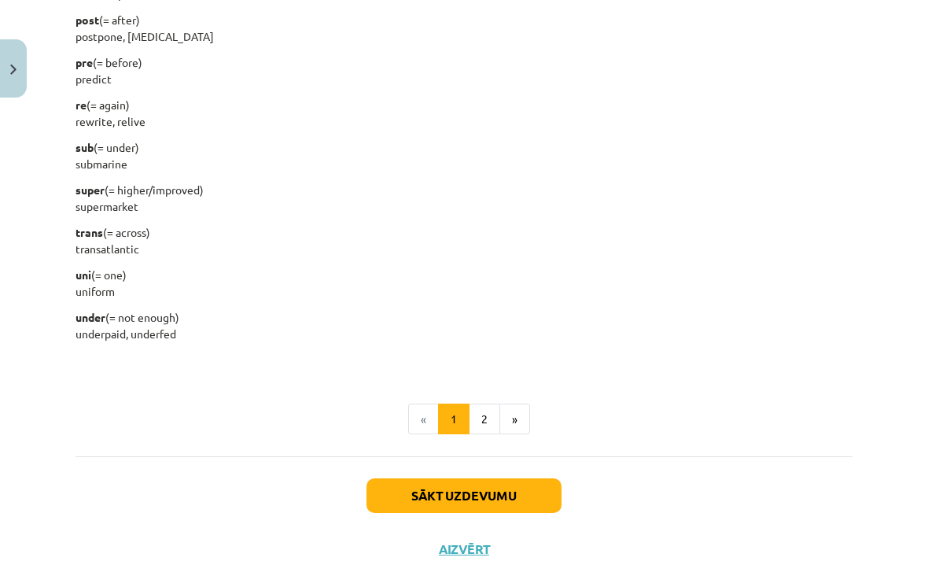
scroll to position [1957, 0]
click at [509, 493] on button "Sākt uzdevumu" at bounding box center [464, 496] width 195 height 35
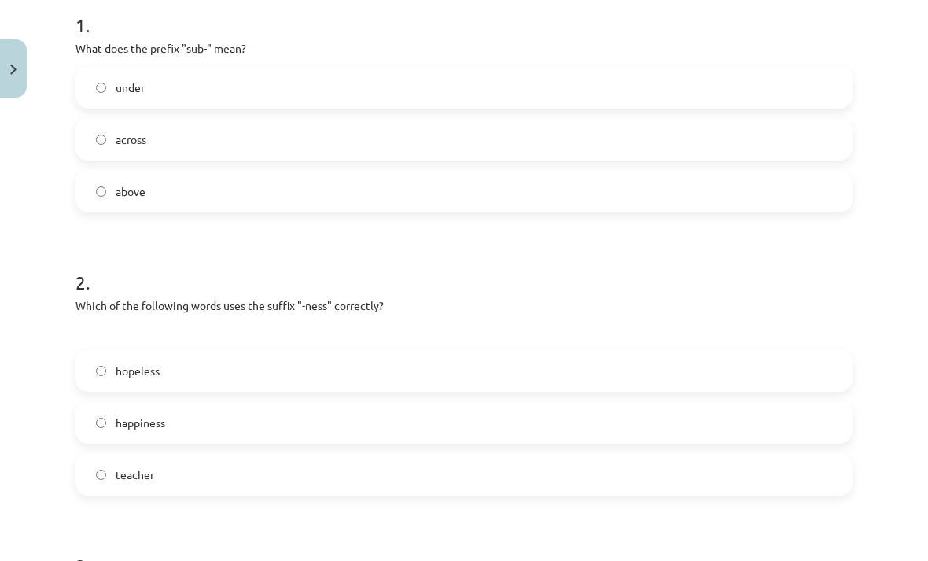
scroll to position [326, 0]
click at [628, 70] on label "under" at bounding box center [464, 87] width 774 height 39
click at [495, 429] on label "happiness" at bounding box center [464, 422] width 774 height 39
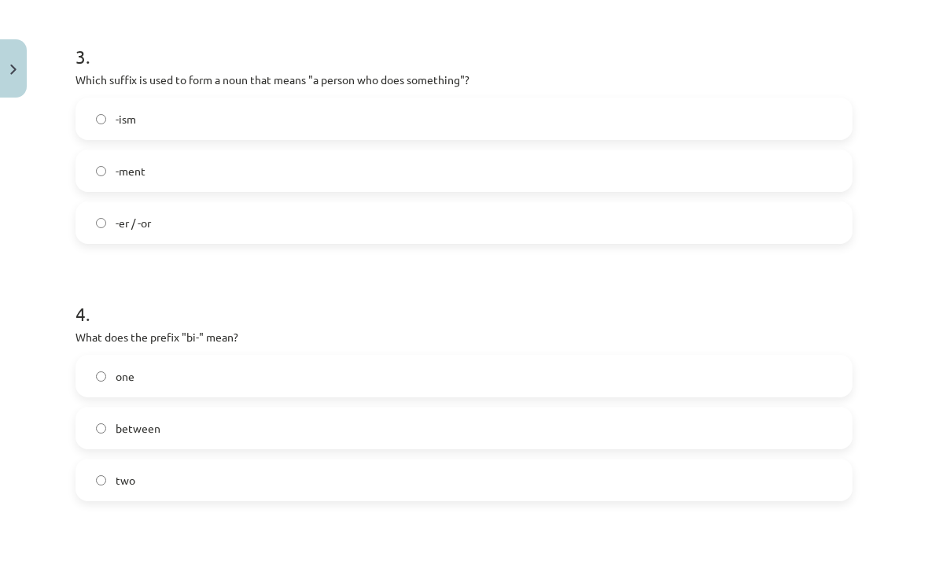
scroll to position [835, 0]
click at [573, 204] on label "-er / -or" at bounding box center [464, 222] width 774 height 39
click at [586, 228] on label "-er / -or" at bounding box center [464, 222] width 774 height 39
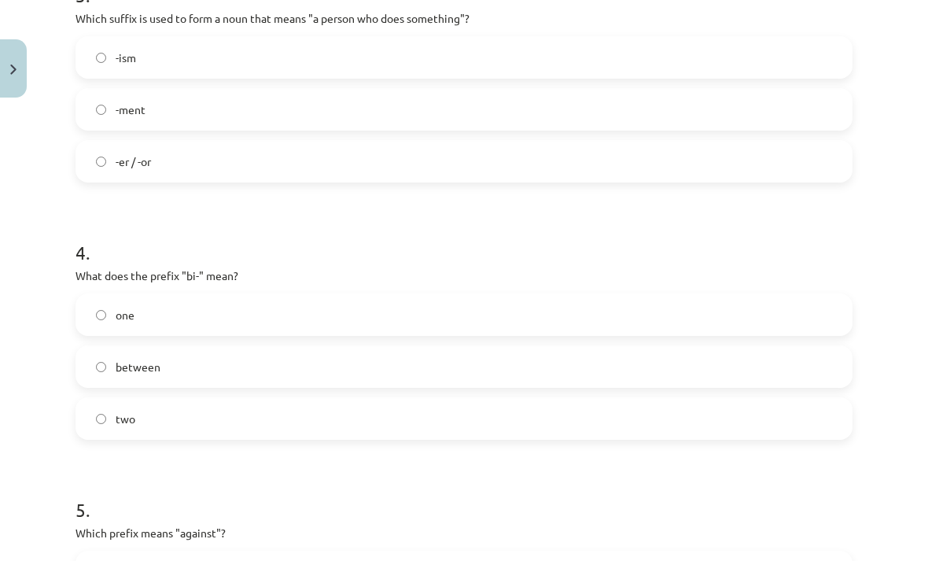
scroll to position [897, 0]
click at [424, 422] on label "two" at bounding box center [464, 417] width 774 height 39
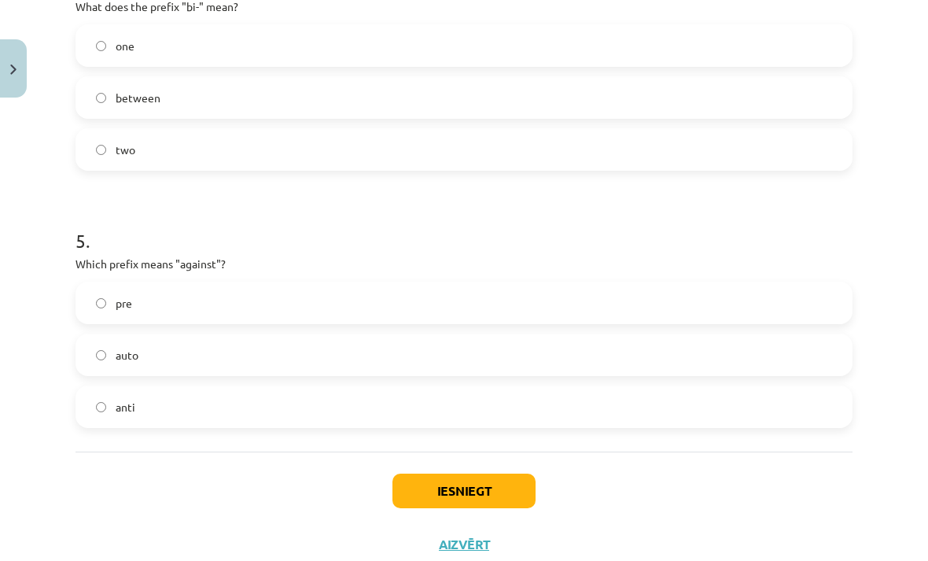
scroll to position [1163, 0]
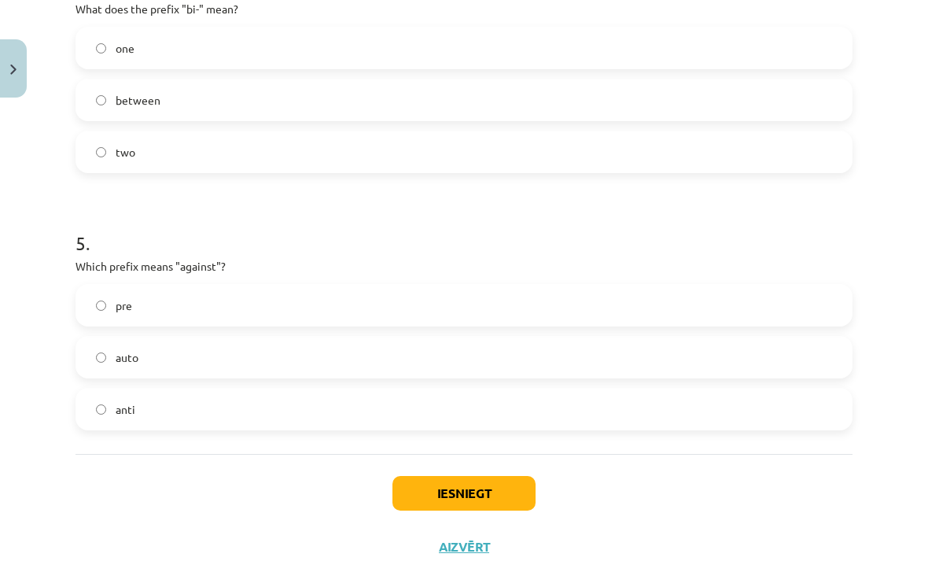
click at [517, 407] on label "anti" at bounding box center [464, 408] width 774 height 39
click at [491, 492] on button "Iesniegt" at bounding box center [463, 493] width 143 height 35
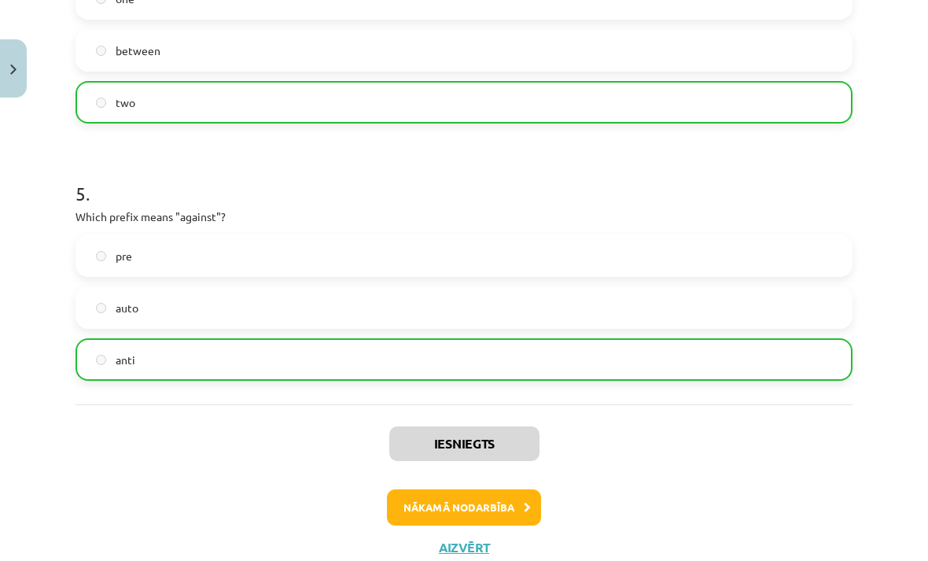
click at [509, 509] on button "Nākamā nodarbība" at bounding box center [464, 507] width 154 height 36
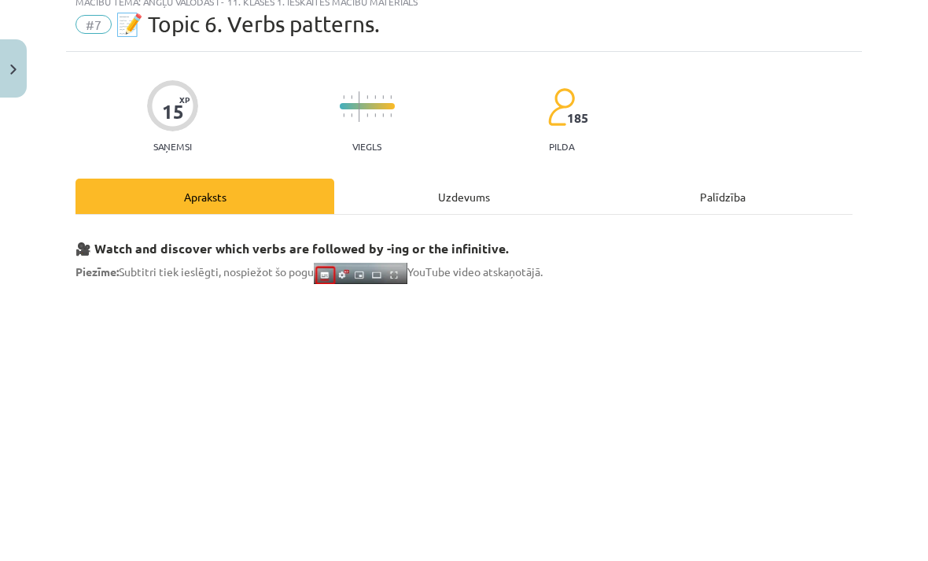
scroll to position [53, 0]
click at [16, 73] on img "Close" at bounding box center [13, 69] width 6 height 10
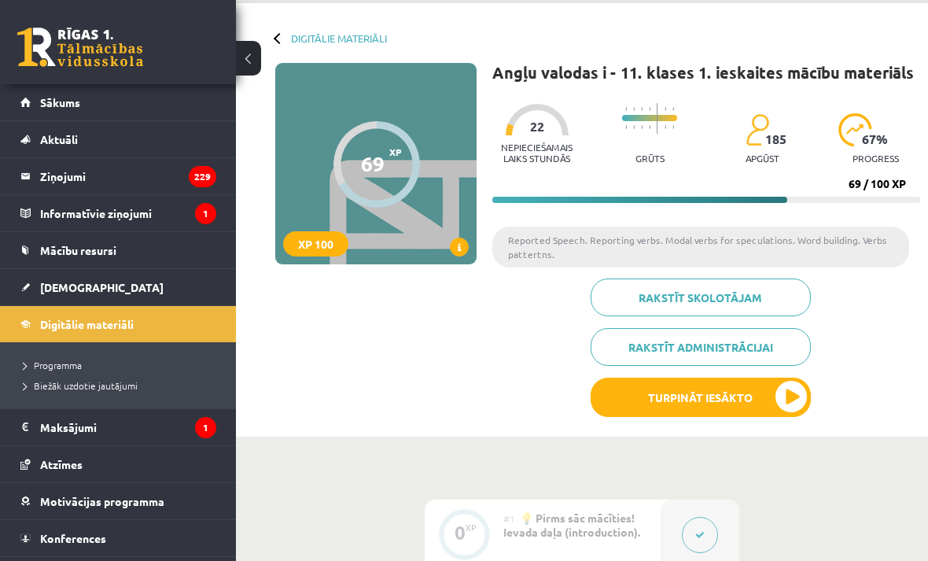
scroll to position [57, 0]
click at [551, 137] on div "Nepieciešamais laiks stundās 22" at bounding box center [537, 139] width 90 height 69
click at [540, 149] on p "Nepieciešamais laiks stundās" at bounding box center [537, 153] width 90 height 22
click at [512, 352] on div "Rakstīt skolotājam Rakstīt administrācijai Turpināt iesākto" at bounding box center [706, 354] width 428 height 150
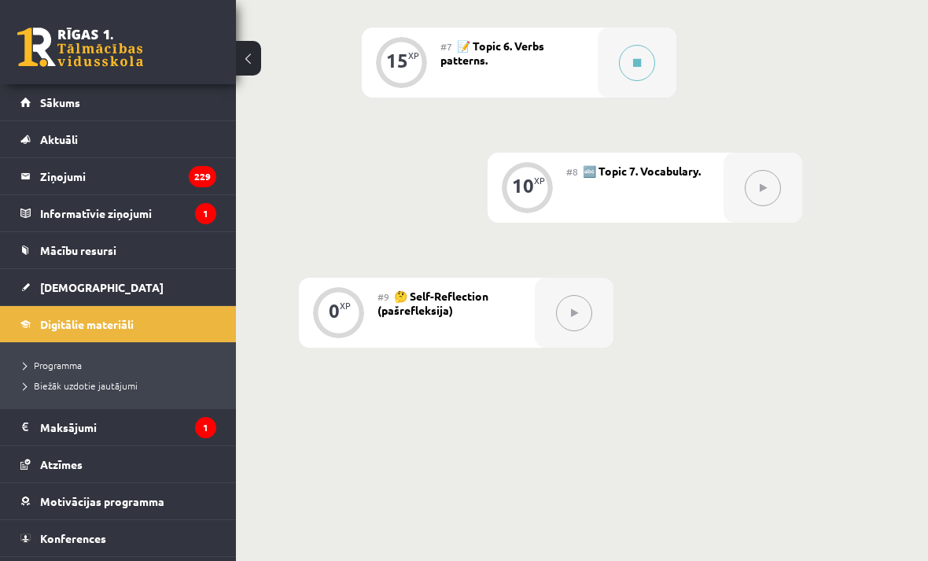
scroll to position [1290, 0]
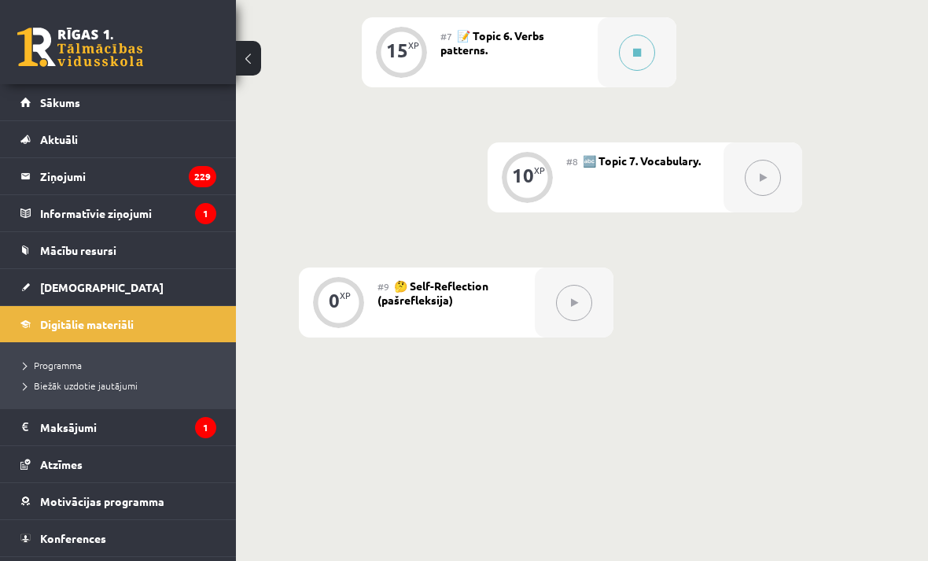
click at [627, 53] on button at bounding box center [637, 53] width 36 height 36
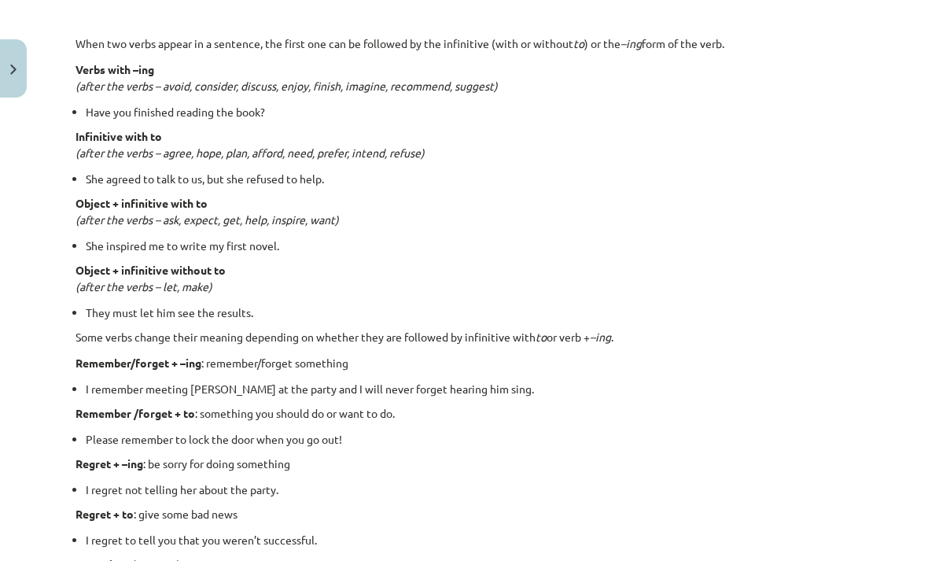
scroll to position [1232, 0]
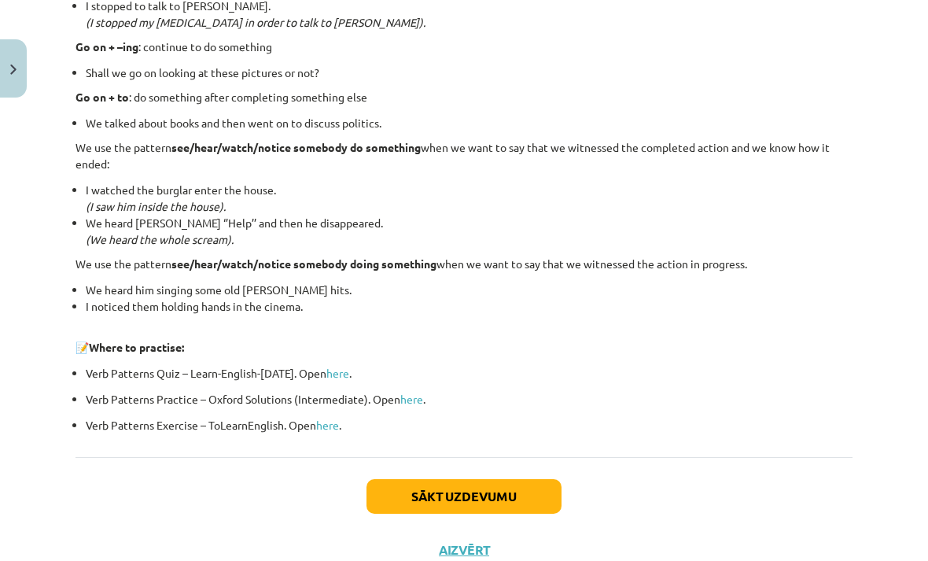
click at [462, 495] on button "Sākt uzdevumu" at bounding box center [464, 496] width 195 height 35
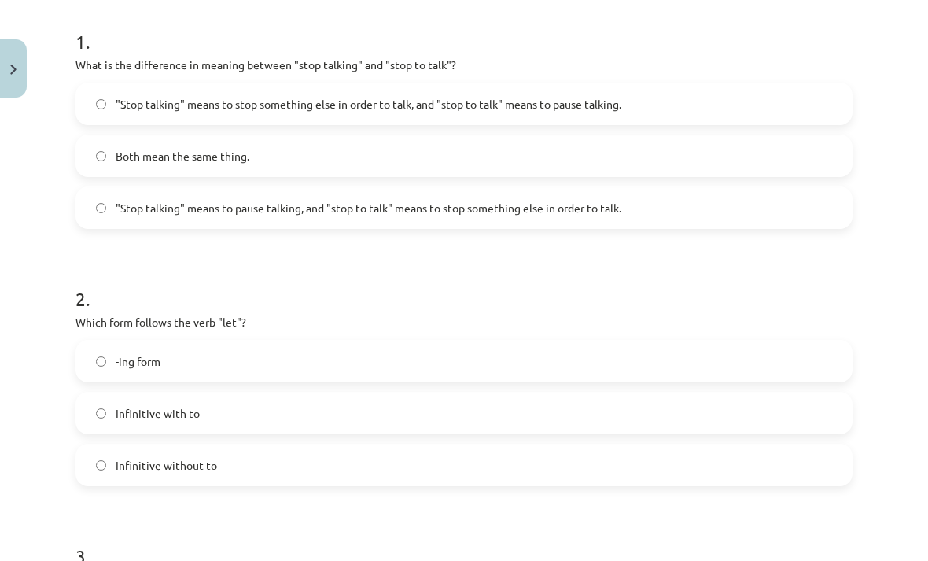
scroll to position [309, 0]
click at [723, 223] on label ""Stop talking" means to pause talking, and "stop to talk" means to stop somethi…" at bounding box center [464, 208] width 774 height 39
click at [607, 470] on label "Infinitive without to" at bounding box center [464, 465] width 774 height 39
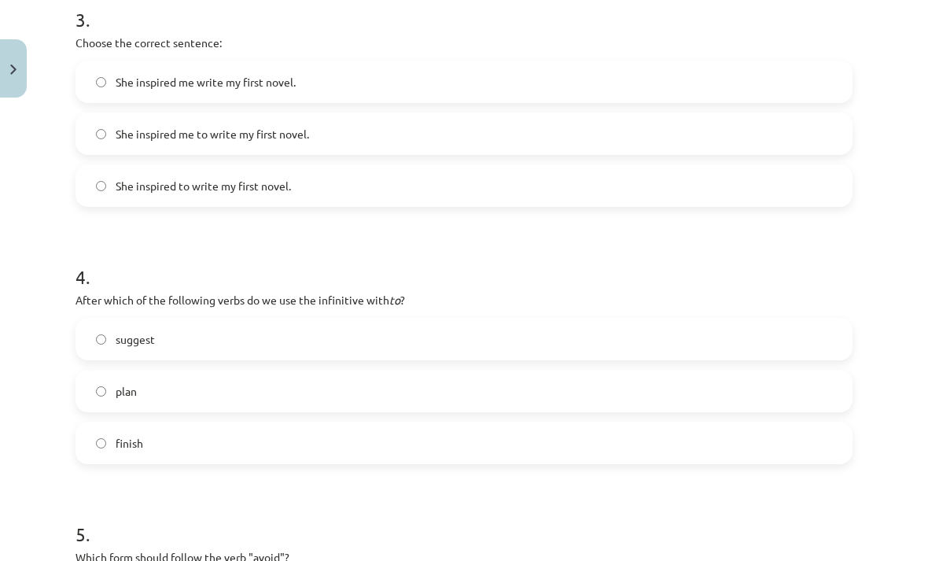
scroll to position [846, 0]
click at [506, 152] on label "She inspired me to write my first novel." at bounding box center [464, 134] width 774 height 39
click at [412, 407] on label "plan" at bounding box center [464, 391] width 774 height 39
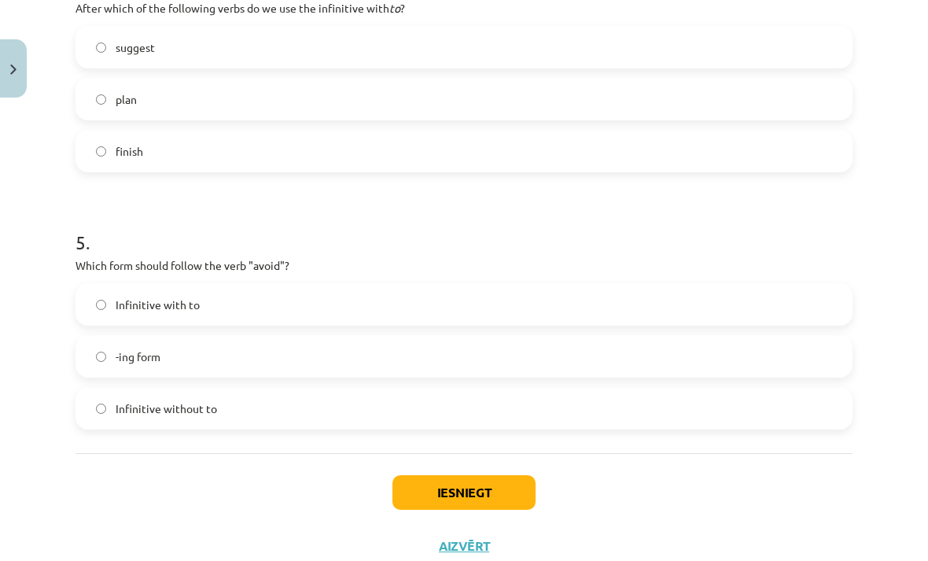
scroll to position [1137, 0]
click at [492, 371] on label "-ing form" at bounding box center [464, 356] width 774 height 39
click at [516, 314] on label "Infinitive with to" at bounding box center [464, 305] width 774 height 39
click at [466, 490] on button "Iesniegt" at bounding box center [463, 493] width 143 height 35
click at [487, 424] on label "Infinitive without to" at bounding box center [464, 408] width 774 height 39
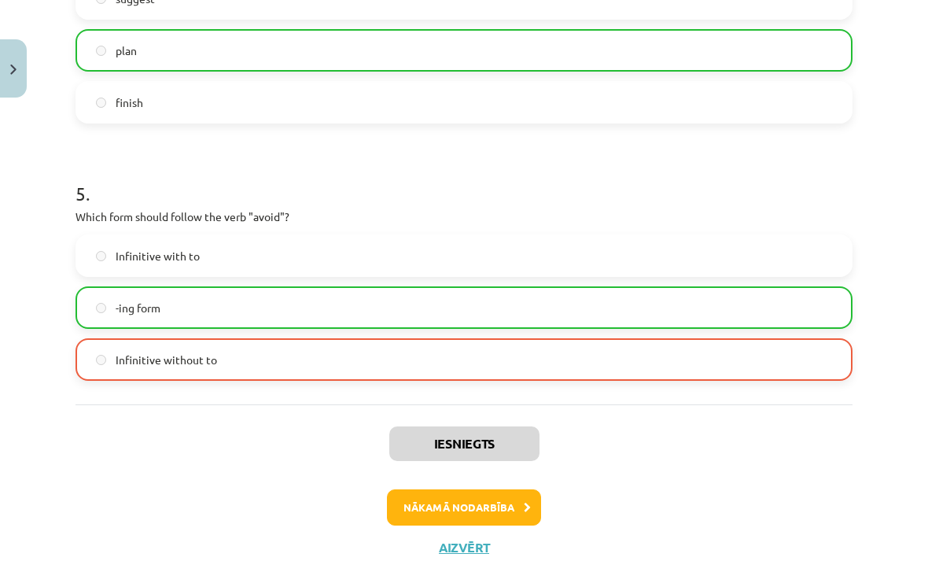
click at [499, 513] on button "Nākamā nodarbība" at bounding box center [464, 507] width 154 height 36
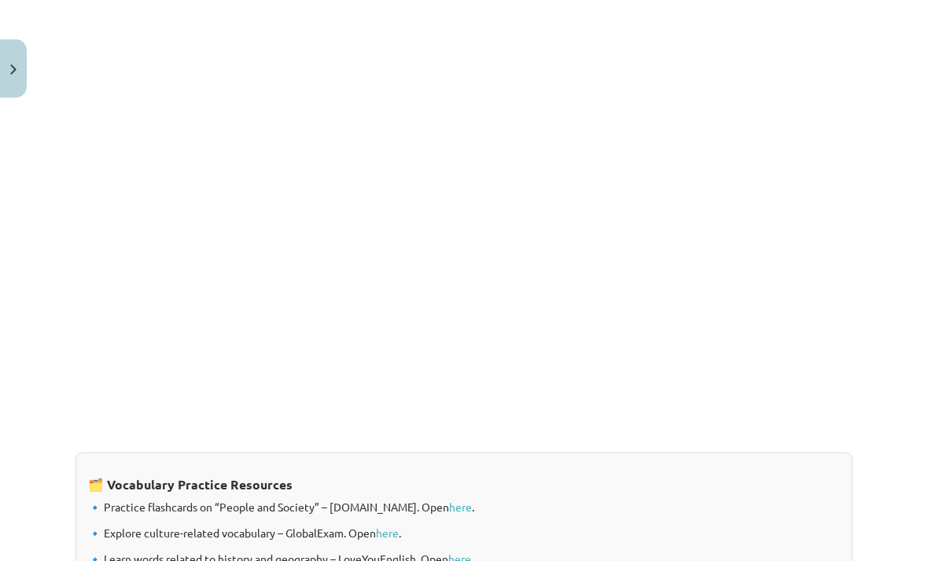
scroll to position [1043, 0]
click at [511, 438] on p at bounding box center [464, 435] width 777 height 17
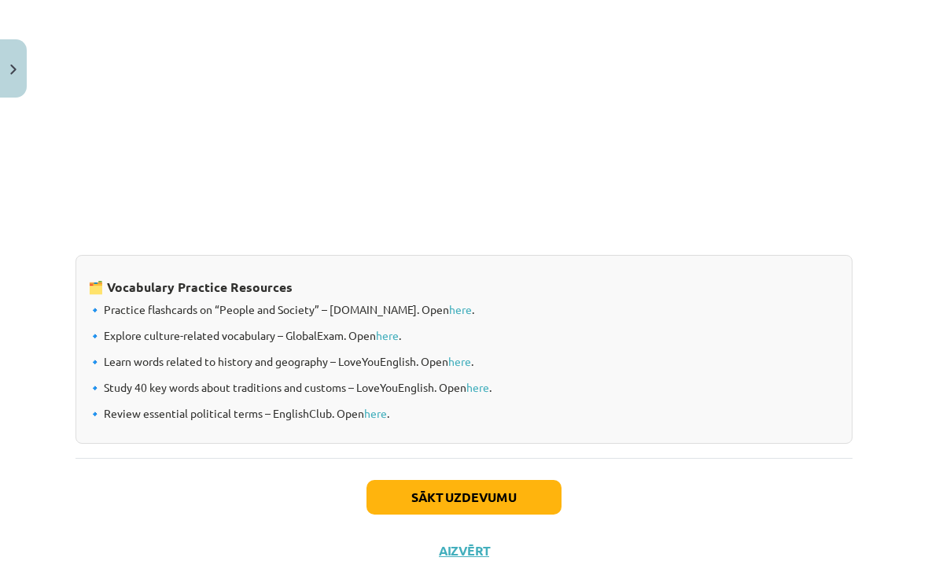
click at [515, 505] on button "Sākt uzdevumu" at bounding box center [464, 497] width 195 height 35
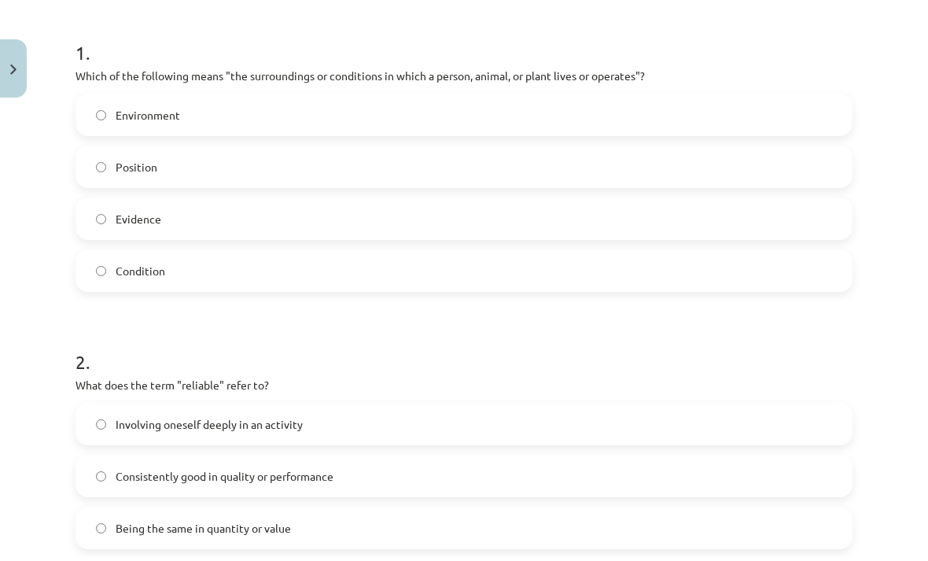
scroll to position [300, 0]
click at [513, 131] on label "Environment" at bounding box center [464, 113] width 774 height 39
click at [464, 491] on label "Consistently good in quality or performance" at bounding box center [464, 474] width 774 height 39
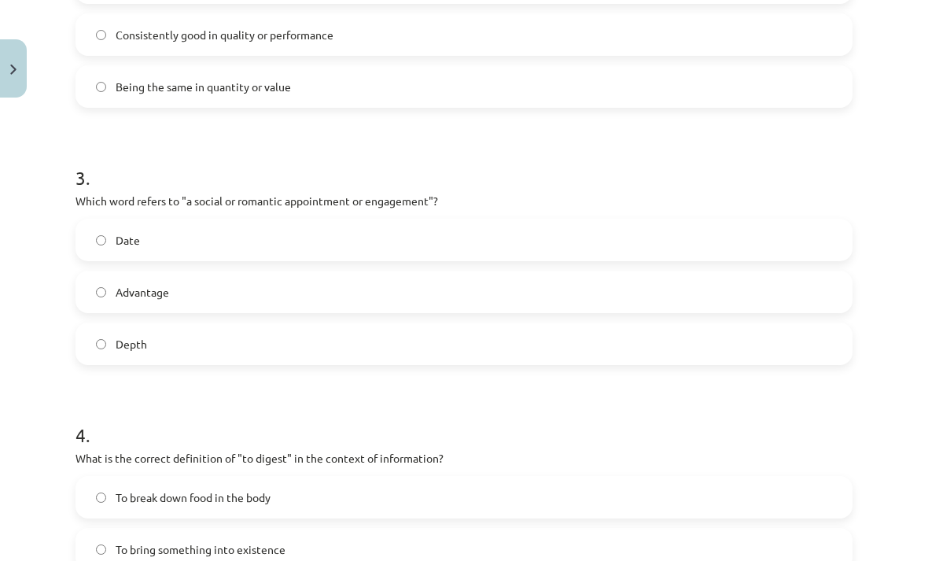
scroll to position [742, 0]
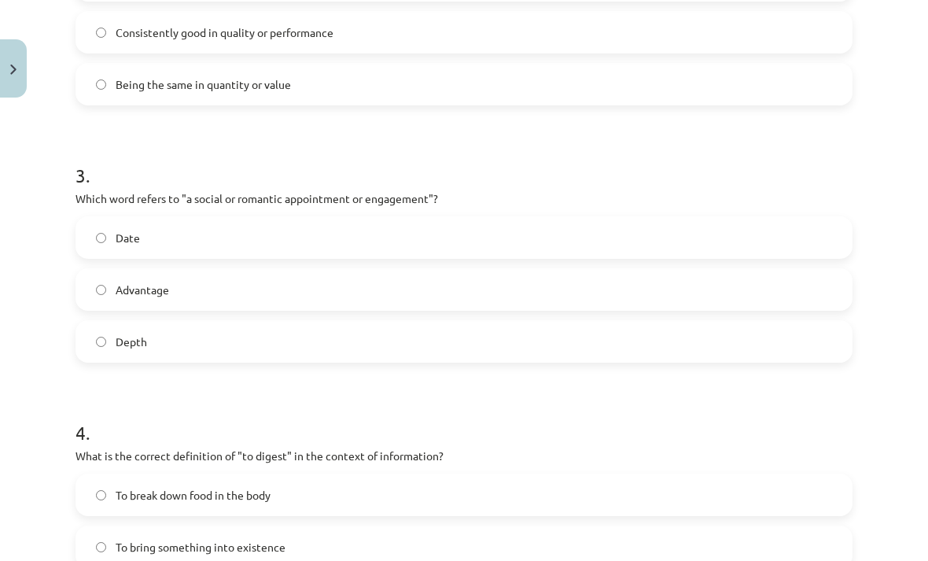
click at [496, 246] on label "Date" at bounding box center [464, 237] width 774 height 39
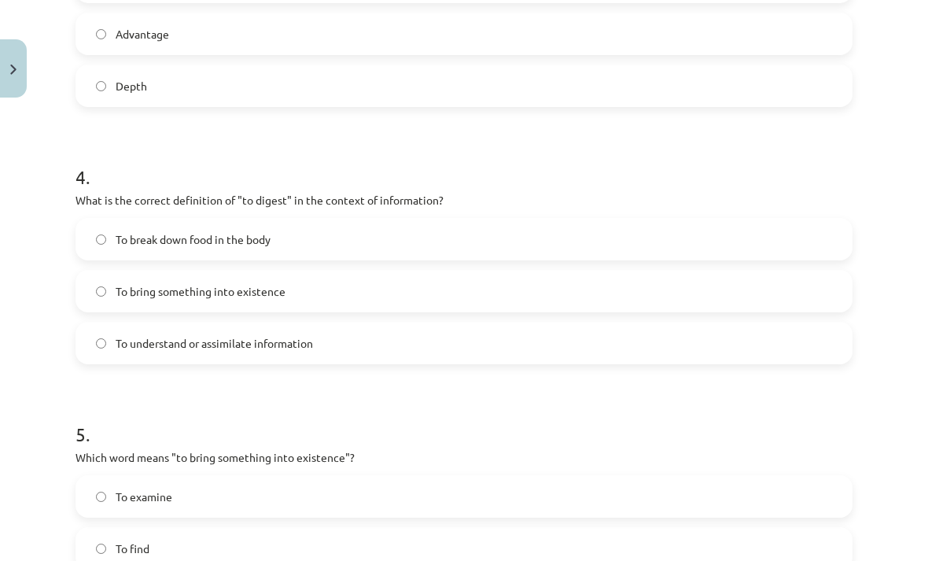
scroll to position [999, 0]
click at [392, 347] on label "To understand or assimilate information" at bounding box center [464, 341] width 774 height 39
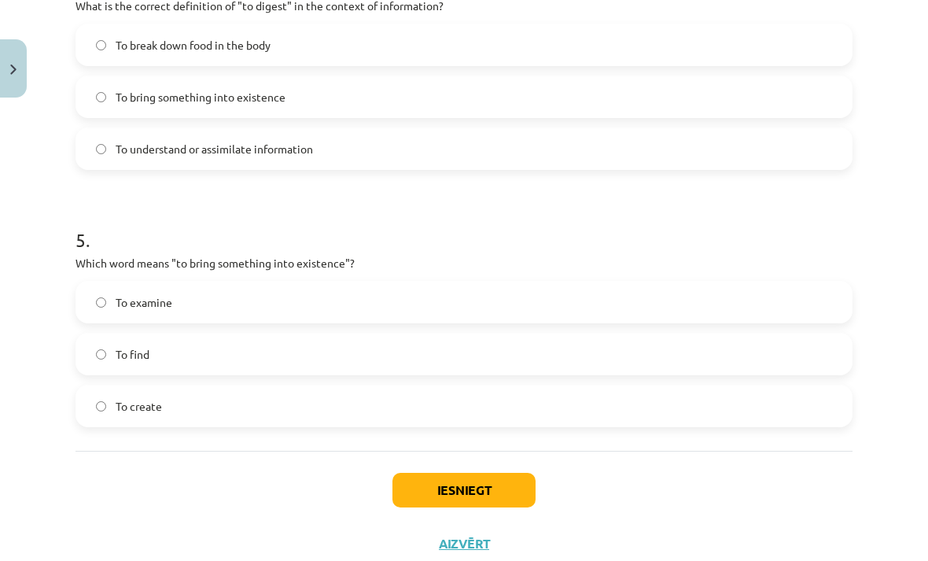
scroll to position [1189, 0]
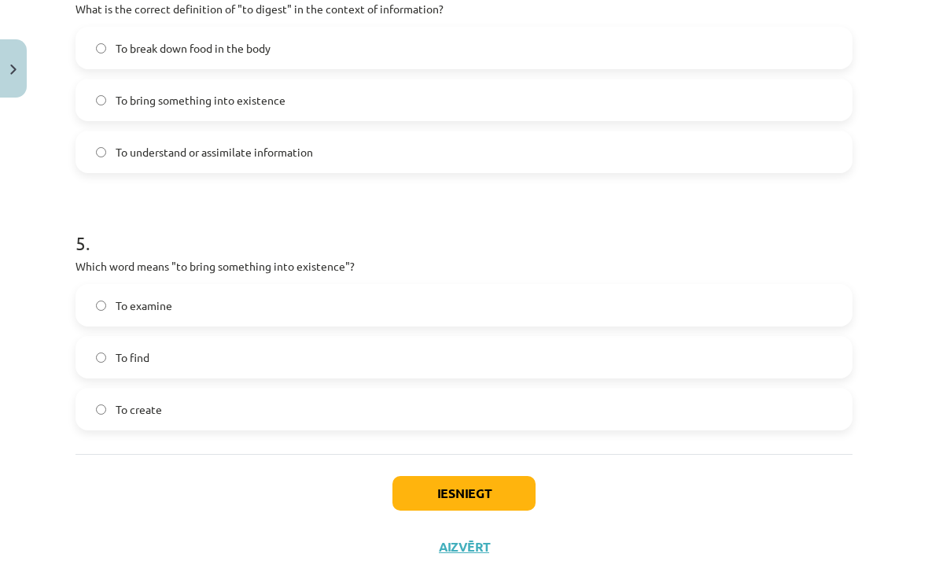
click at [378, 424] on label "To create" at bounding box center [464, 408] width 774 height 39
click at [425, 520] on div "Iesniegt Aizvērt" at bounding box center [464, 509] width 777 height 110
click at [466, 503] on button "Iesniegt" at bounding box center [463, 493] width 143 height 35
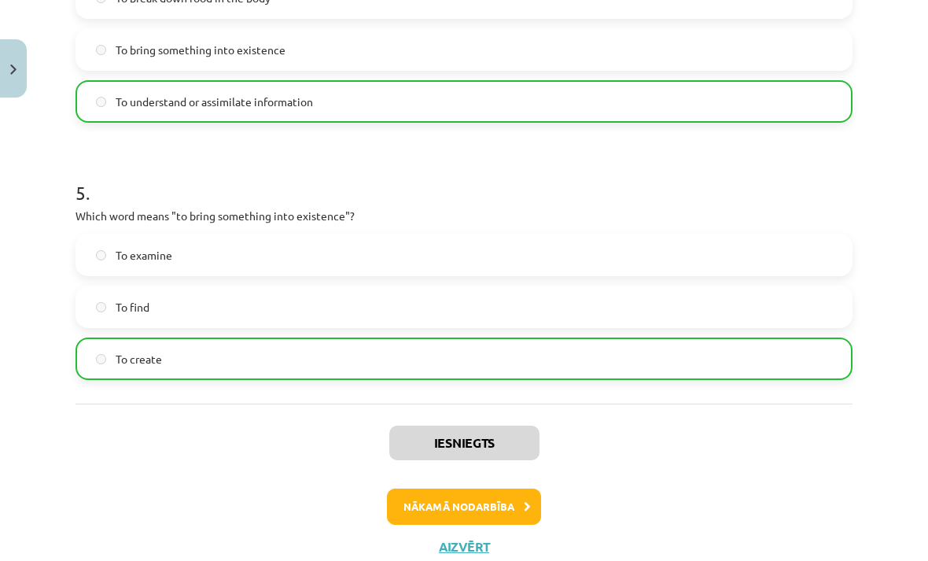
scroll to position [1239, 0]
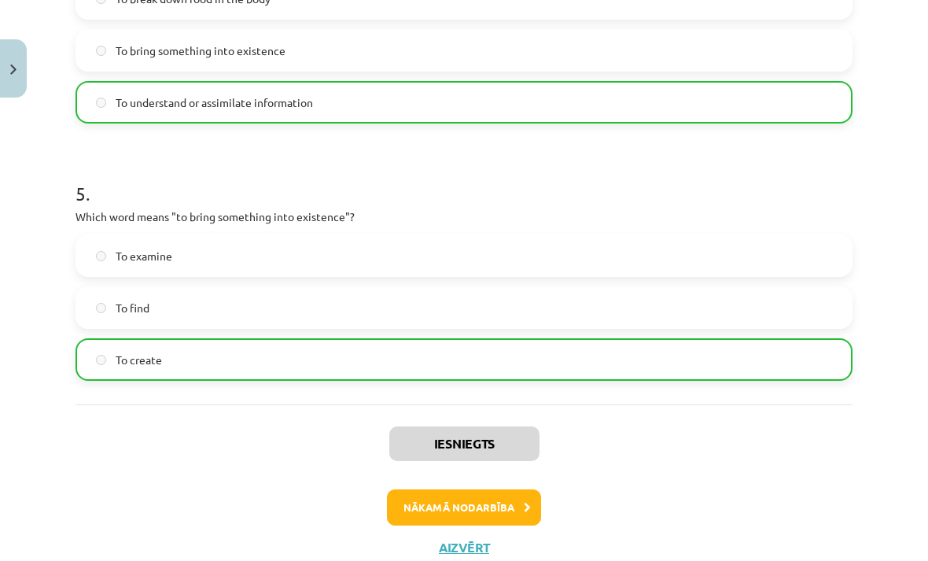
click at [491, 518] on button "Nākamā nodarbība" at bounding box center [464, 507] width 154 height 36
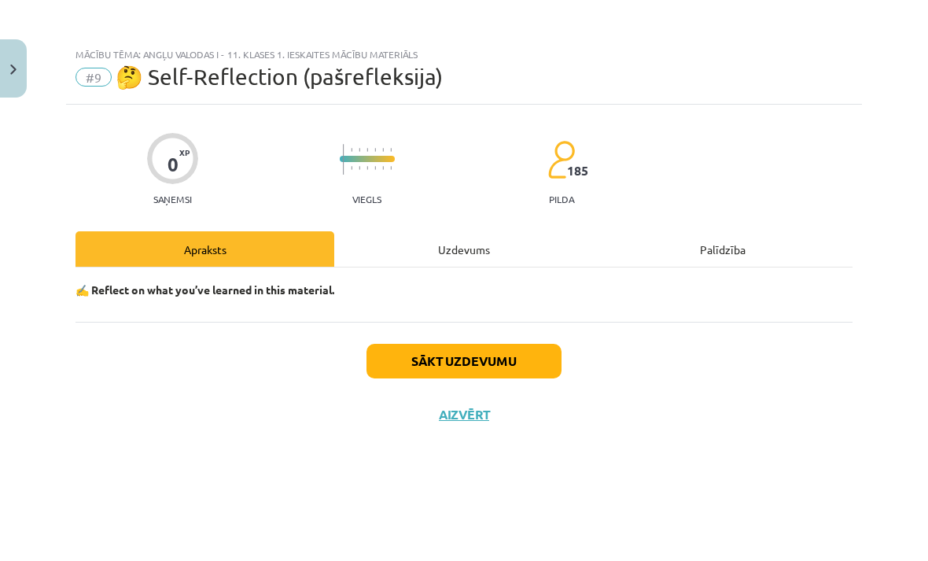
scroll to position [0, 0]
click at [512, 370] on button "Sākt uzdevumu" at bounding box center [464, 361] width 195 height 35
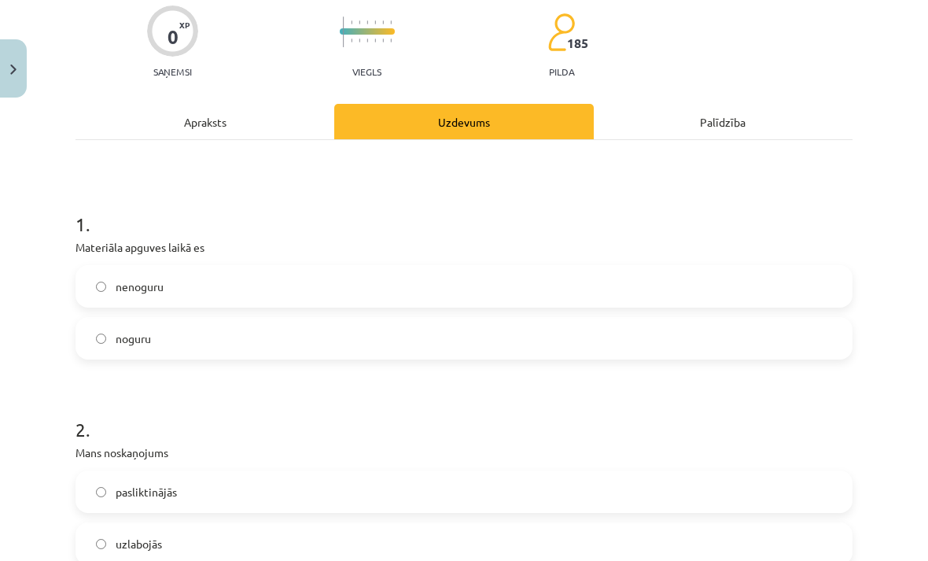
scroll to position [128, 0]
click at [528, 295] on label "nenoguru" at bounding box center [464, 285] width 774 height 39
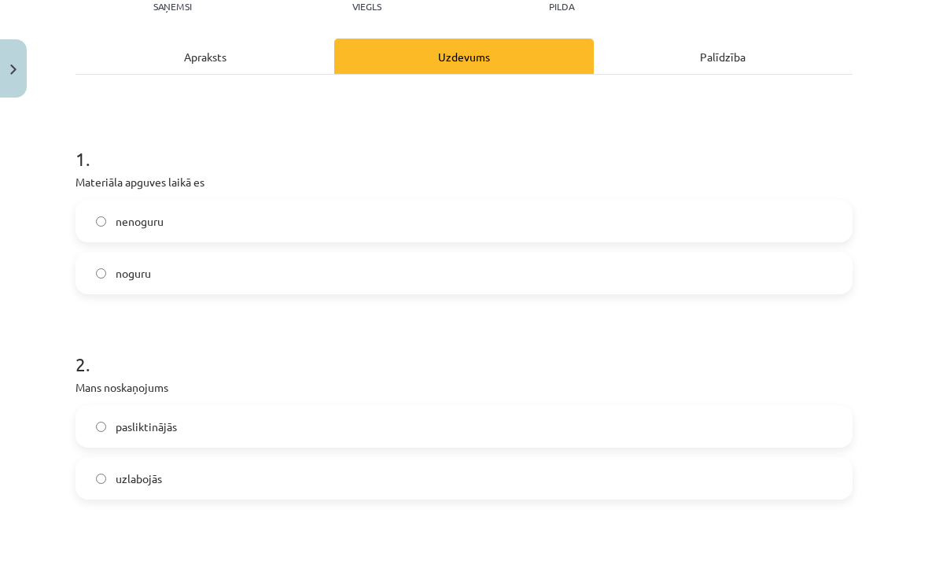
click at [529, 289] on label "noguru" at bounding box center [464, 272] width 774 height 39
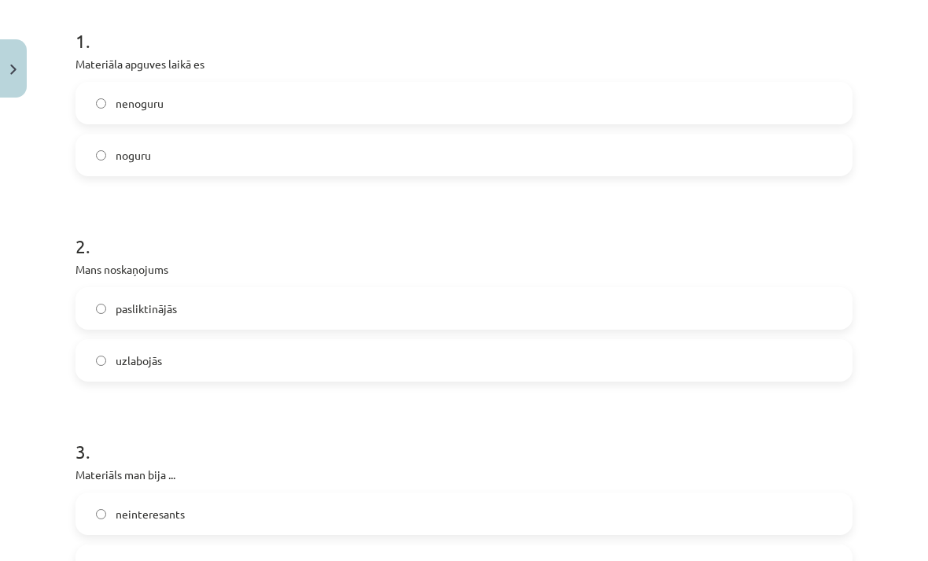
scroll to position [311, 0]
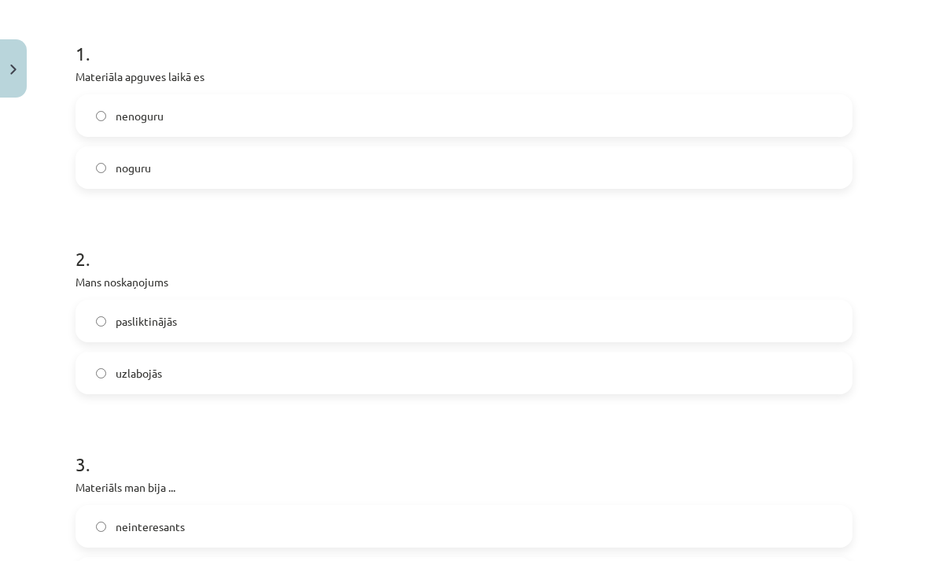
click at [518, 383] on label "uzlabojās" at bounding box center [464, 372] width 774 height 39
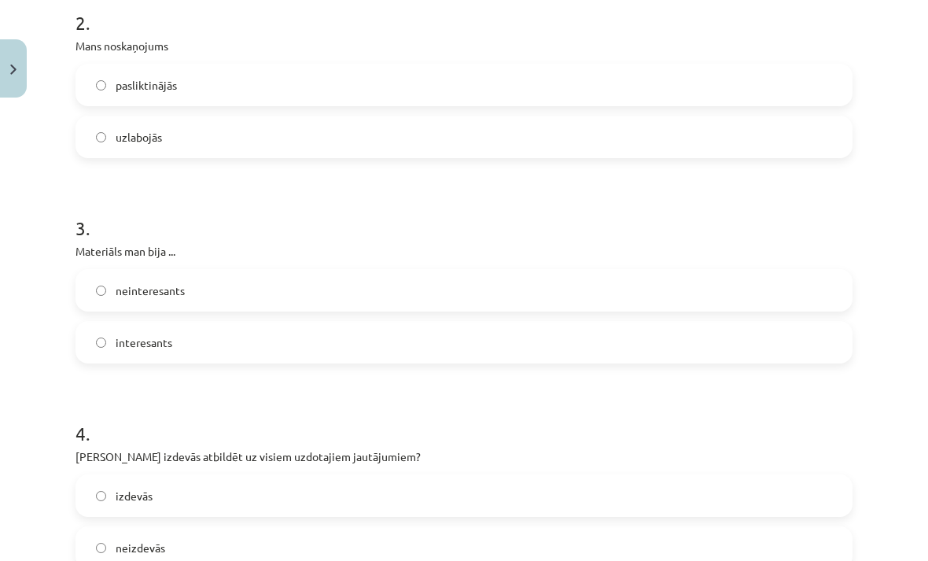
scroll to position [535, 0]
click at [525, 353] on label "interesants" at bounding box center [464, 341] width 774 height 39
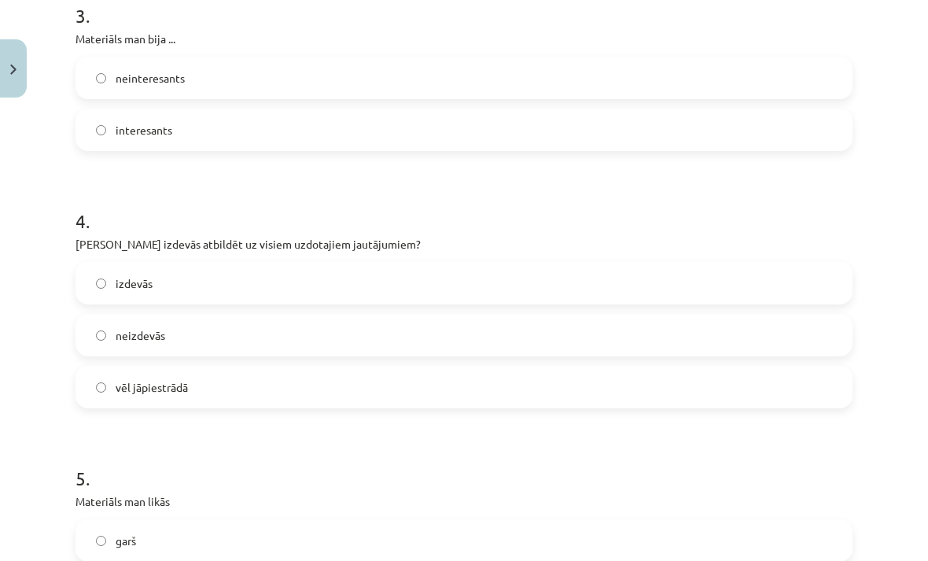
scroll to position [750, 0]
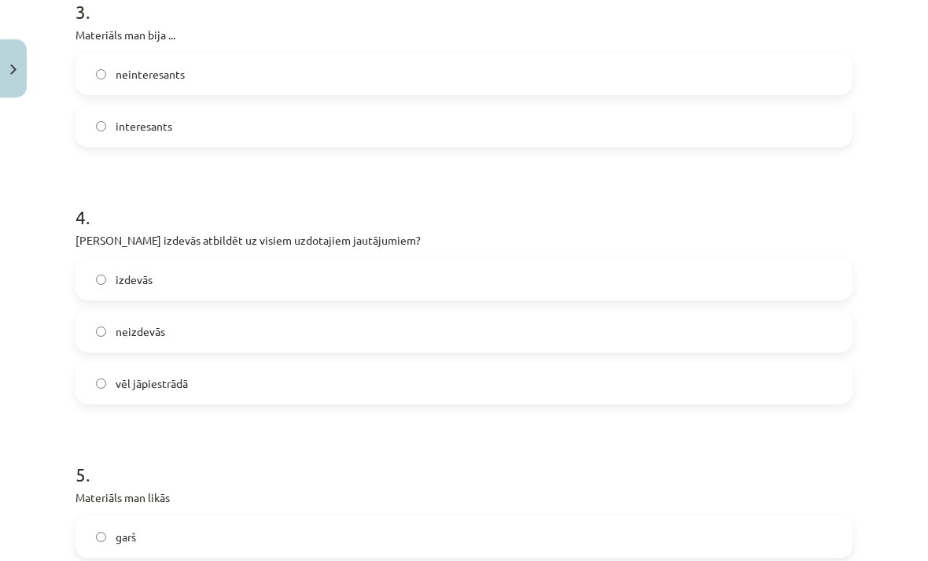
click at [477, 389] on label "vēl jāpiestrādā" at bounding box center [464, 382] width 774 height 39
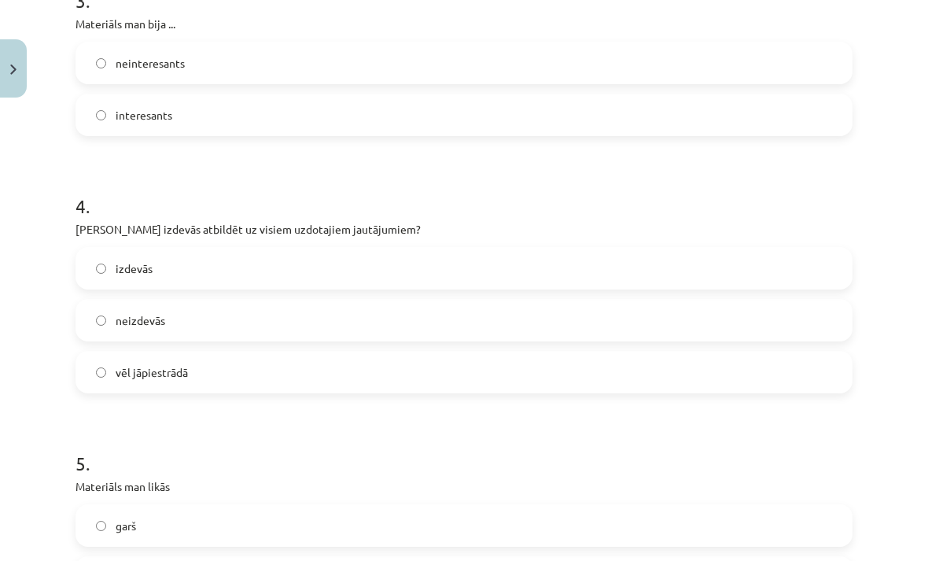
scroll to position [761, 0]
click at [542, 262] on label "izdevās" at bounding box center [464, 268] width 774 height 39
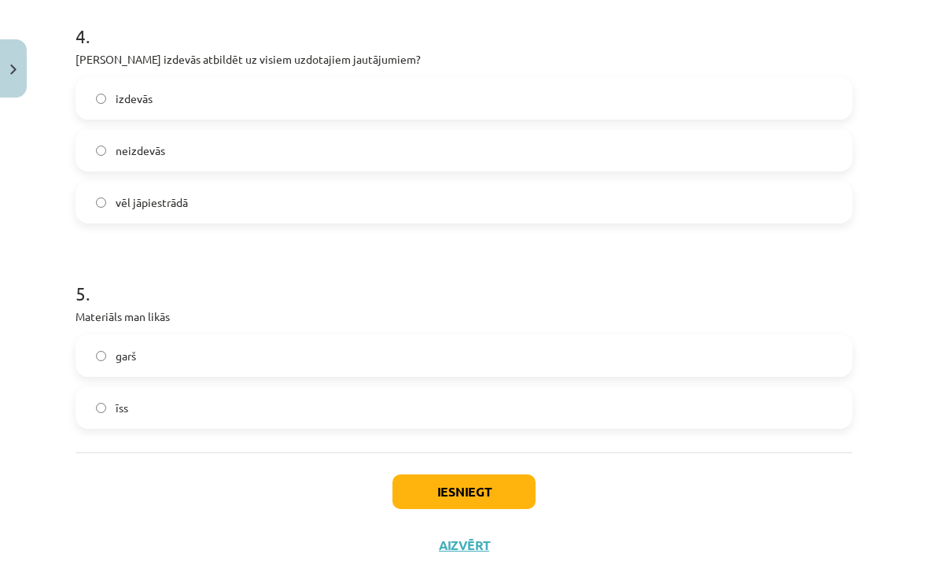
scroll to position [930, 0]
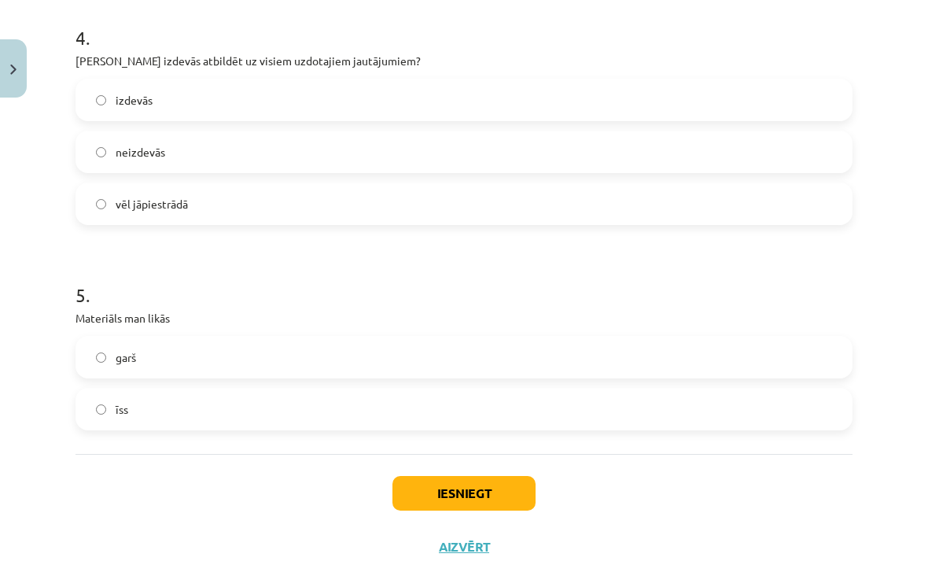
click at [499, 408] on label "īss" at bounding box center [464, 408] width 774 height 39
click at [505, 428] on label "īss" at bounding box center [464, 408] width 774 height 39
click at [467, 308] on div "5 . Materiāls man likās garš īss" at bounding box center [464, 343] width 777 height 174
click at [489, 359] on label "garš" at bounding box center [464, 356] width 774 height 39
click at [484, 417] on label "īss" at bounding box center [464, 408] width 774 height 39
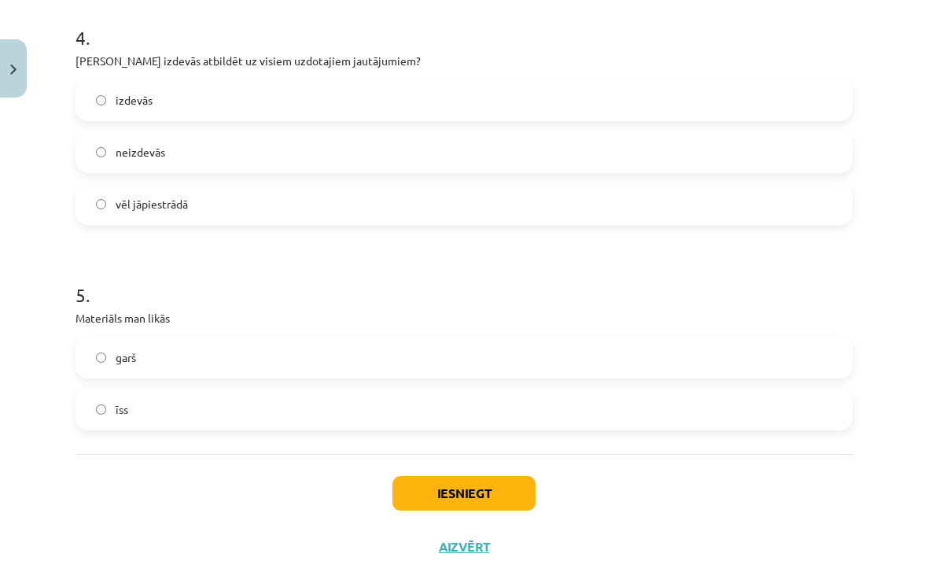
click at [480, 496] on button "Iesniegt" at bounding box center [463, 493] width 143 height 35
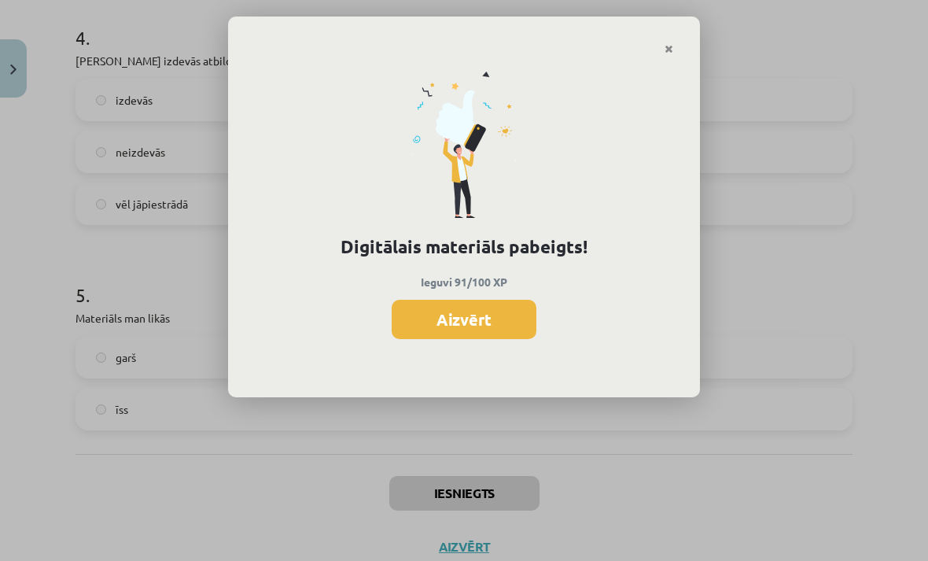
click at [527, 325] on button "Aizvērt" at bounding box center [464, 319] width 145 height 39
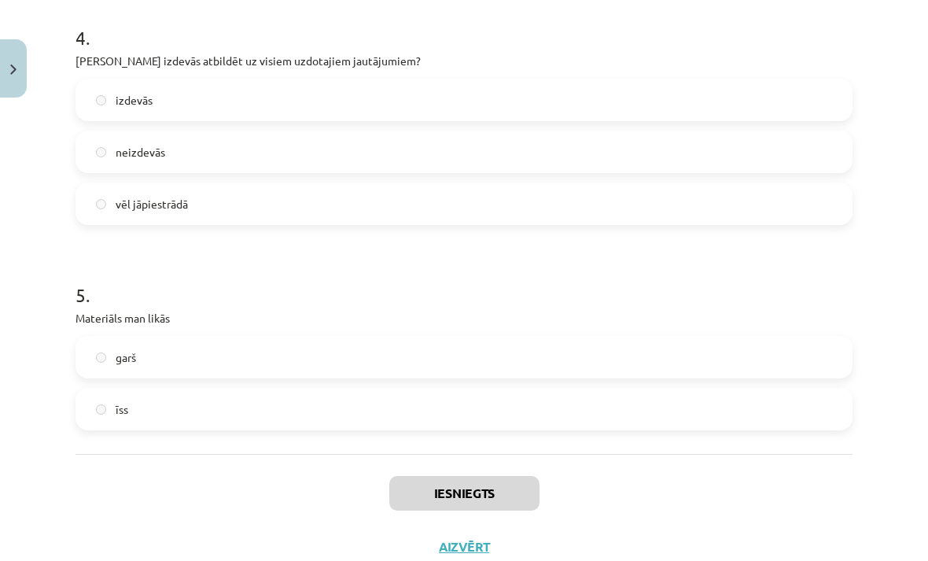
click at [466, 552] on button "Aizvērt" at bounding box center [464, 547] width 60 height 16
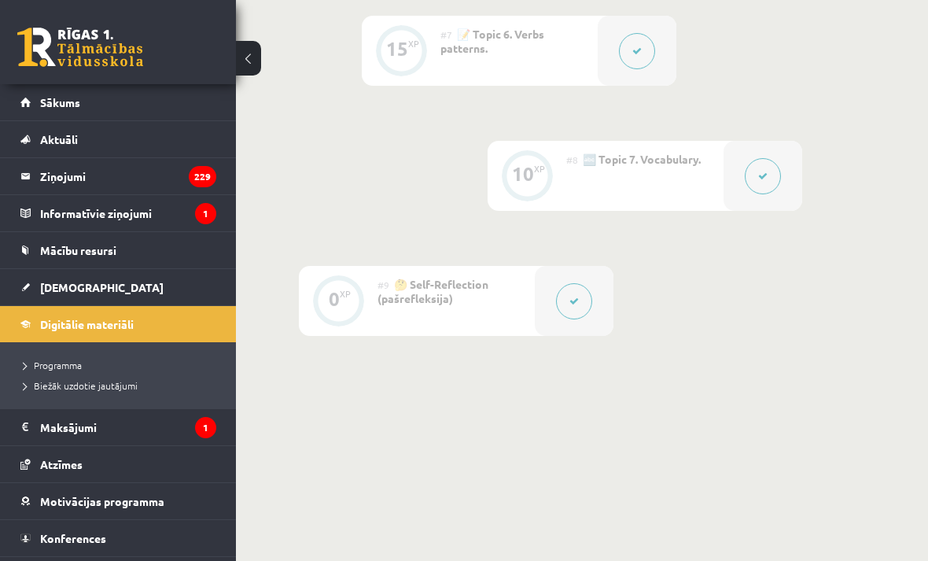
click at [134, 292] on link "[DEMOGRAPHIC_DATA]" at bounding box center [118, 287] width 196 height 36
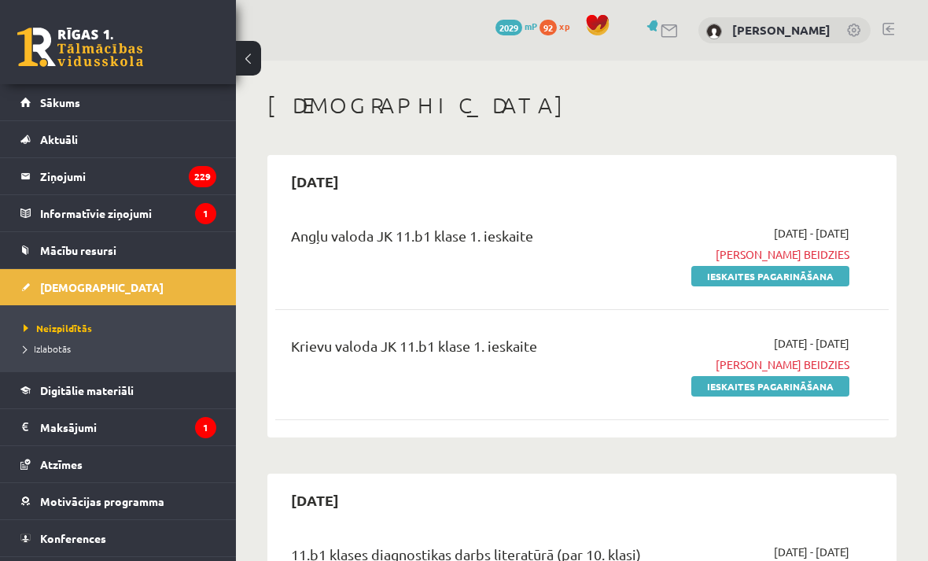
click at [763, 283] on link "Ieskaites pagarināšana" at bounding box center [770, 276] width 158 height 20
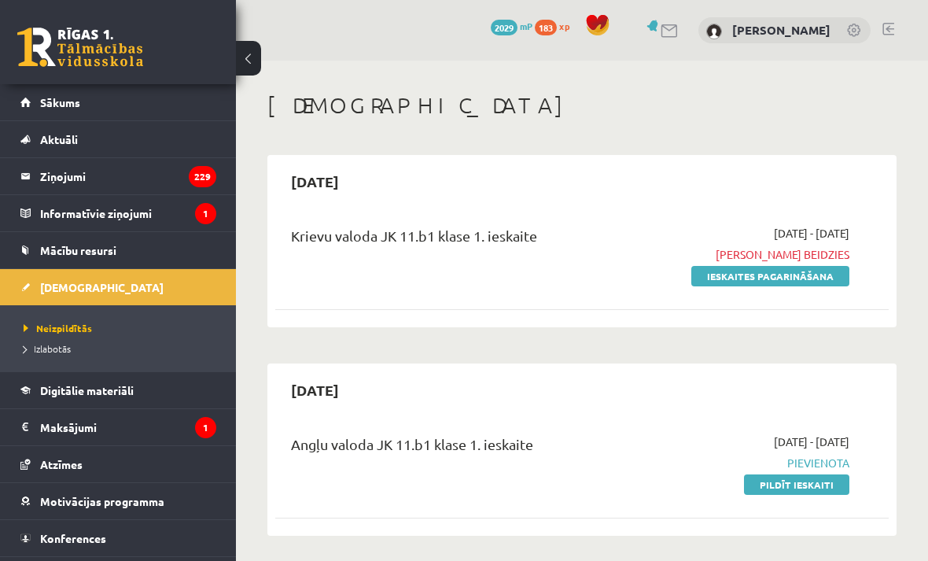
click at [795, 284] on link "Ieskaites pagarināšana" at bounding box center [770, 276] width 158 height 20
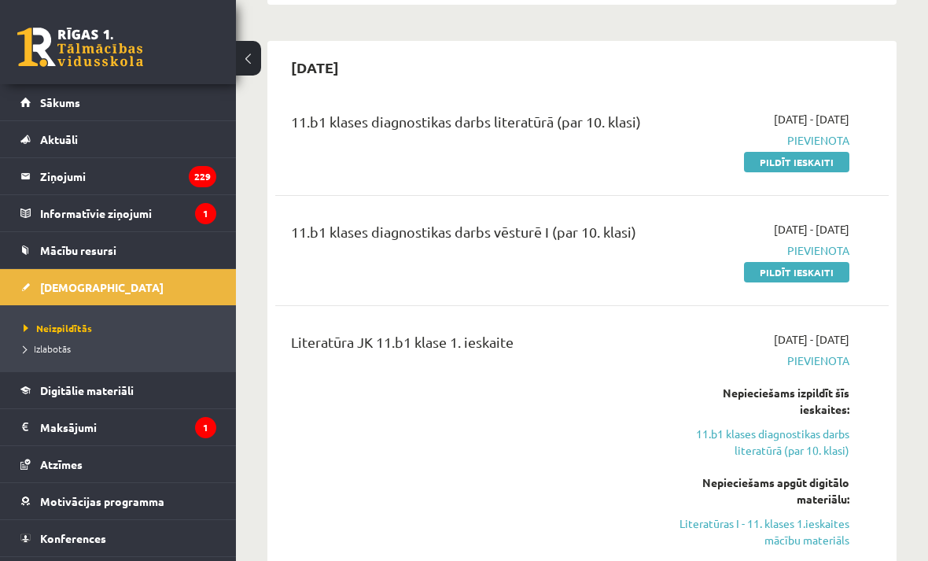
scroll to position [432, 0]
click at [880, 418] on div "Literatūra JK 11.b1 klase 1. ieskaite [DATE] - [DATE] [GEOGRAPHIC_DATA] Nepieci…" at bounding box center [581, 451] width 613 height 271
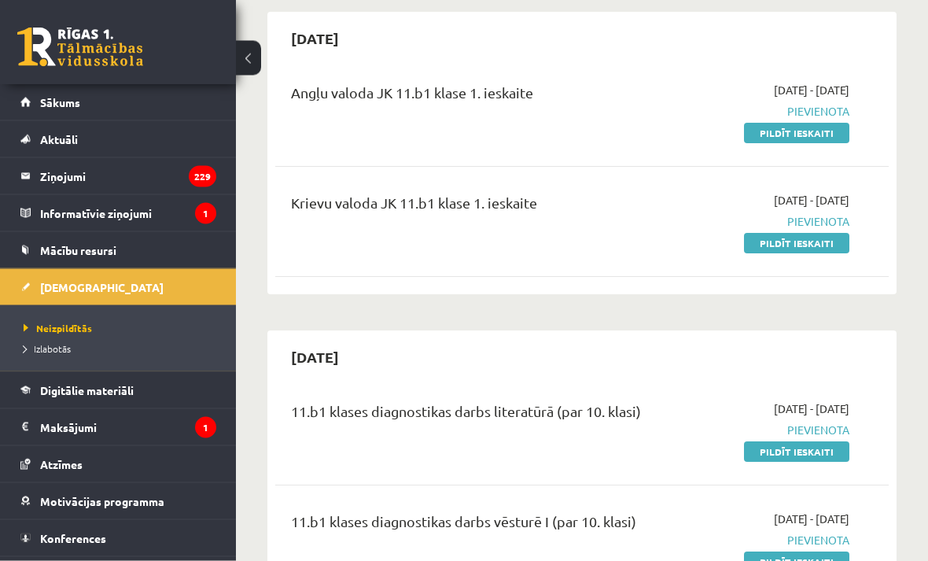
scroll to position [0, 0]
